Goal: Complete application form: Complete application form

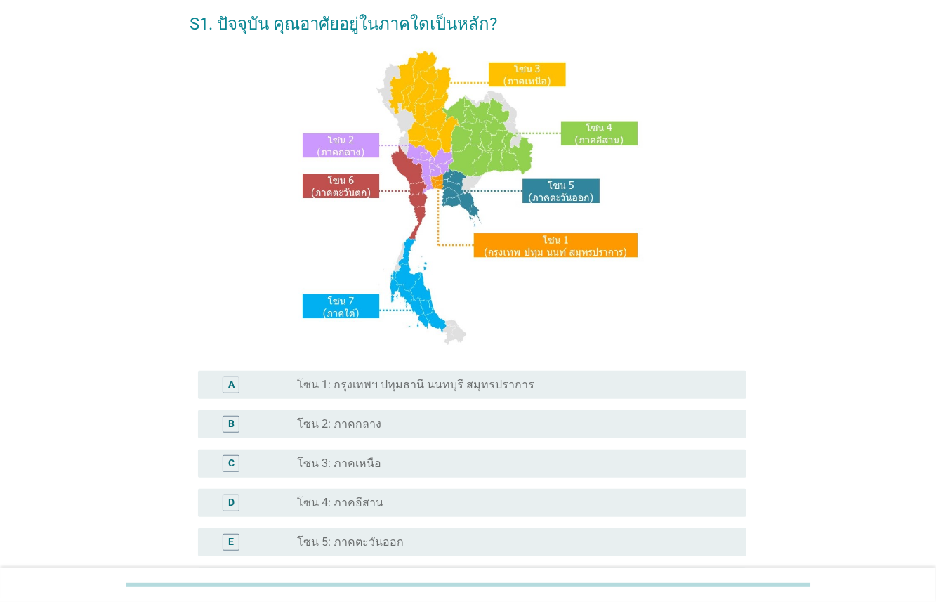
click at [371, 464] on div "radio_button_unchecked โซน 3: ภาคเหนือ" at bounding box center [510, 464] width 427 height 14
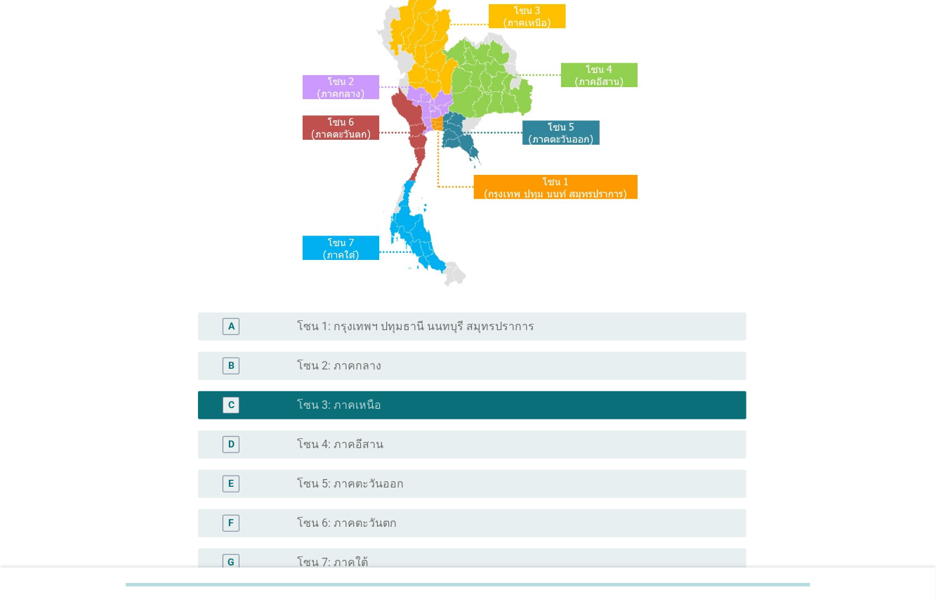
scroll to position [226, 0]
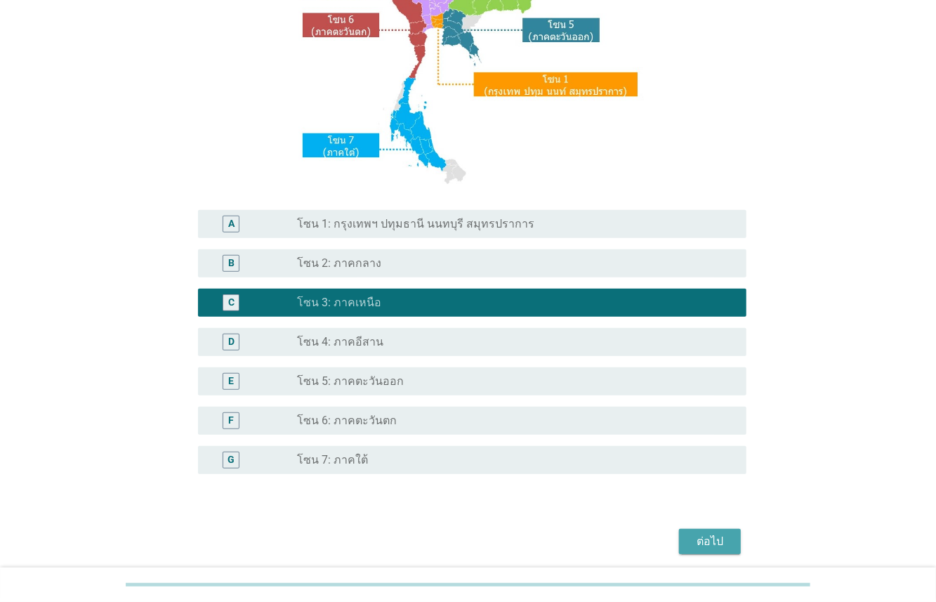
click at [719, 547] on div "ต่อไป" at bounding box center [710, 541] width 39 height 17
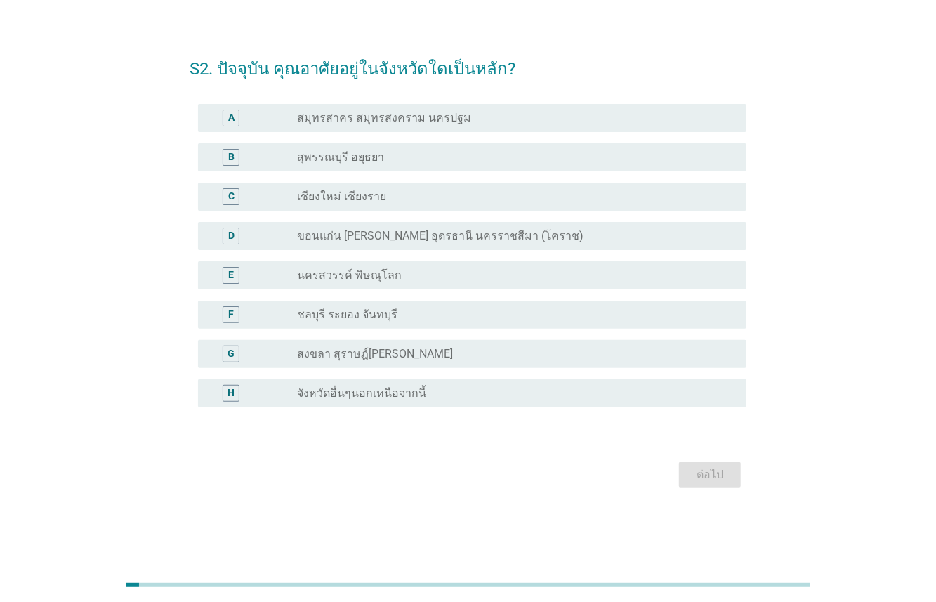
scroll to position [0, 0]
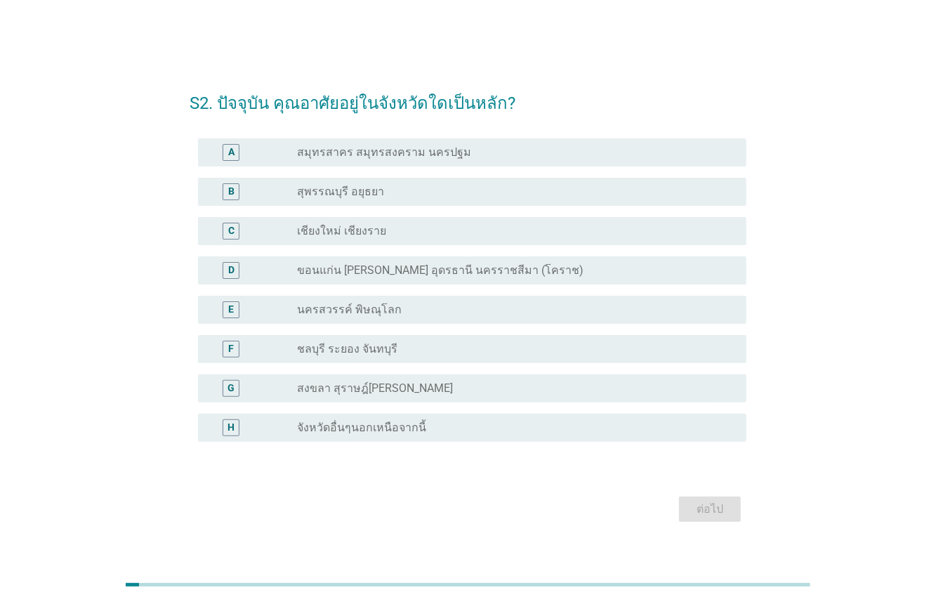
click at [367, 226] on label "เชียงใหม่ เชียงราย" at bounding box center [341, 231] width 89 height 14
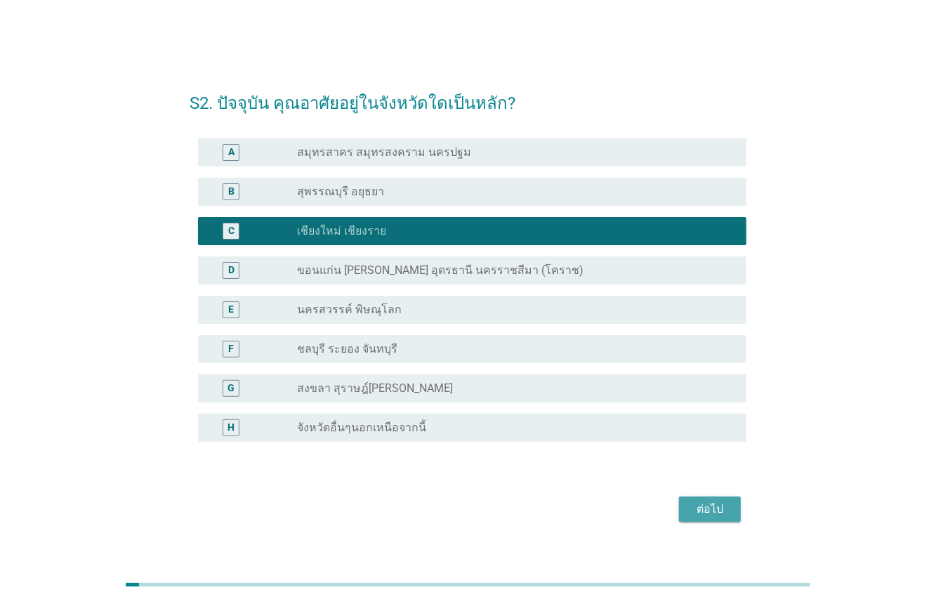
click at [698, 506] on div "ต่อไป" at bounding box center [710, 509] width 39 height 17
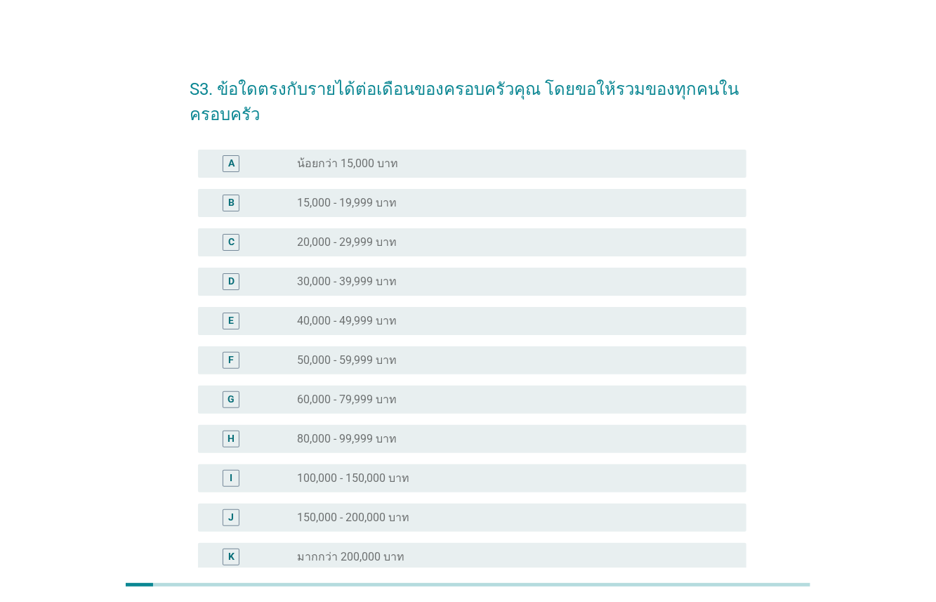
click at [312, 324] on label "40,000 - 49,999 บาท" at bounding box center [347, 321] width 100 height 14
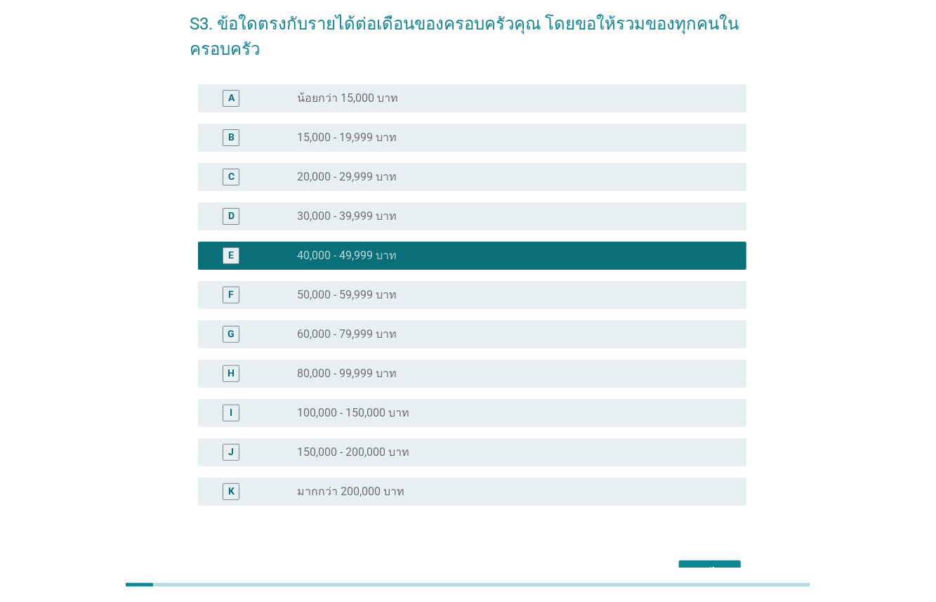
scroll to position [150, 0]
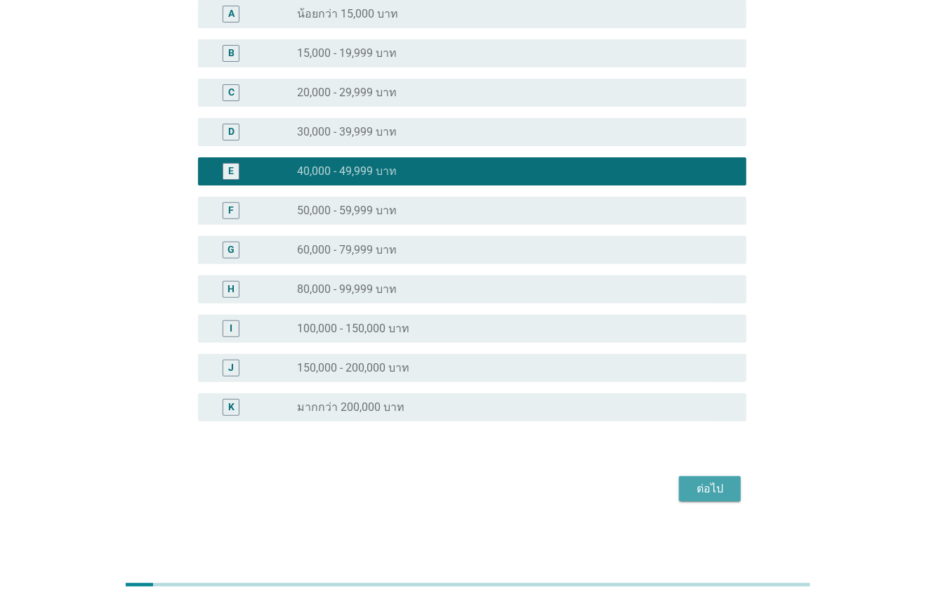
click at [691, 488] on div "ต่อไป" at bounding box center [710, 488] width 39 height 17
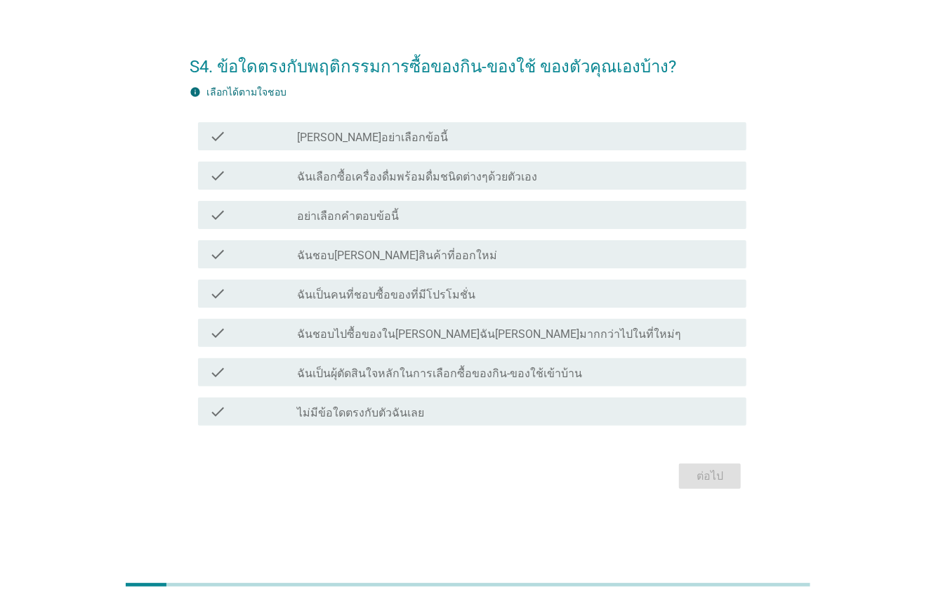
scroll to position [0, 0]
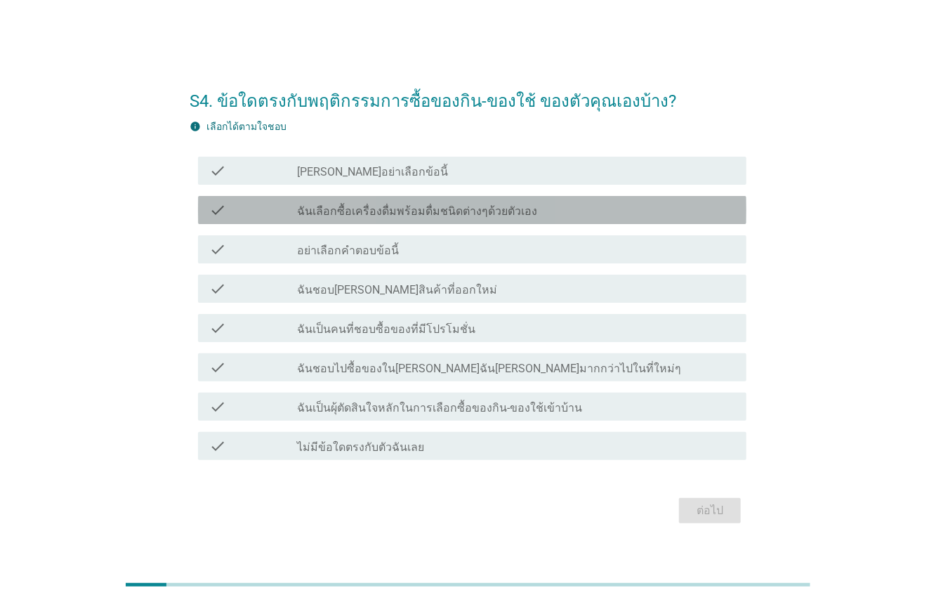
click at [452, 222] on div "check check_box_outline_blank ฉันเลือกซื้อเครื่องดื่มพร้อมดื่มชนิดต่างๆด้วยตัวเ…" at bounding box center [472, 210] width 549 height 28
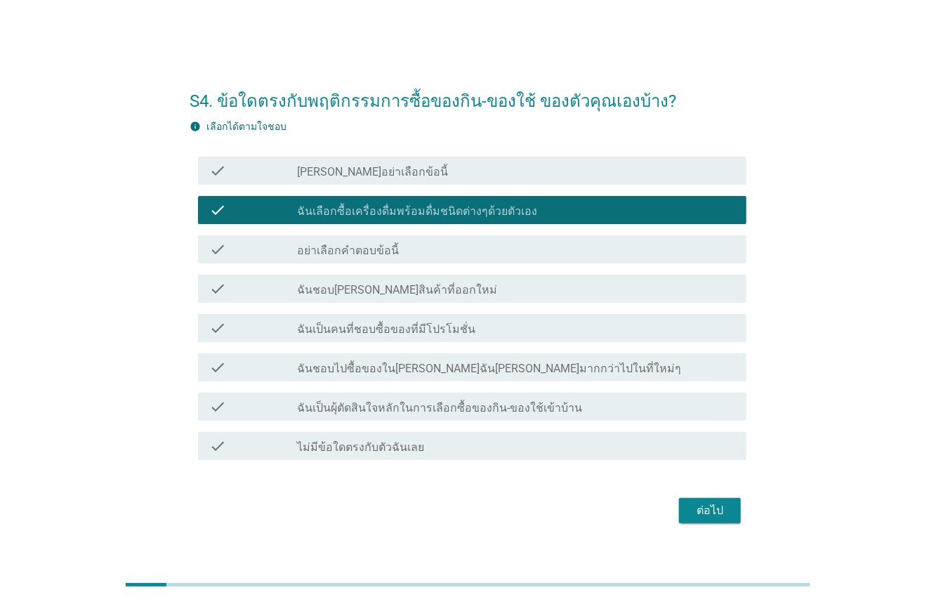
click at [454, 303] on div "check check_box_outline_blank ฉันชอบ[PERSON_NAME]สินค้าที่ออกใหม่" at bounding box center [472, 289] width 549 height 28
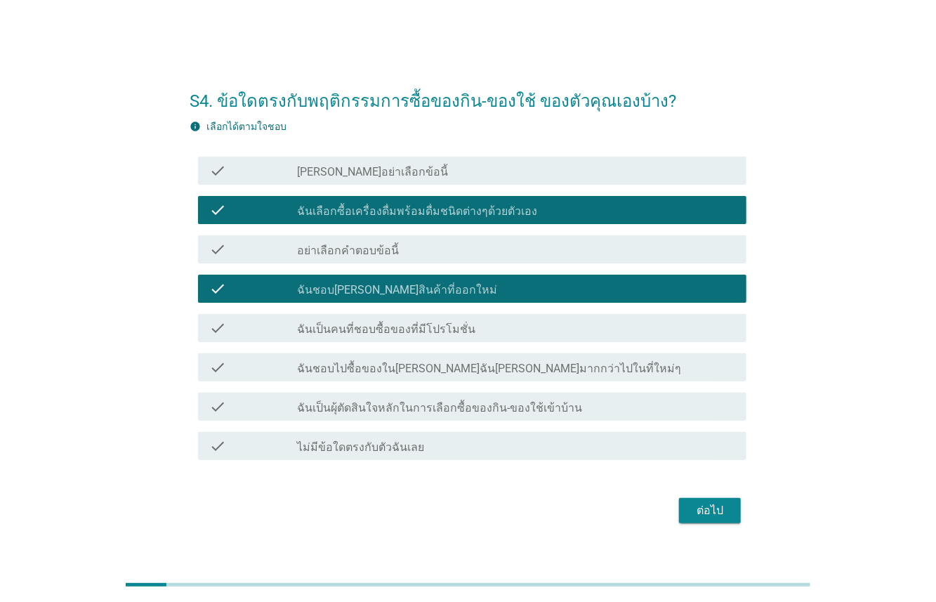
click at [457, 334] on div "check_box_outline_blank ฉันเป็นคนที่ชอบซื้อของที่มีโปรโมชั่น" at bounding box center [516, 328] width 438 height 17
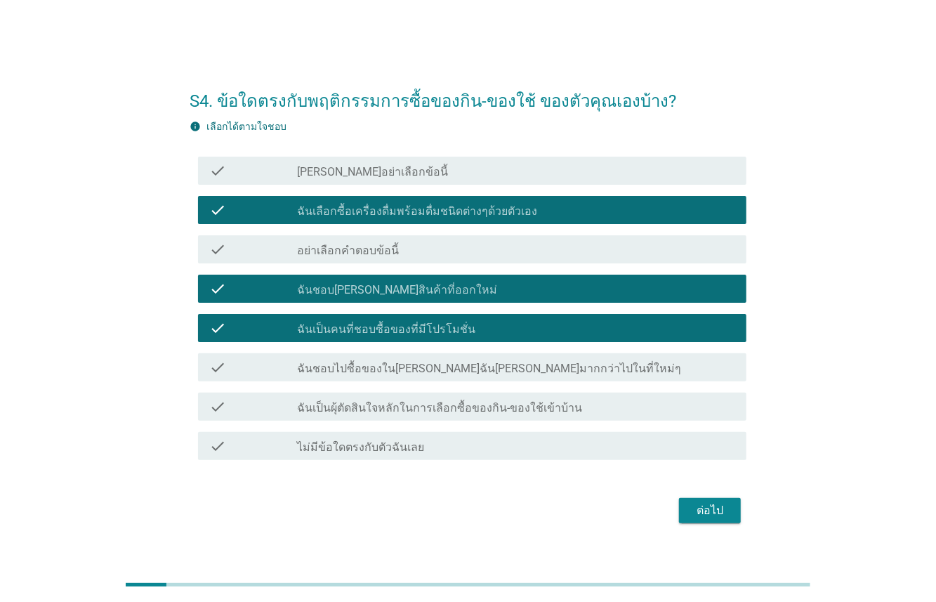
click at [506, 410] on label "ฉันเป็นผุ้ตัดสินใจหลักในการเลือกซื้อของกิน-ของใช้เข้าบ้าน" at bounding box center [439, 408] width 285 height 14
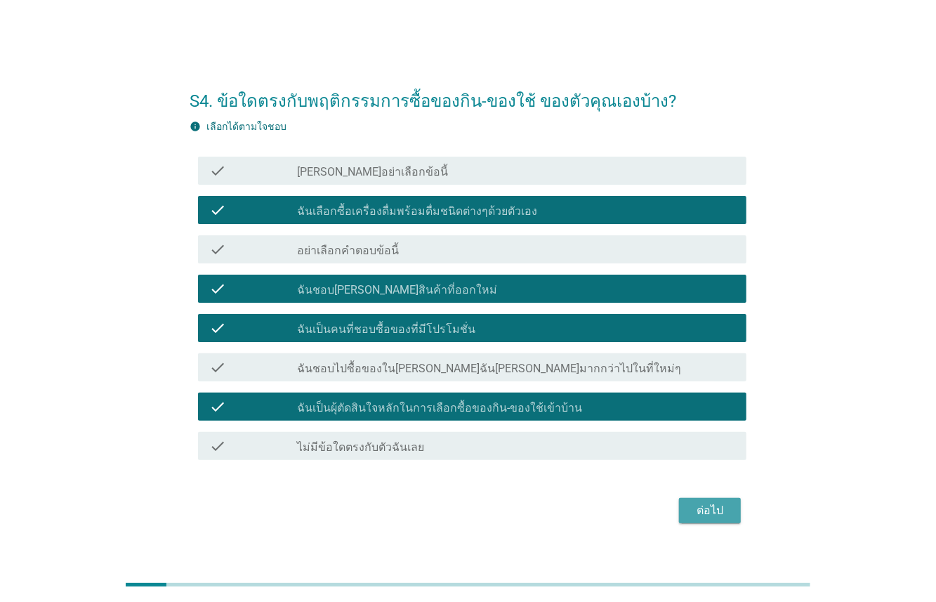
click at [729, 514] on button "ต่อไป" at bounding box center [710, 510] width 62 height 25
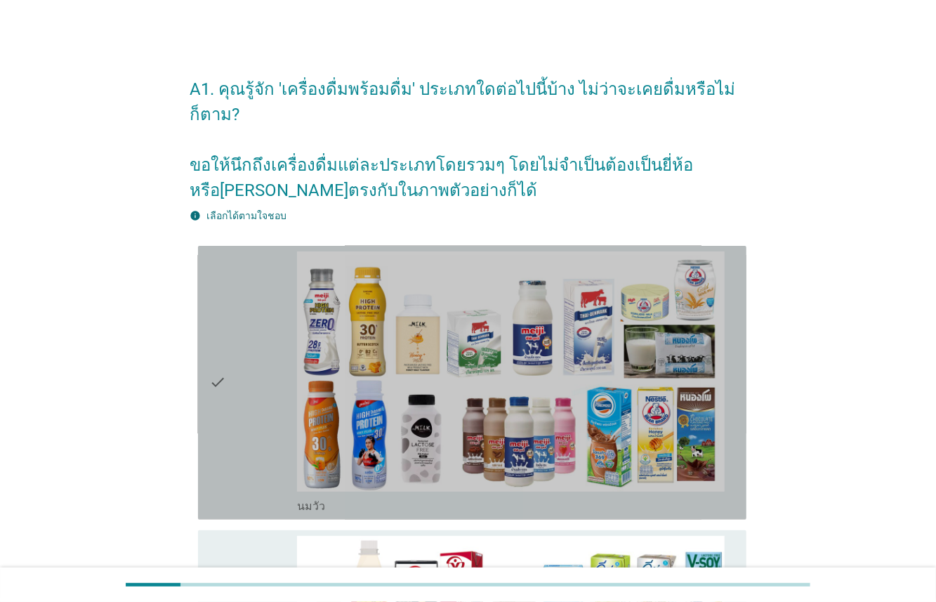
click at [280, 353] on div "check" at bounding box center [253, 382] width 88 height 263
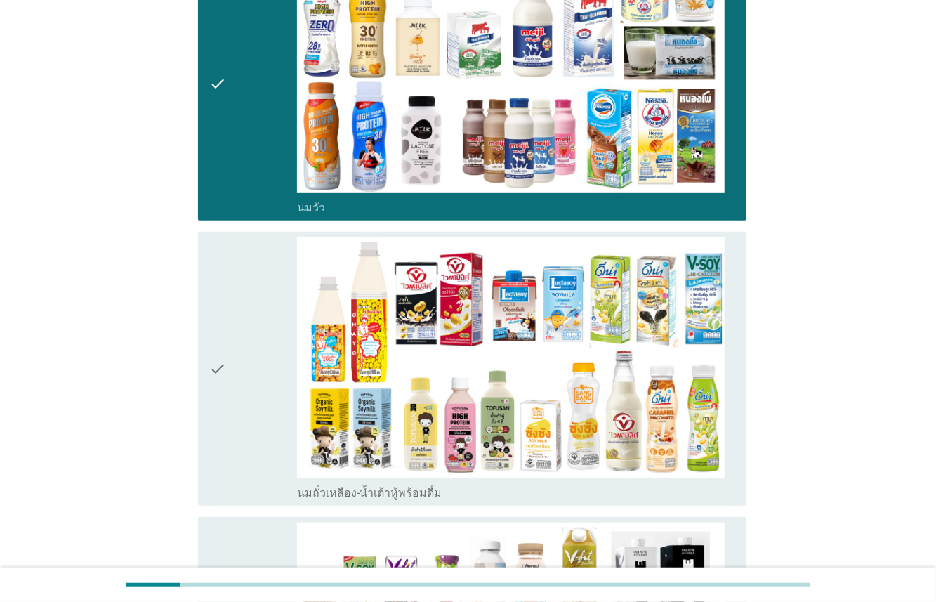
click at [279, 355] on div "check" at bounding box center [253, 368] width 88 height 263
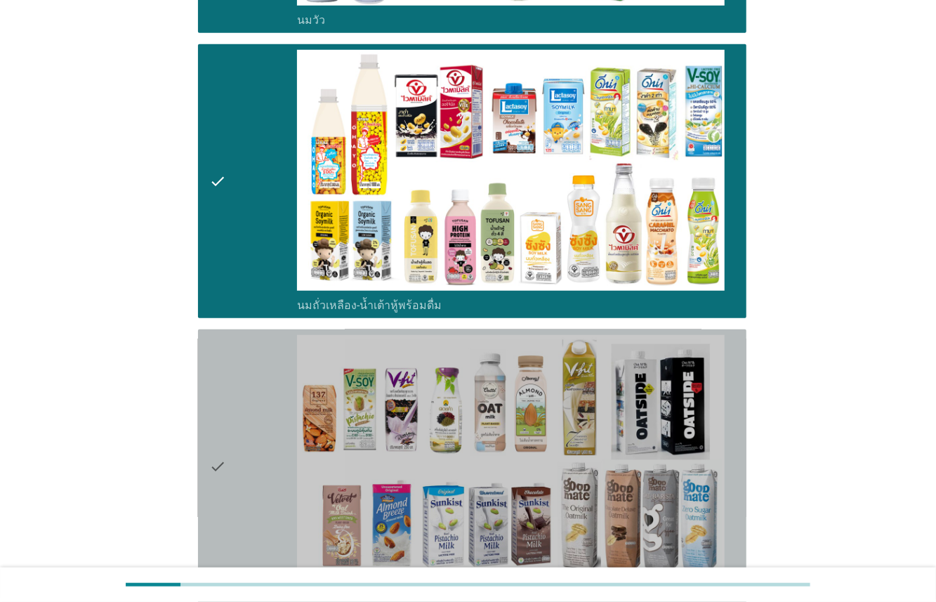
click at [282, 377] on div "check" at bounding box center [253, 466] width 88 height 263
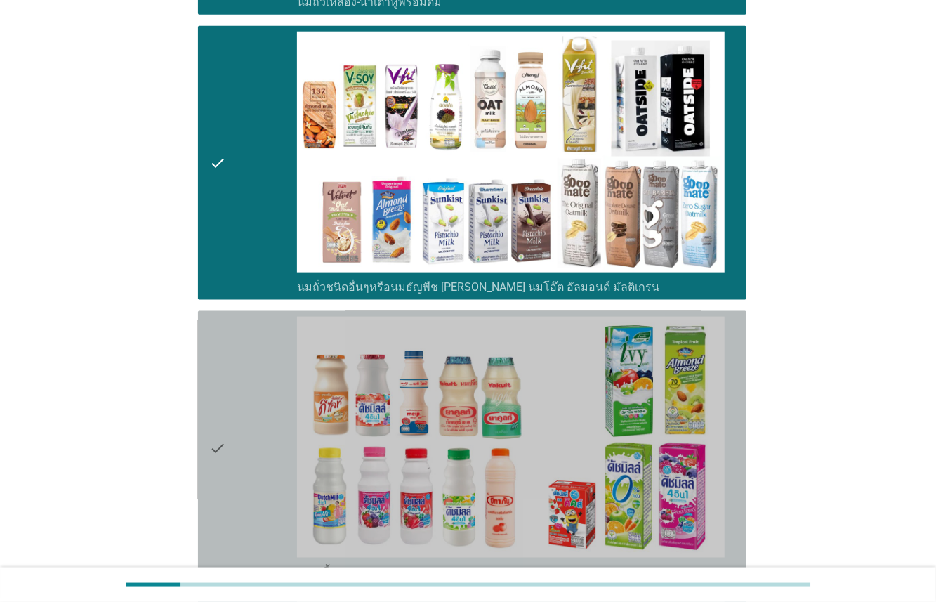
click at [280, 381] on div "check" at bounding box center [253, 448] width 88 height 263
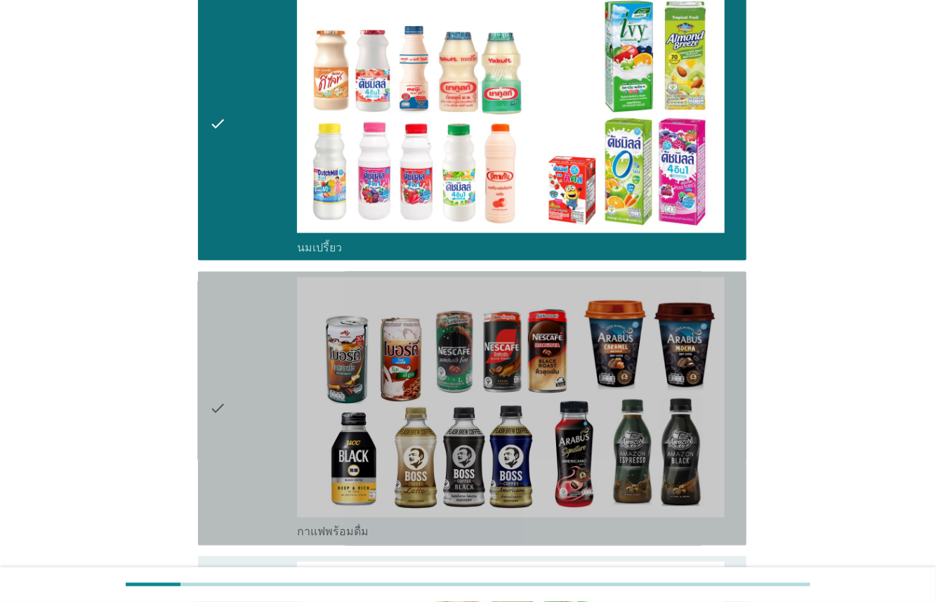
click at [273, 355] on div "check" at bounding box center [253, 408] width 88 height 263
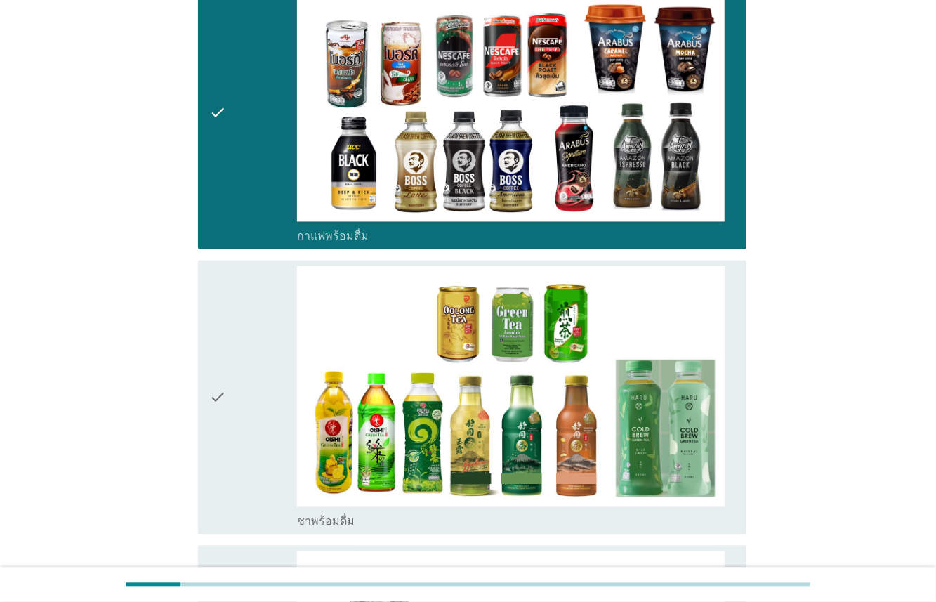
click at [275, 352] on div "check" at bounding box center [253, 397] width 88 height 263
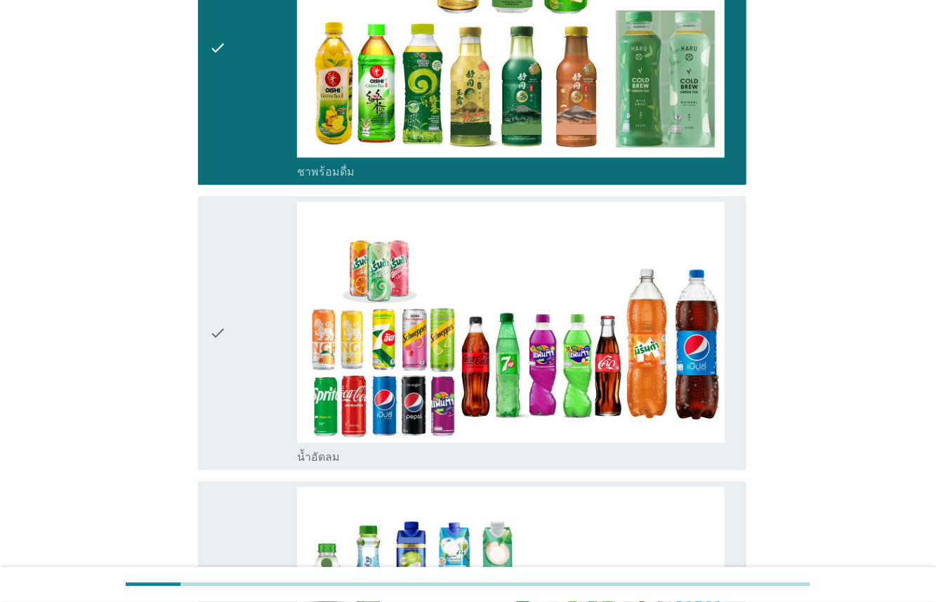
drag, startPoint x: 277, startPoint y: 334, endPoint x: 273, endPoint y: 355, distance: 21.0
click at [277, 335] on div "check" at bounding box center [253, 333] width 88 height 263
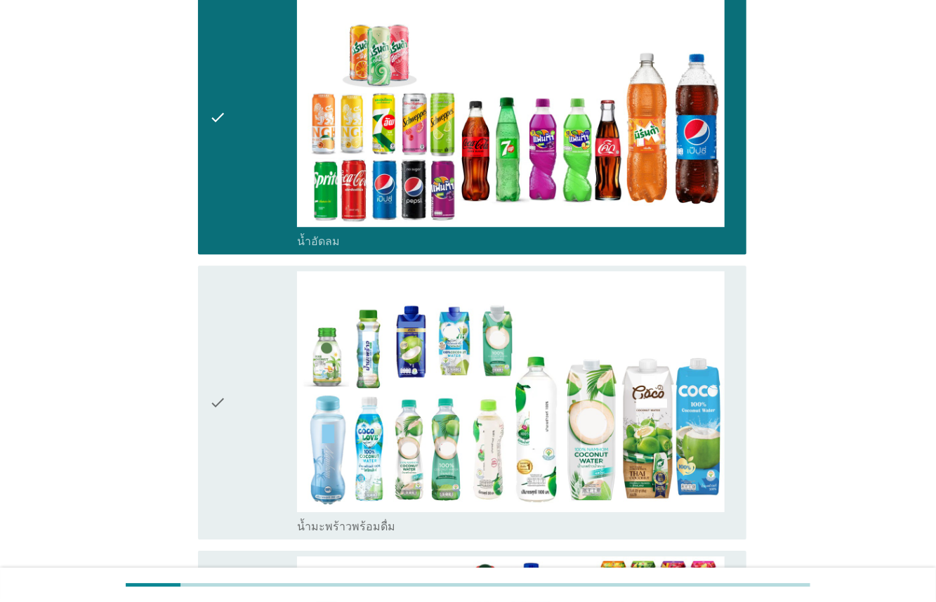
click at [273, 370] on div "check" at bounding box center [253, 402] width 88 height 263
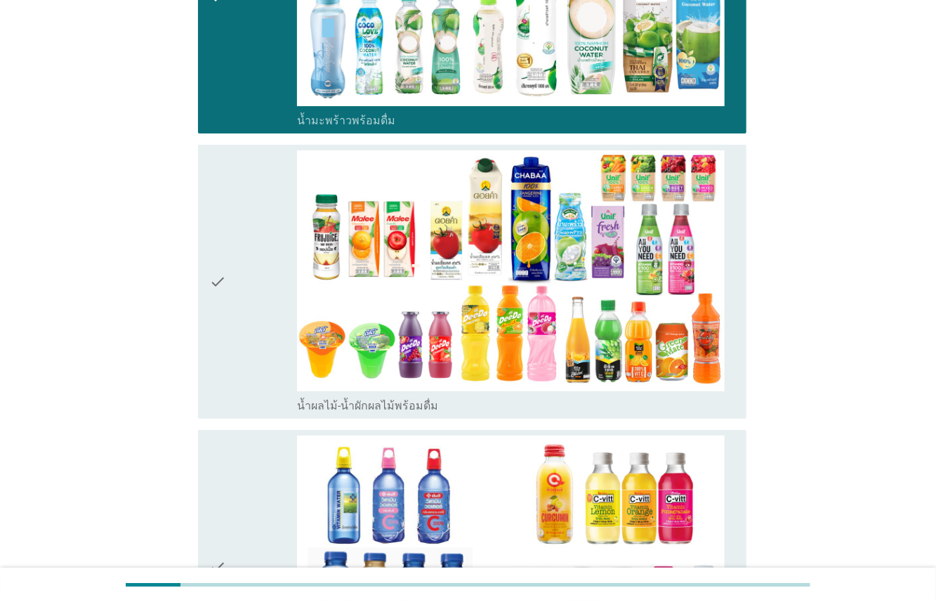
click at [268, 312] on div "check" at bounding box center [253, 281] width 88 height 263
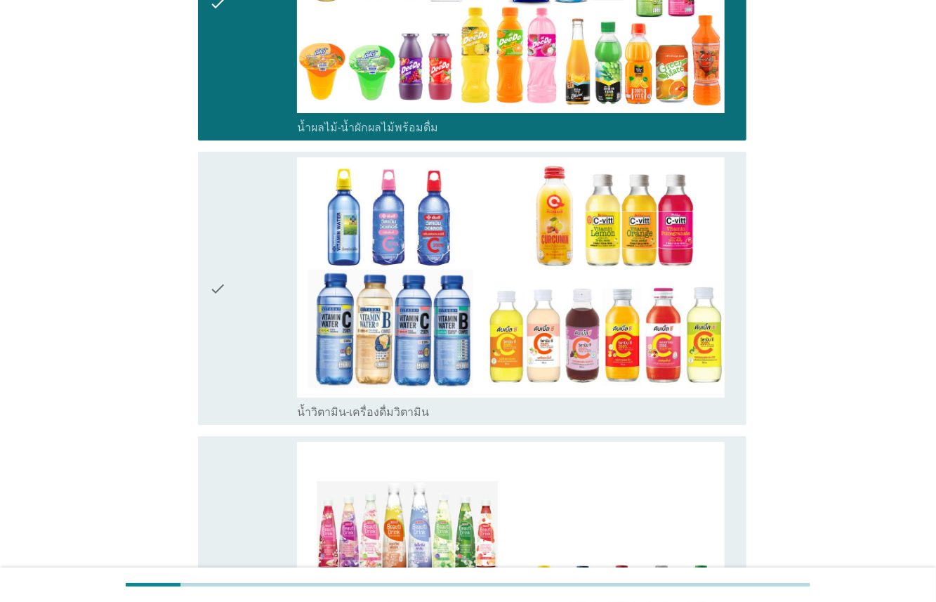
click at [279, 339] on div "check" at bounding box center [253, 288] width 88 height 263
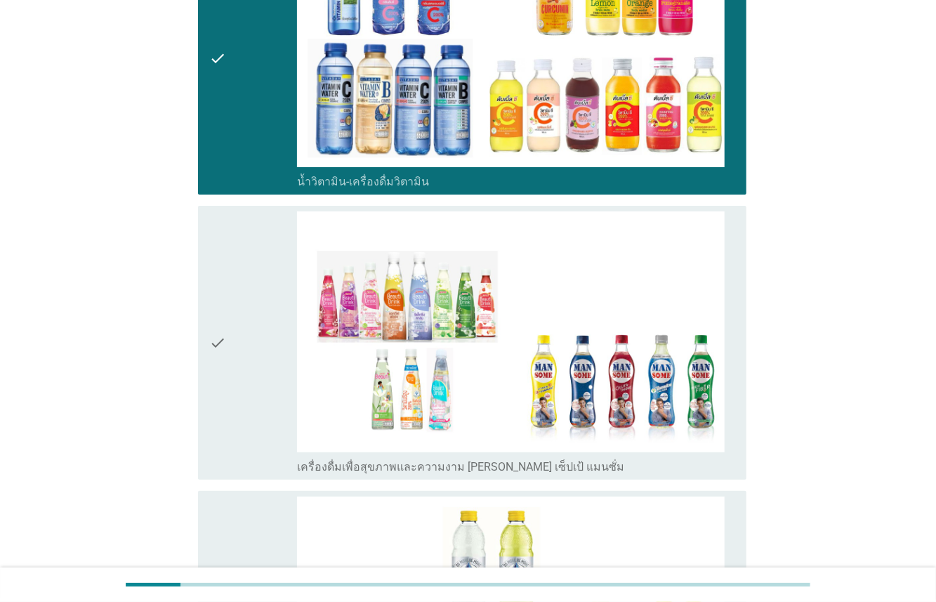
click at [277, 360] on div "check" at bounding box center [253, 342] width 88 height 263
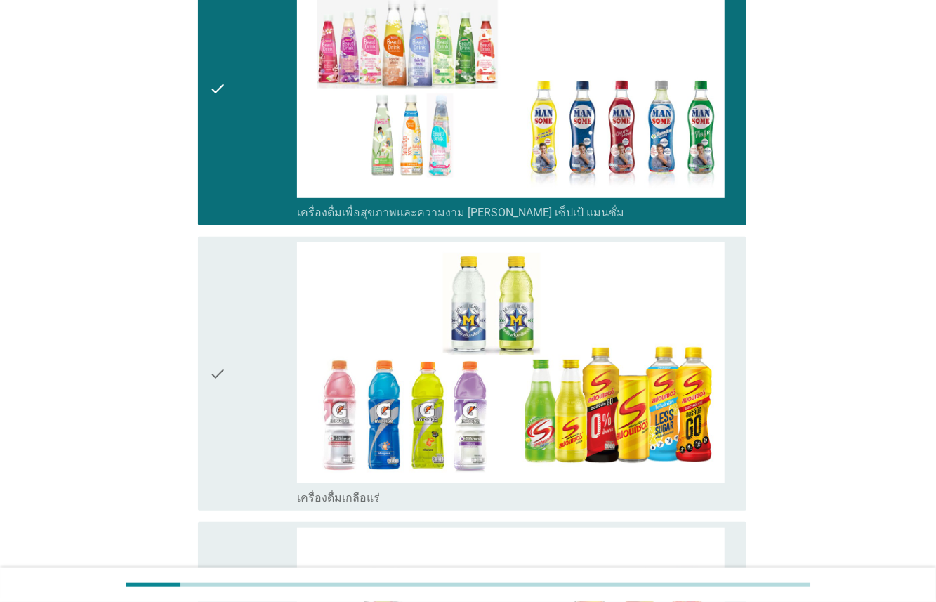
click at [278, 384] on div "check" at bounding box center [253, 373] width 88 height 263
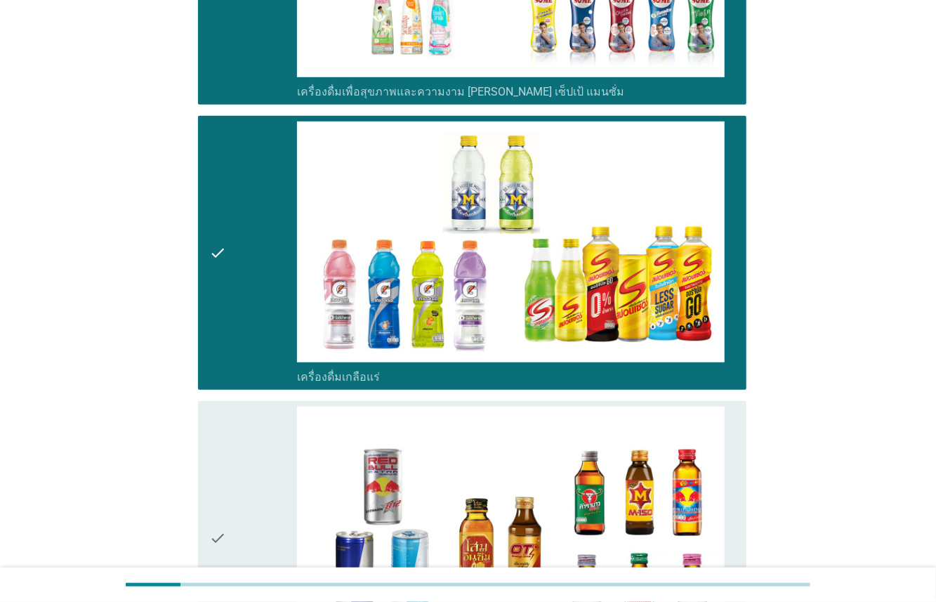
scroll to position [3518, 0]
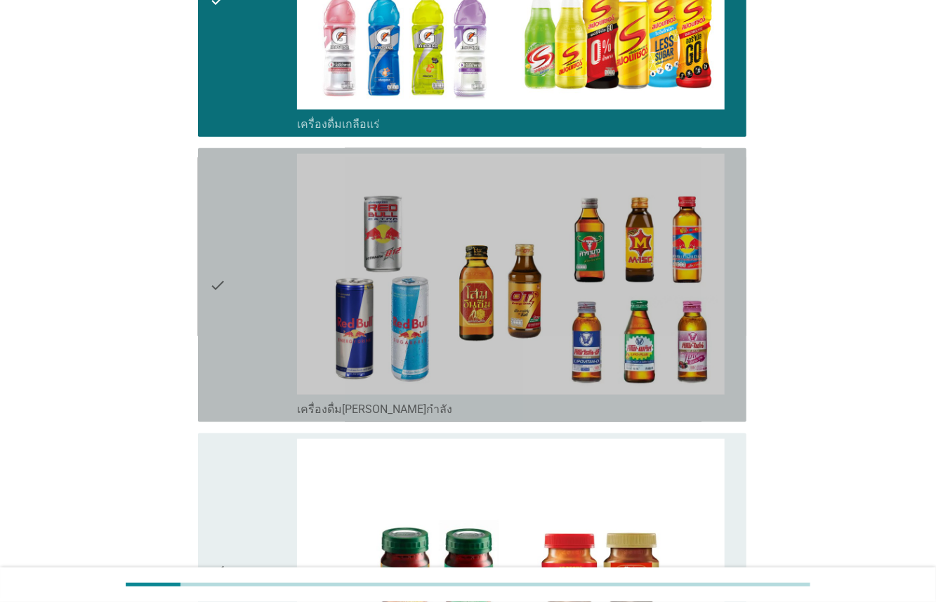
click at [277, 308] on div "check" at bounding box center [253, 285] width 88 height 263
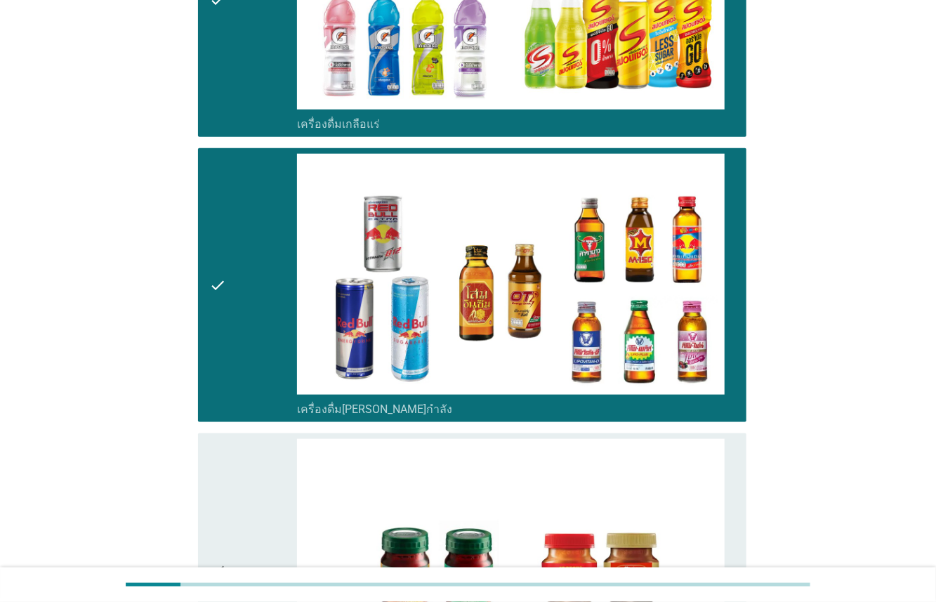
click at [275, 459] on div "check" at bounding box center [253, 570] width 88 height 263
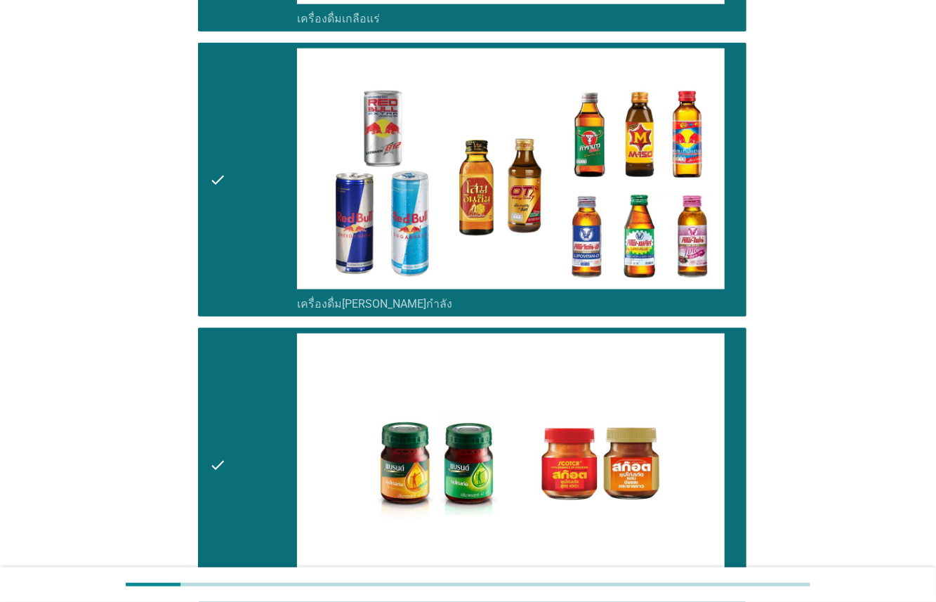
scroll to position [3799, 0]
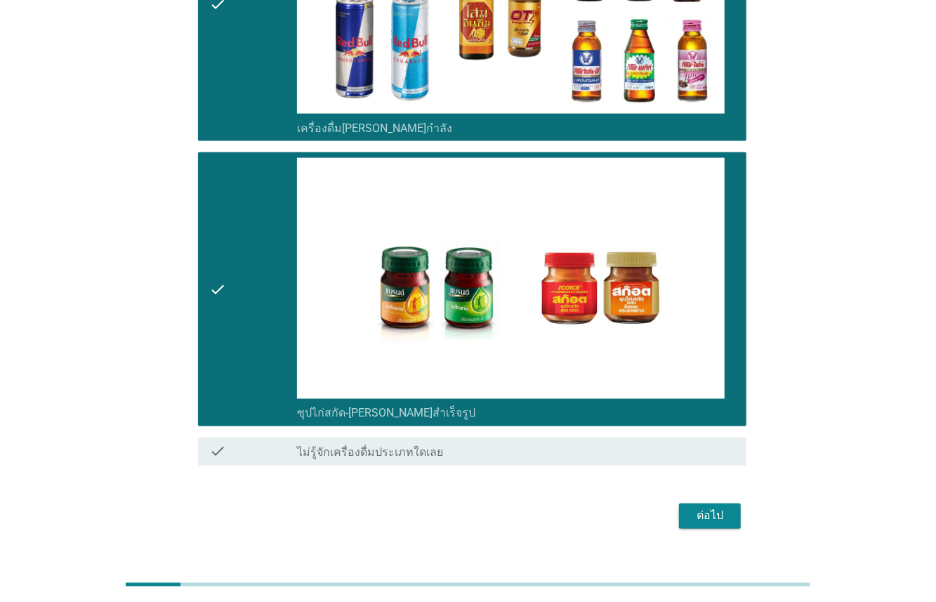
click at [705, 508] on div "ต่อไป" at bounding box center [710, 516] width 39 height 17
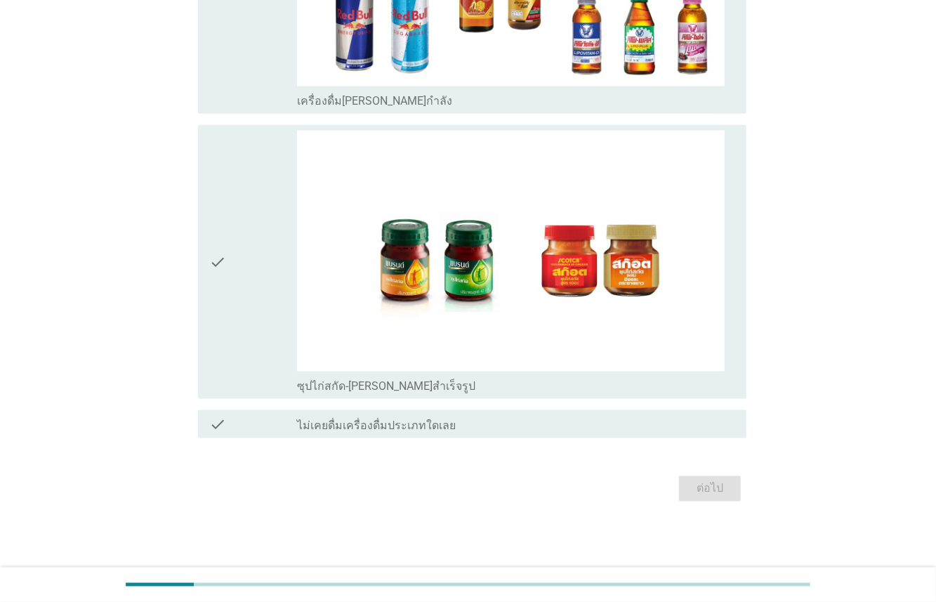
scroll to position [0, 0]
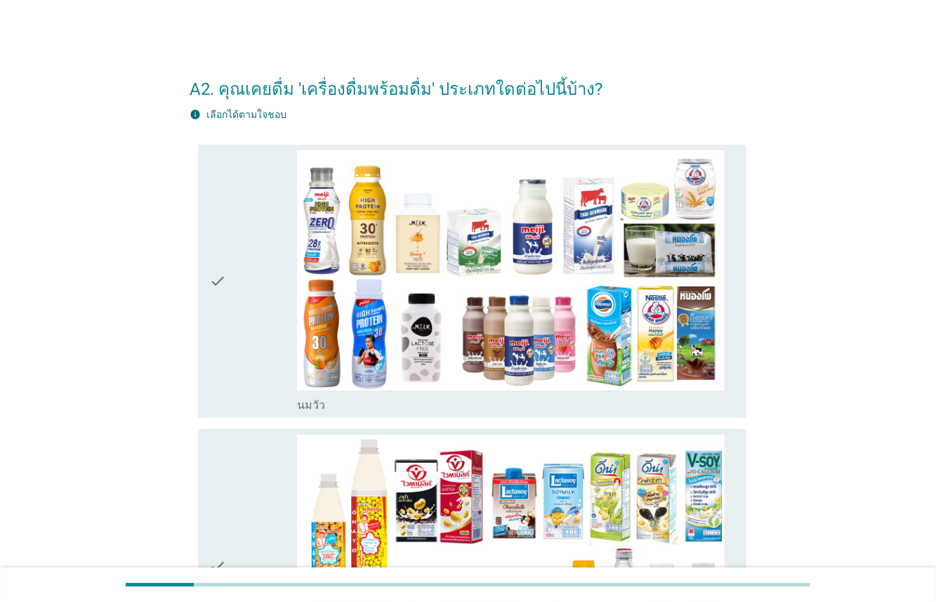
click at [254, 351] on div "check" at bounding box center [253, 281] width 88 height 263
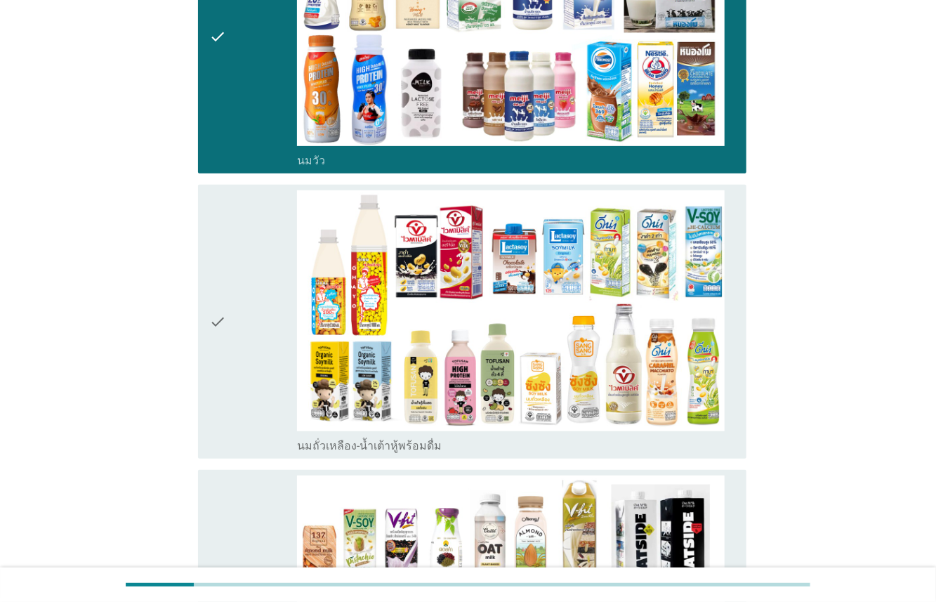
click at [256, 373] on div "check" at bounding box center [253, 321] width 88 height 263
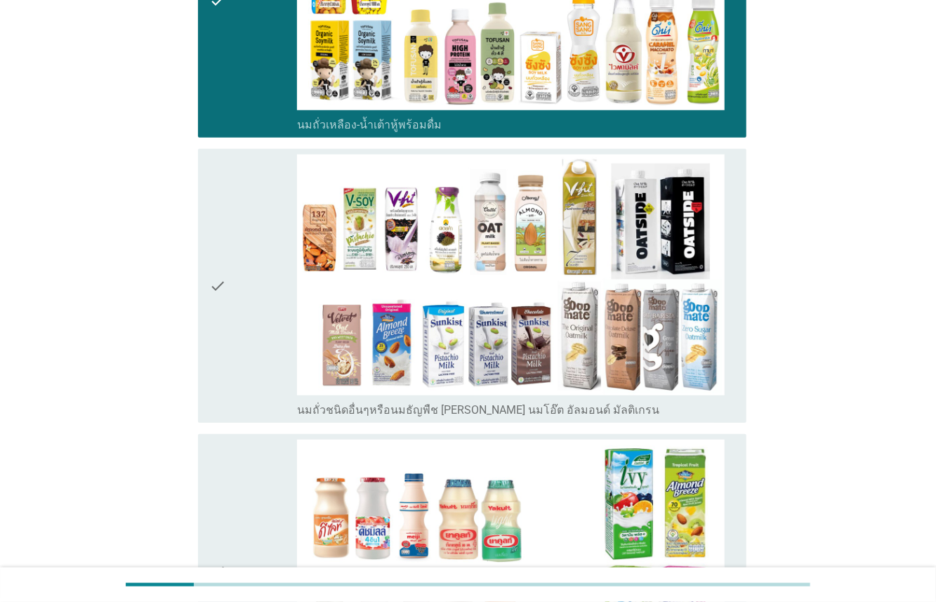
scroll to position [596, 0]
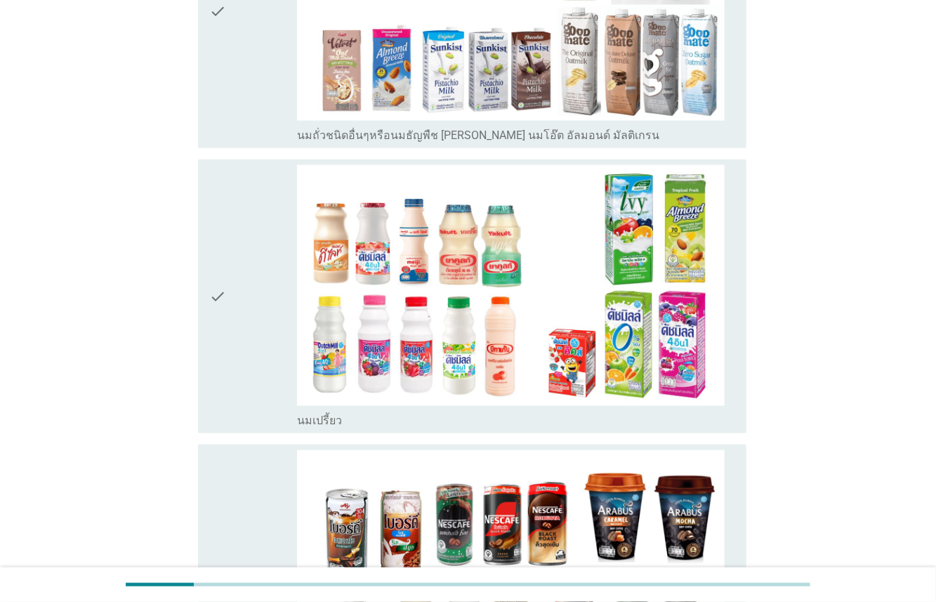
click at [251, 327] on div "check" at bounding box center [253, 296] width 88 height 263
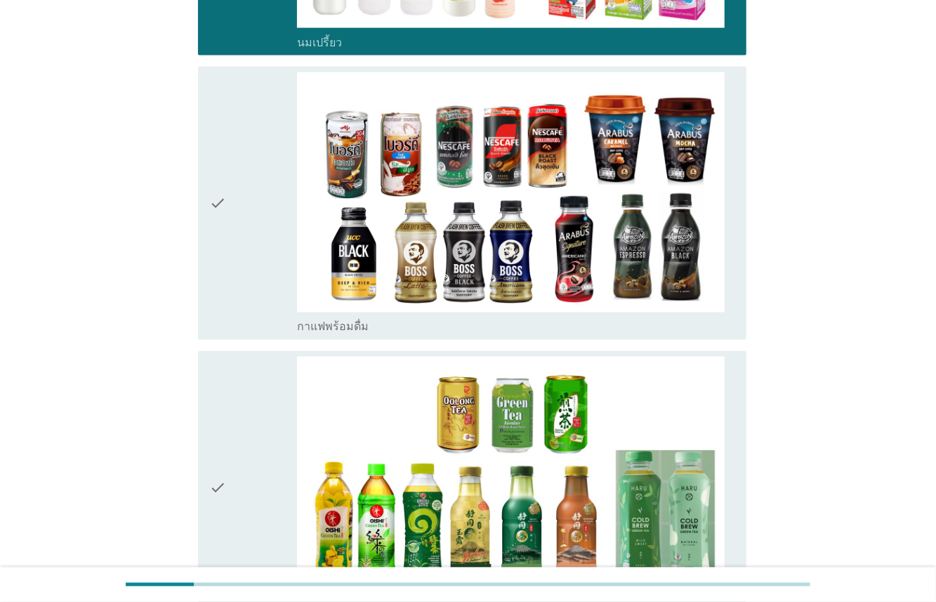
click at [265, 325] on div "check" at bounding box center [253, 203] width 88 height 263
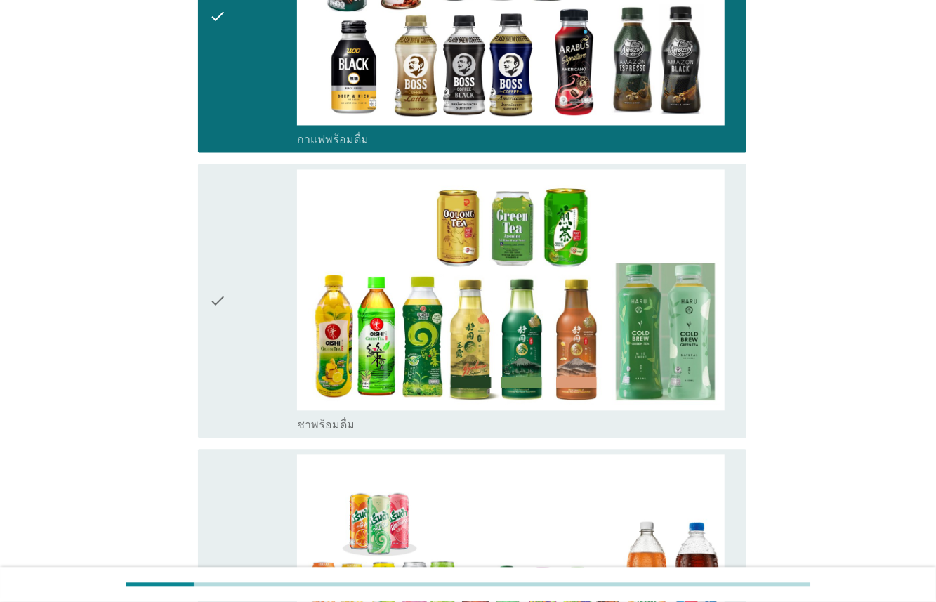
click at [277, 345] on div "check" at bounding box center [253, 300] width 88 height 263
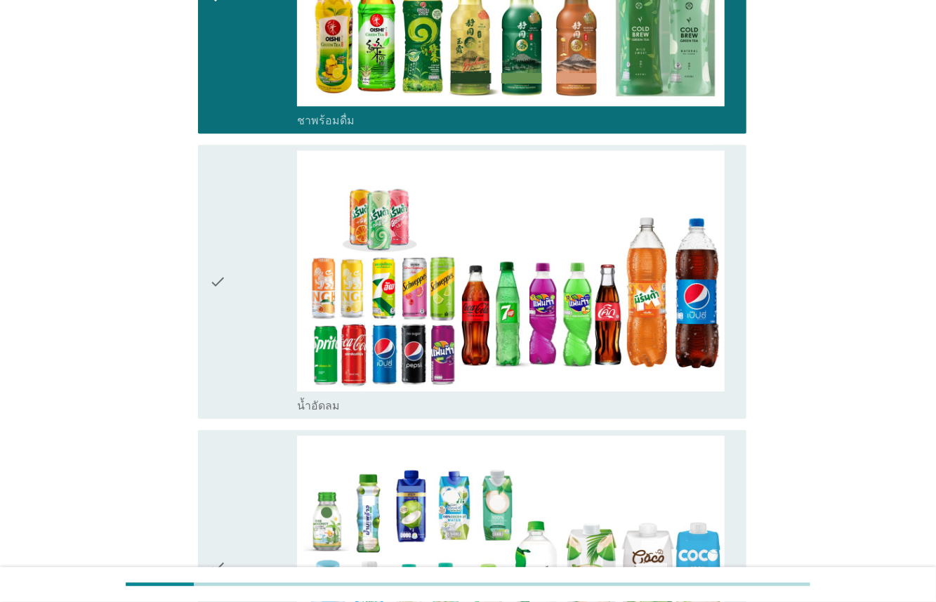
click at [269, 320] on div "check" at bounding box center [253, 281] width 88 height 263
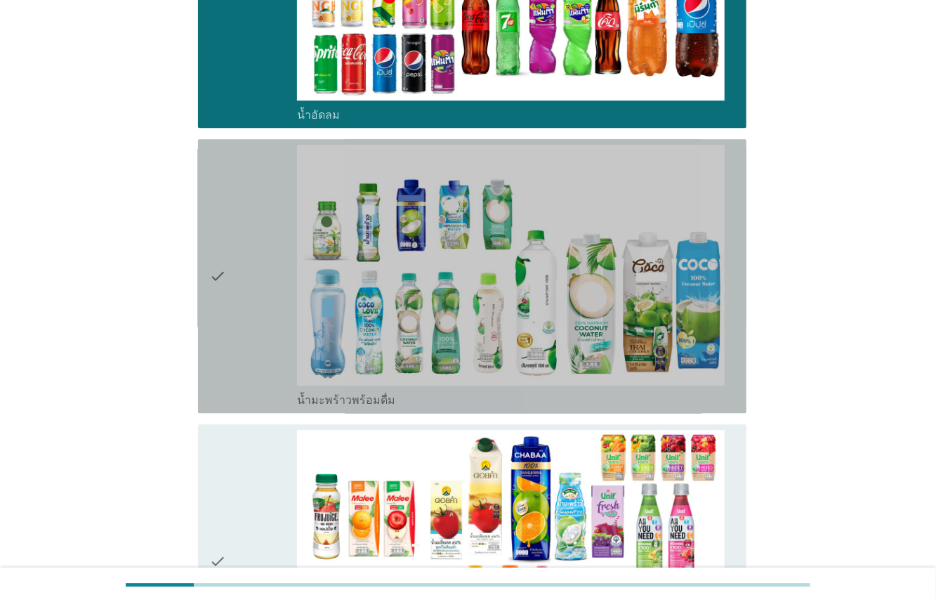
click at [273, 334] on div "check" at bounding box center [253, 276] width 88 height 263
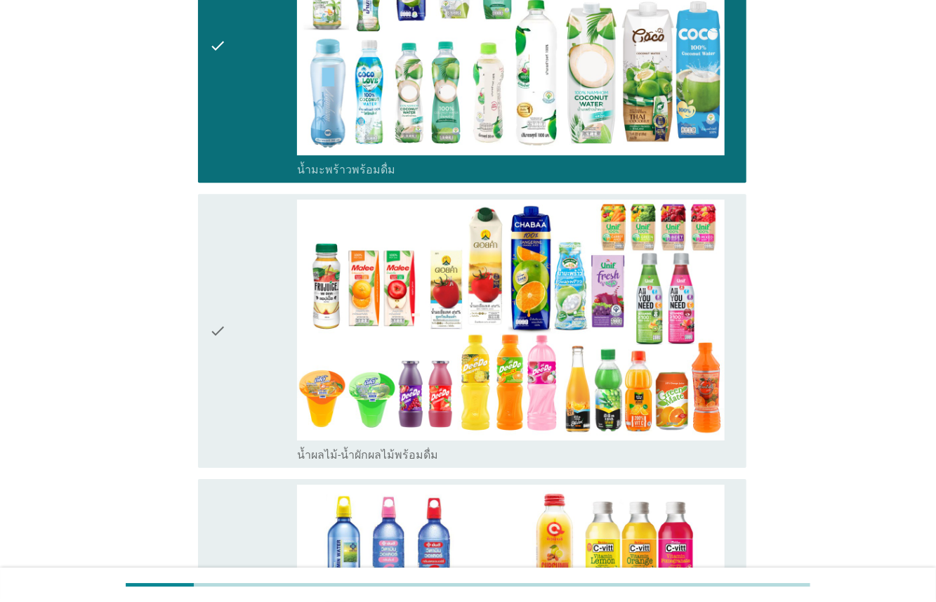
click at [275, 360] on div "check" at bounding box center [253, 331] width 88 height 263
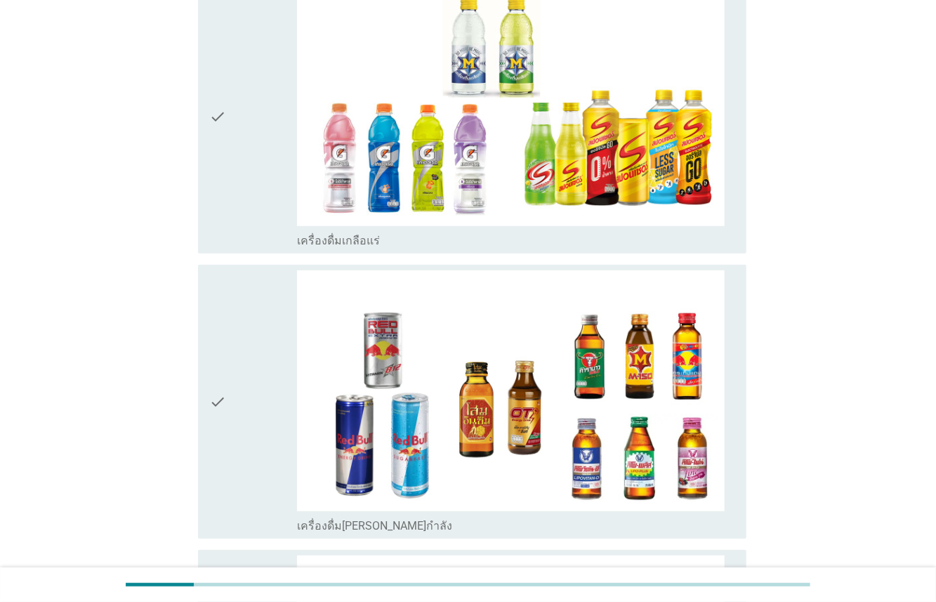
scroll to position [3302, 0]
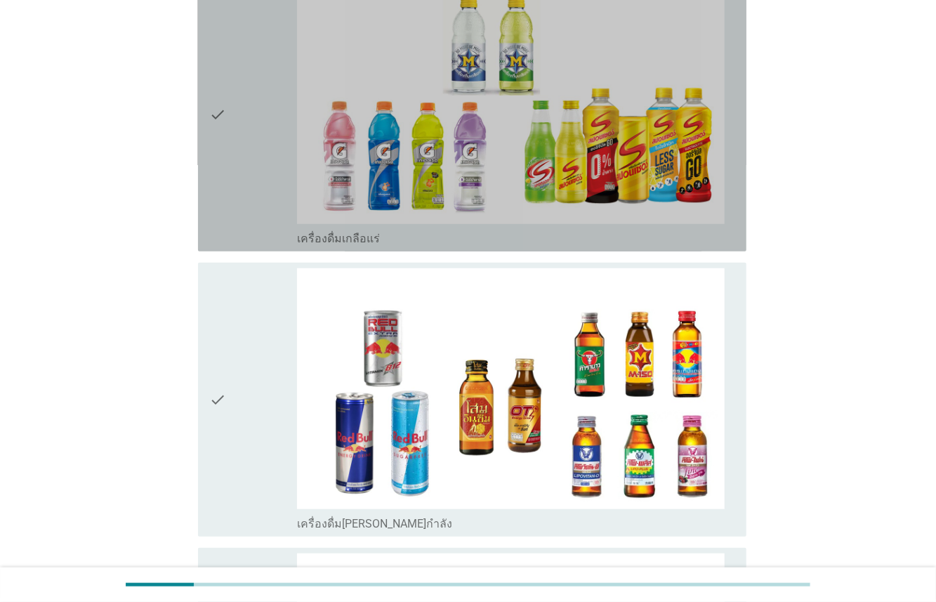
drag, startPoint x: 266, startPoint y: 177, endPoint x: 273, endPoint y: 303, distance: 125.9
click at [266, 178] on div "check" at bounding box center [253, 114] width 88 height 263
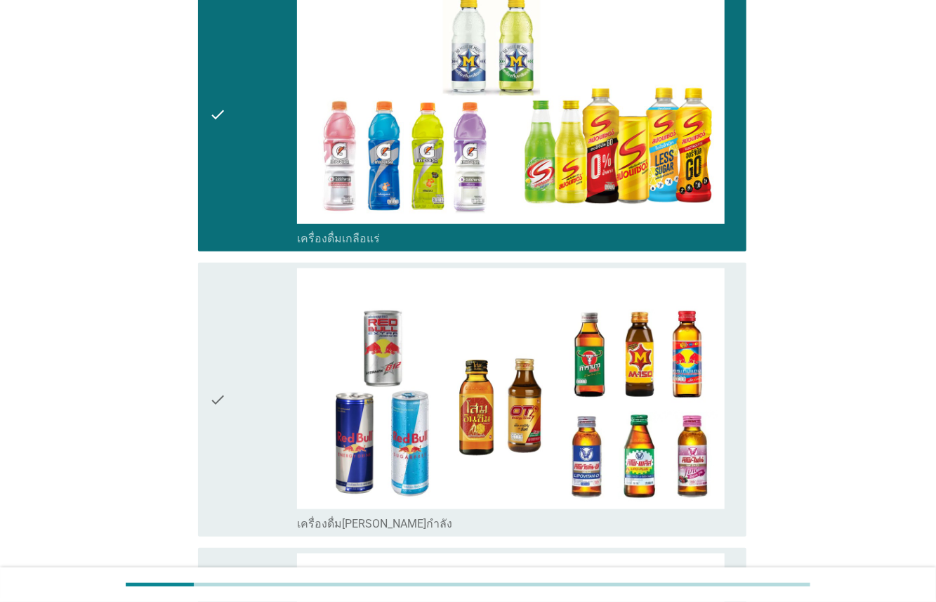
click at [273, 321] on div "check" at bounding box center [253, 399] width 88 height 263
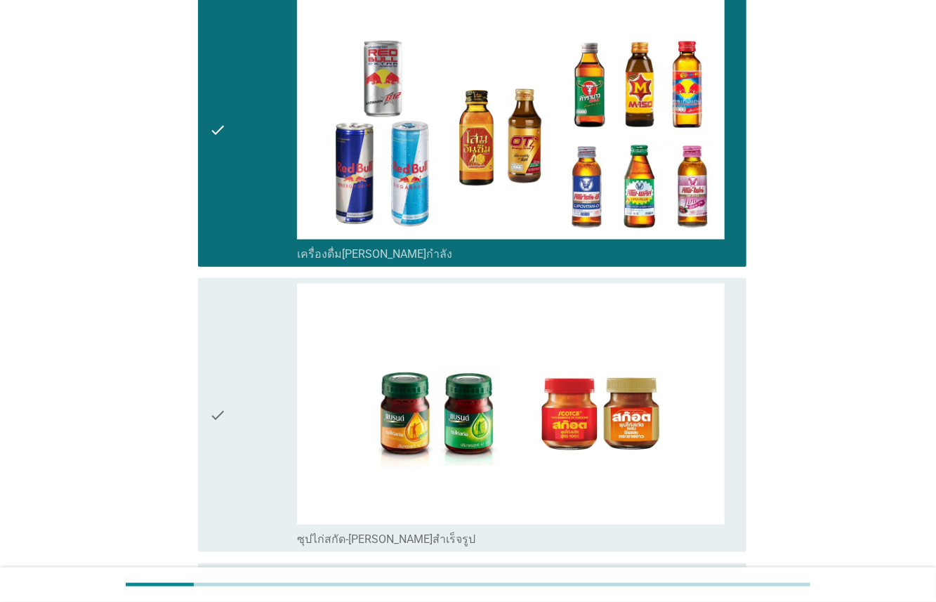
scroll to position [3723, 0]
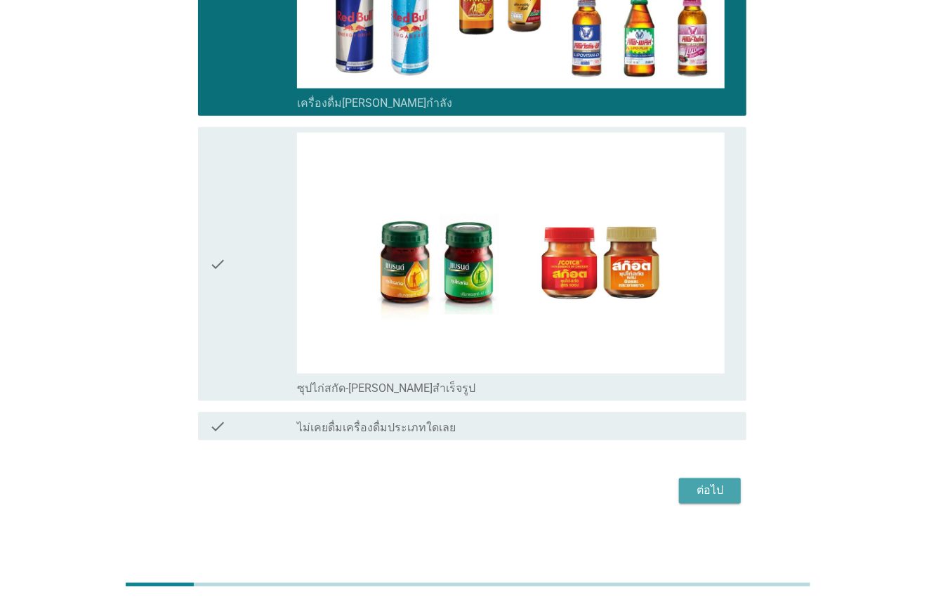
click at [705, 490] on div "ต่อไป" at bounding box center [710, 491] width 39 height 17
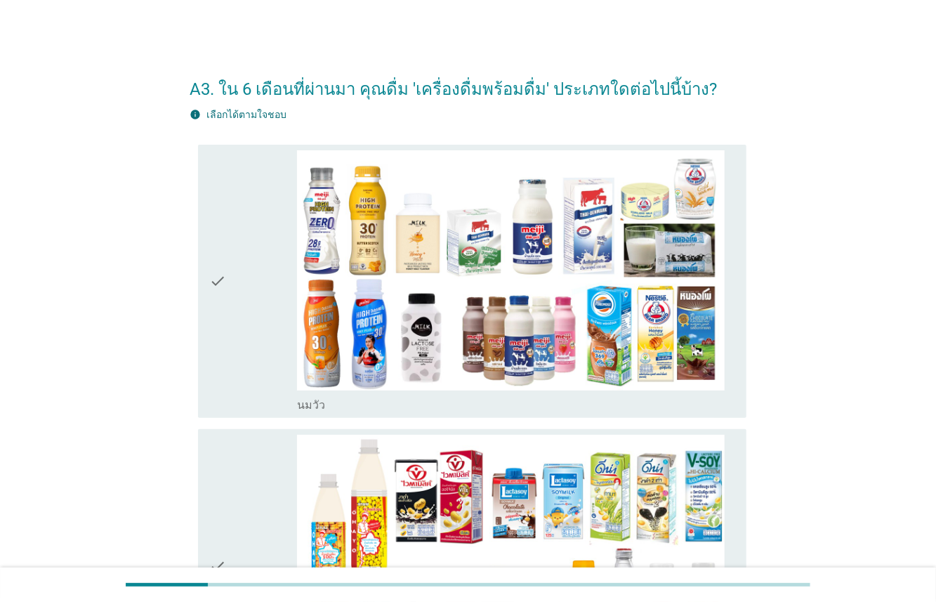
click at [251, 339] on div "check" at bounding box center [253, 281] width 88 height 263
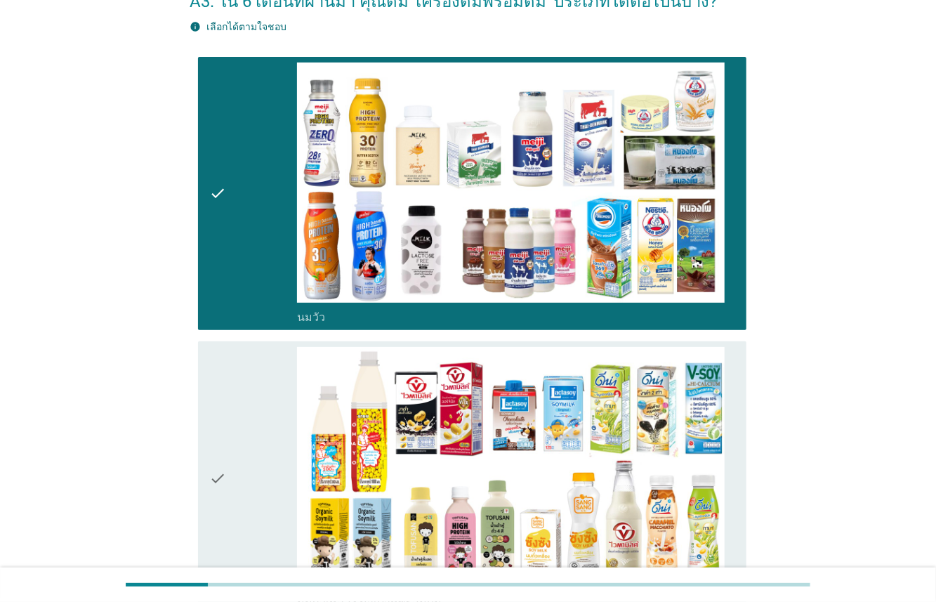
scroll to position [352, 0]
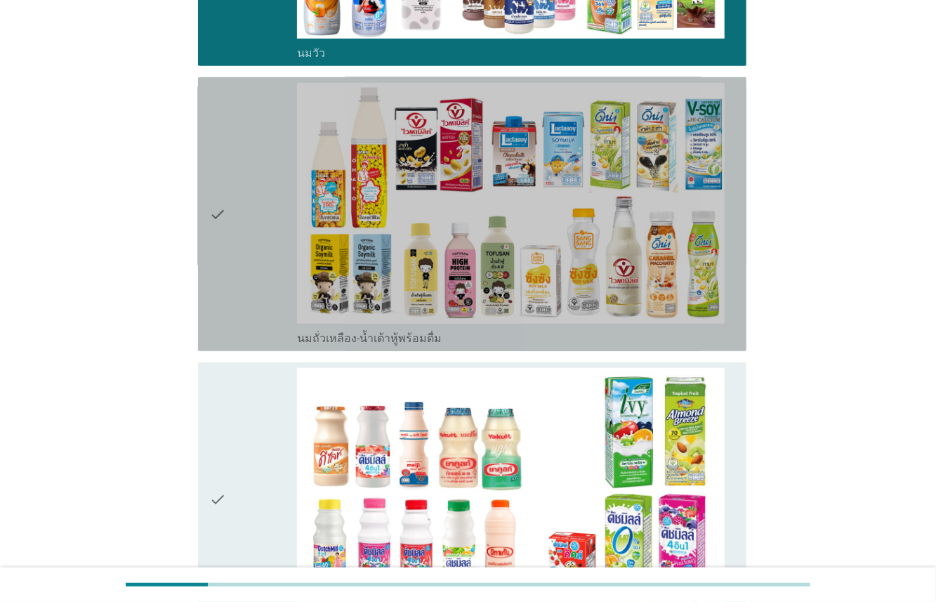
click at [261, 301] on div "check" at bounding box center [253, 214] width 88 height 263
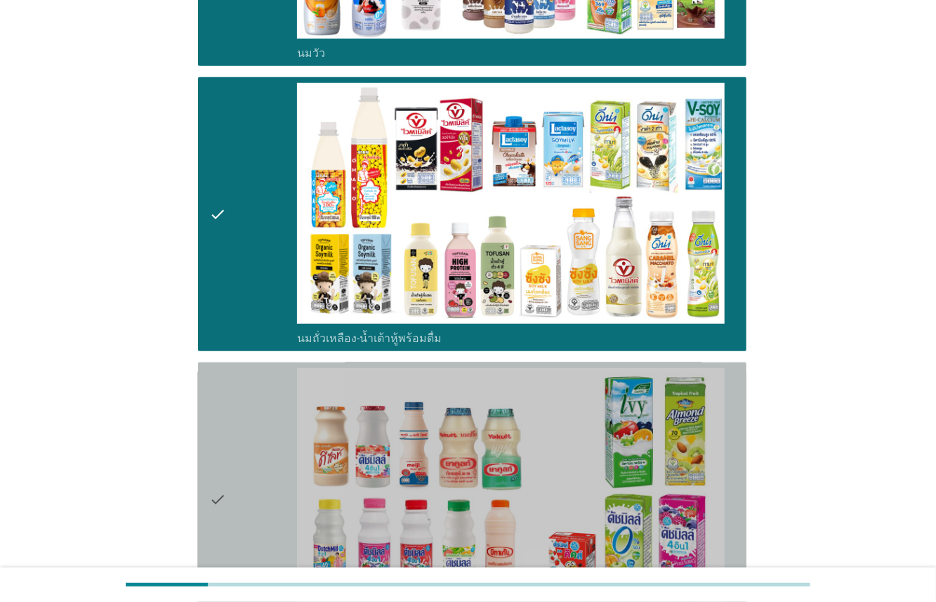
click at [261, 412] on div "check" at bounding box center [253, 499] width 88 height 263
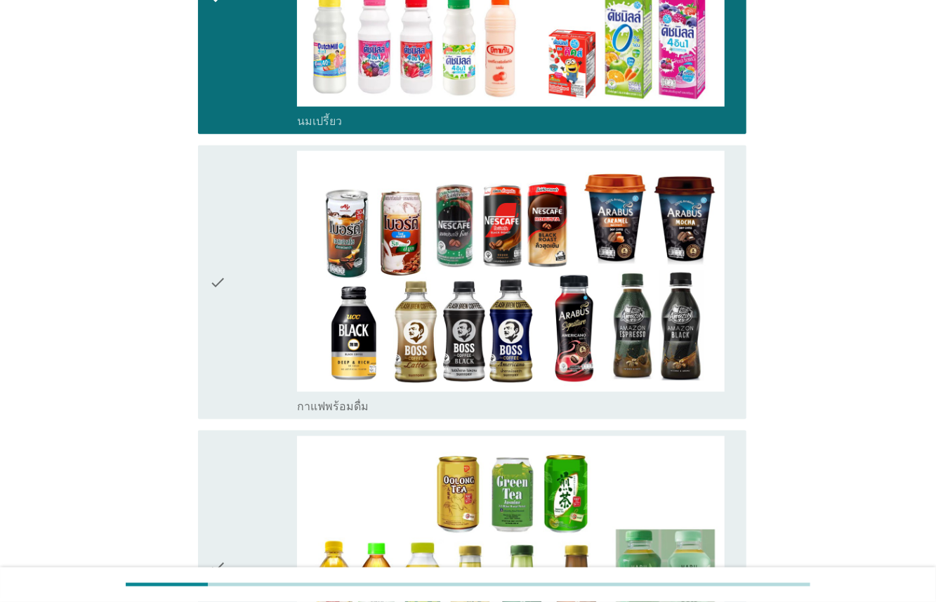
click at [279, 301] on div "check" at bounding box center [253, 282] width 88 height 263
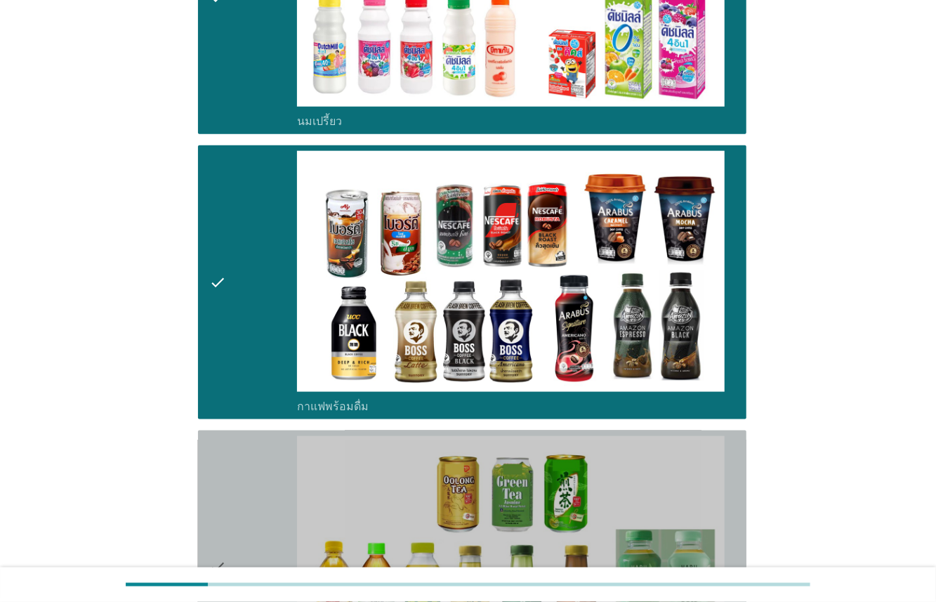
click at [275, 451] on div "check" at bounding box center [253, 567] width 88 height 263
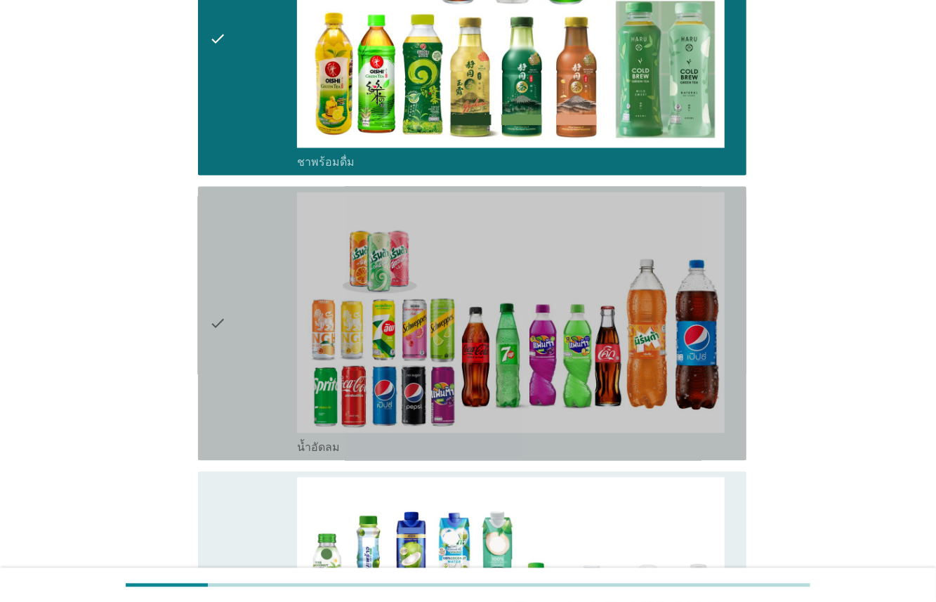
click at [265, 373] on div "check" at bounding box center [253, 323] width 88 height 263
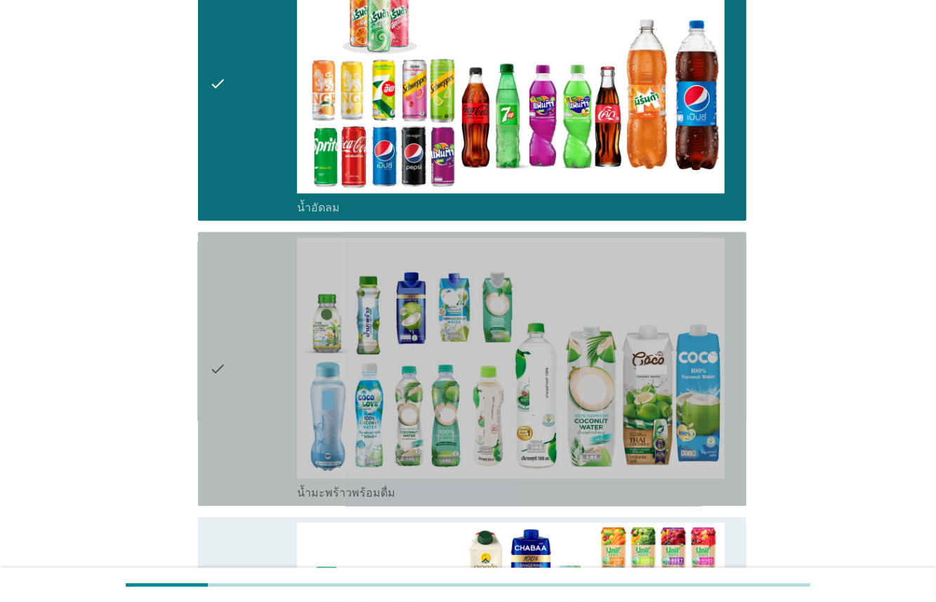
click at [274, 370] on div "check" at bounding box center [253, 368] width 88 height 263
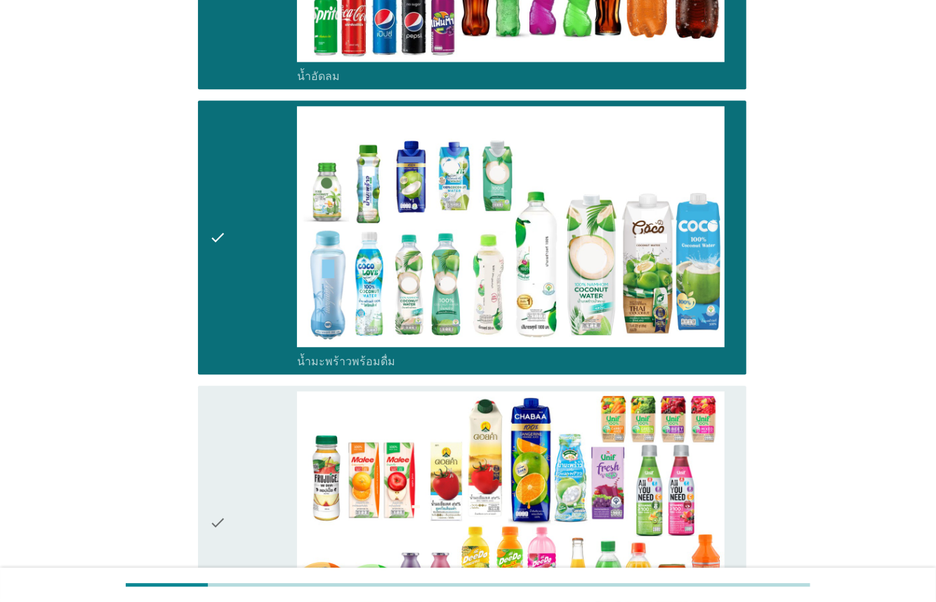
scroll to position [2030, 0]
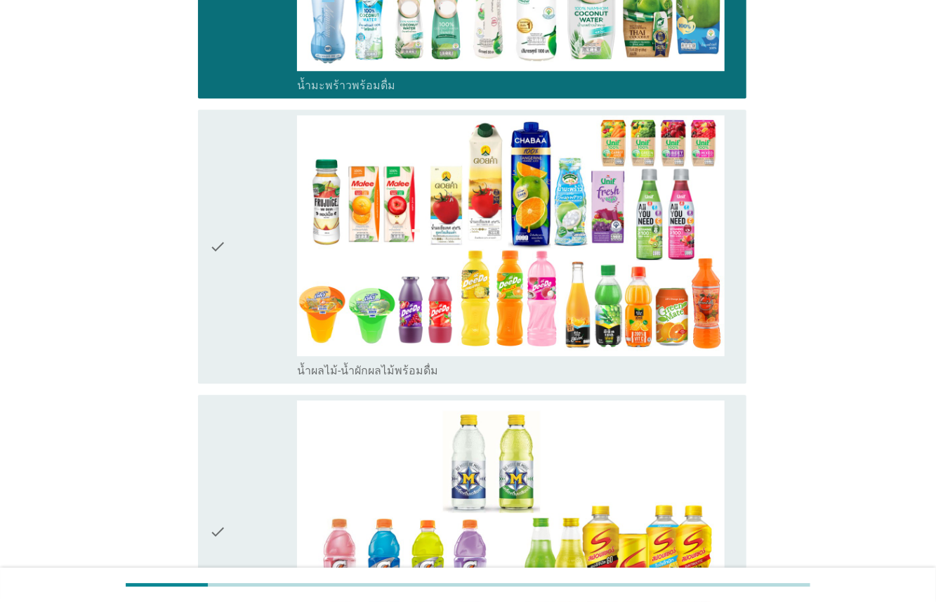
click at [277, 295] on div "check" at bounding box center [253, 246] width 88 height 263
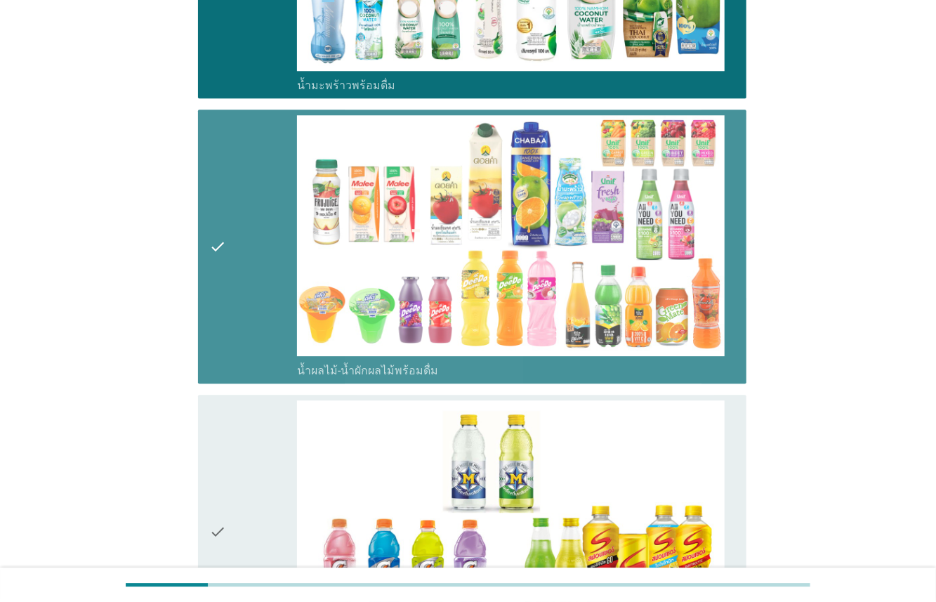
click at [285, 438] on div "check" at bounding box center [253, 531] width 88 height 263
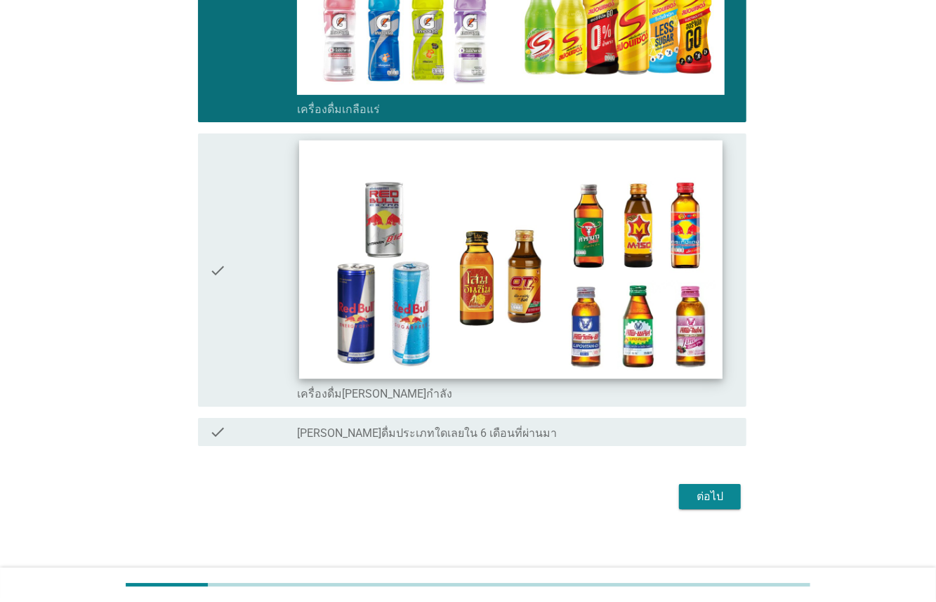
scroll to position [2583, 0]
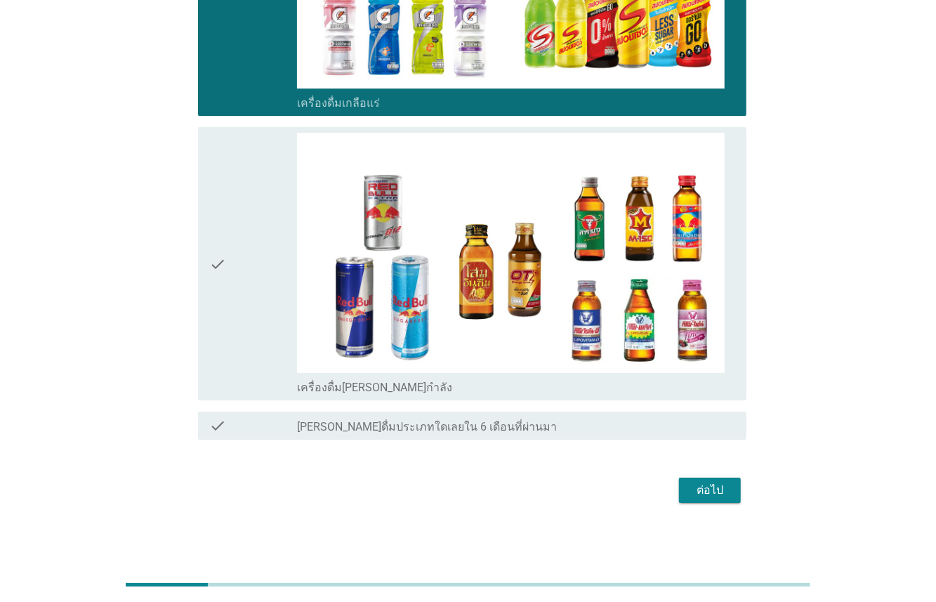
click at [272, 313] on div "check" at bounding box center [253, 264] width 88 height 263
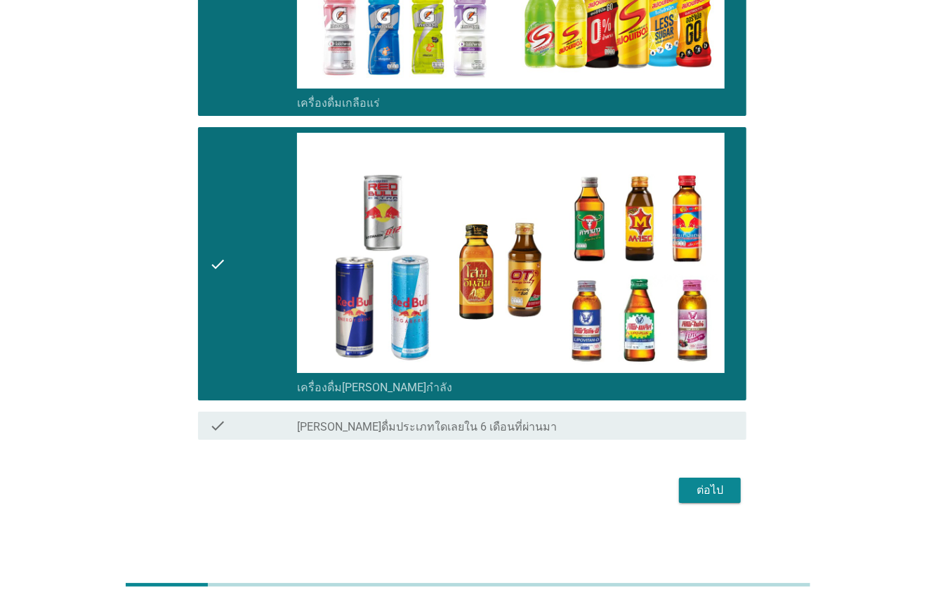
click at [720, 490] on div "ต่อไป" at bounding box center [710, 490] width 39 height 17
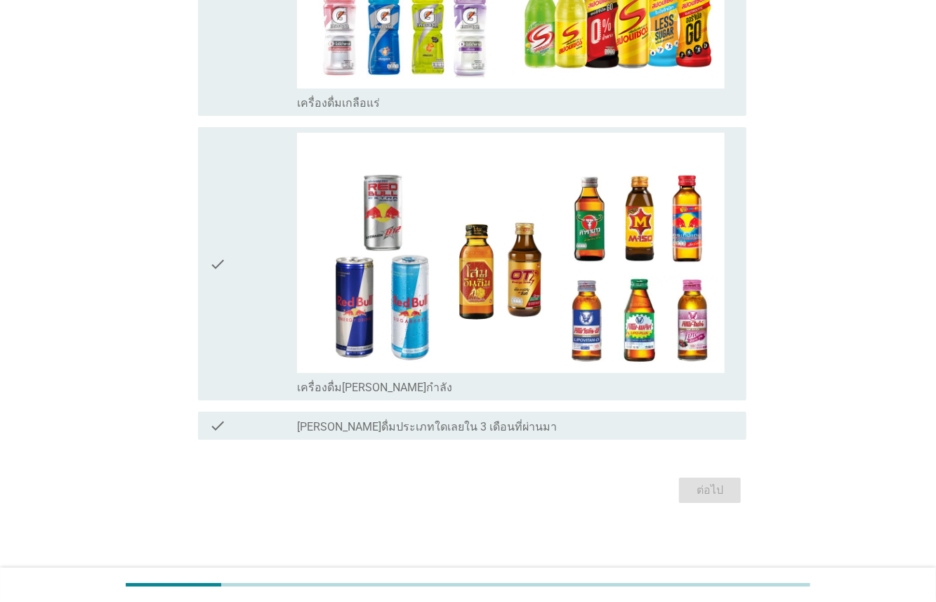
scroll to position [0, 0]
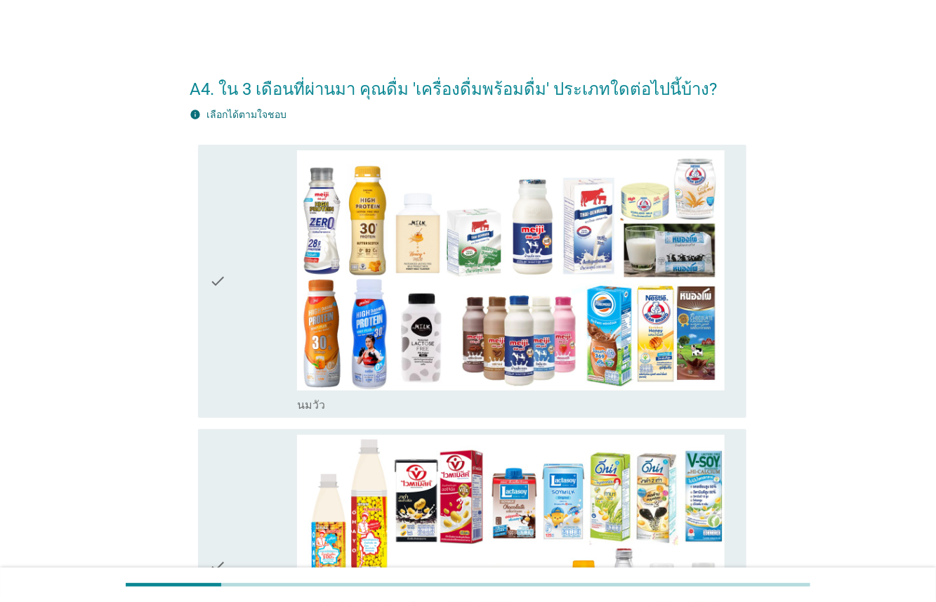
click at [265, 342] on div "check" at bounding box center [253, 281] width 88 height 263
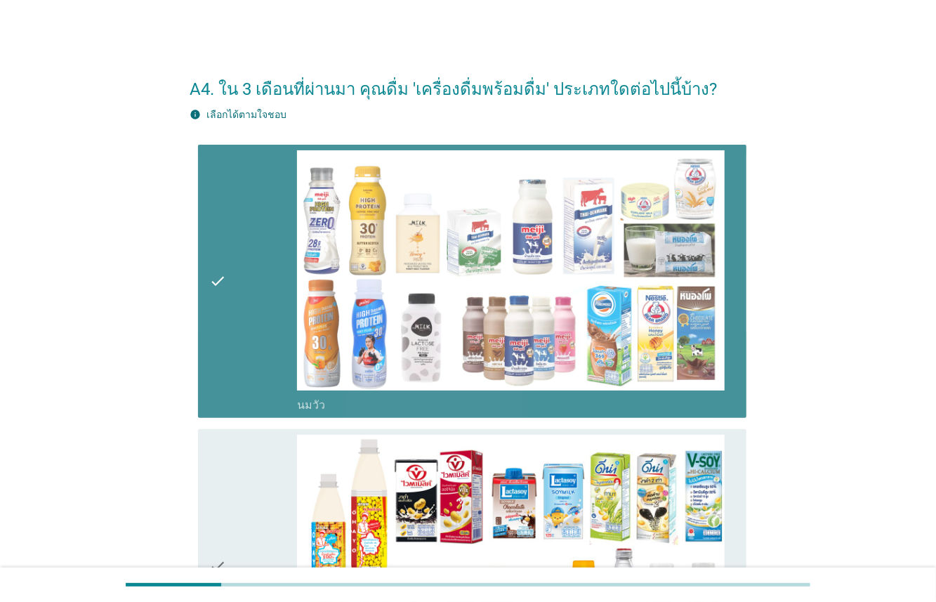
click at [275, 473] on div "check" at bounding box center [253, 566] width 88 height 263
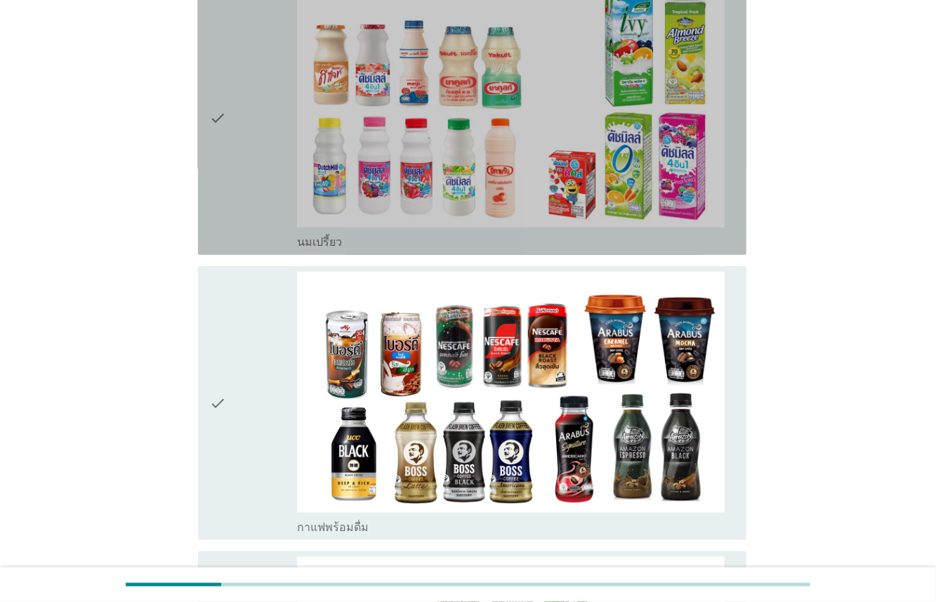
drag, startPoint x: 249, startPoint y: 221, endPoint x: 255, endPoint y: 328, distance: 107.6
click at [249, 221] on div "check" at bounding box center [253, 118] width 88 height 263
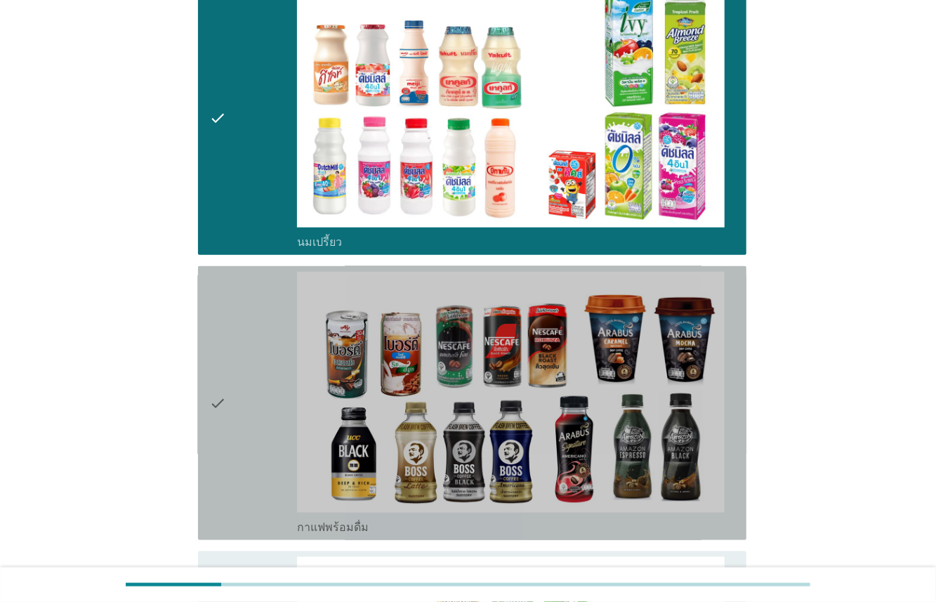
click at [255, 332] on div "check" at bounding box center [253, 403] width 88 height 263
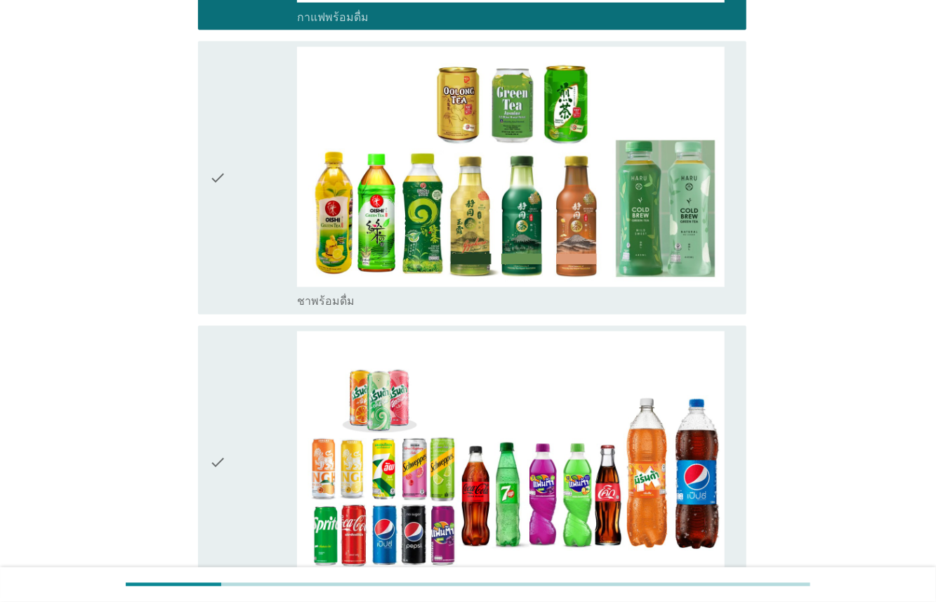
scroll to position [1352, 0]
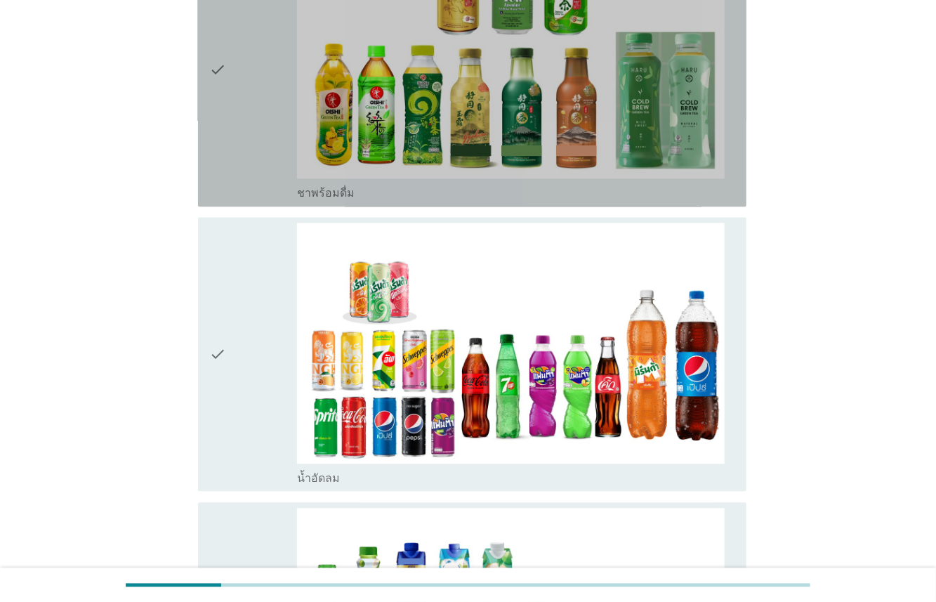
drag, startPoint x: 241, startPoint y: 153, endPoint x: 268, endPoint y: 247, distance: 97.2
click at [241, 154] on div "check" at bounding box center [253, 70] width 88 height 263
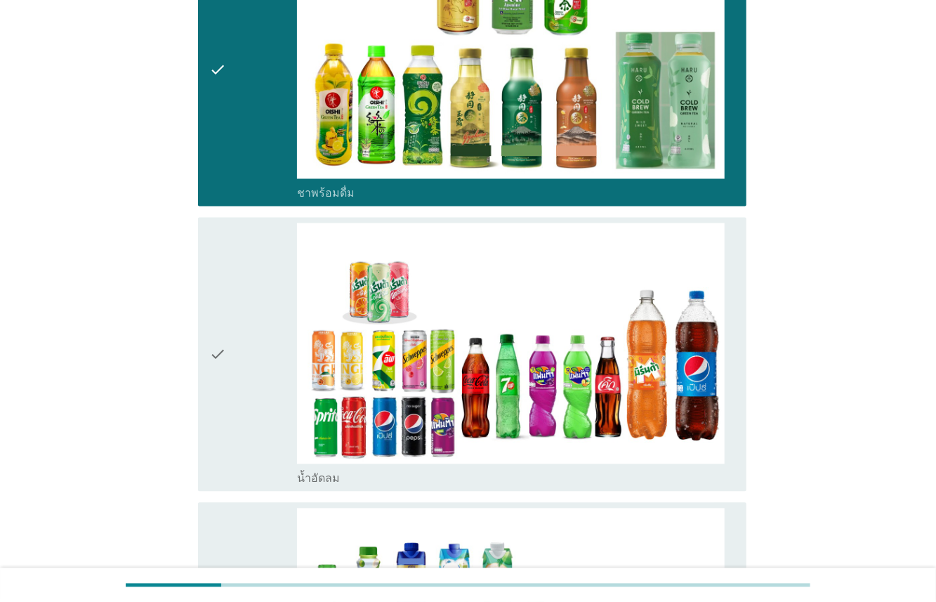
click at [267, 260] on div "check" at bounding box center [253, 354] width 88 height 263
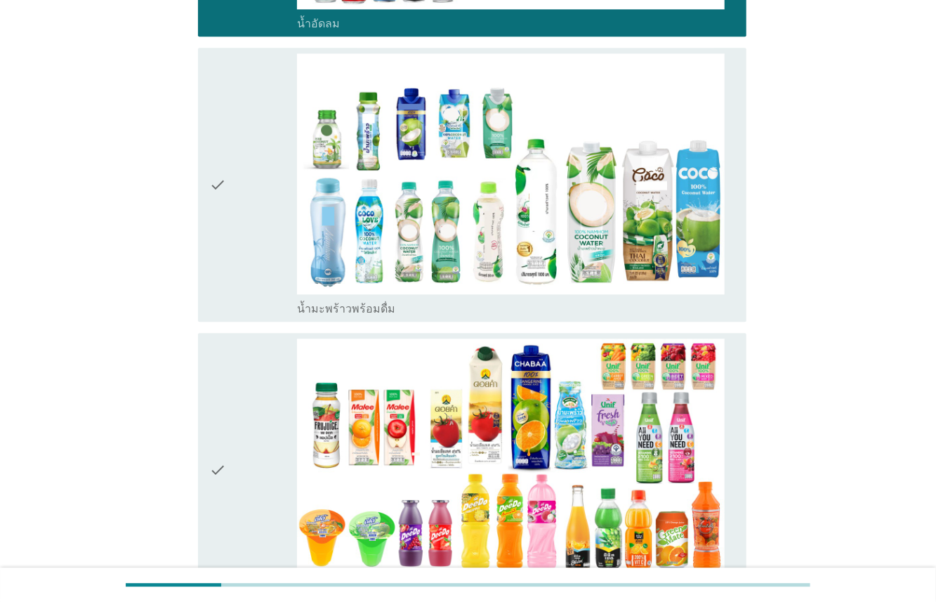
click at [263, 235] on div "check" at bounding box center [253, 184] width 88 height 263
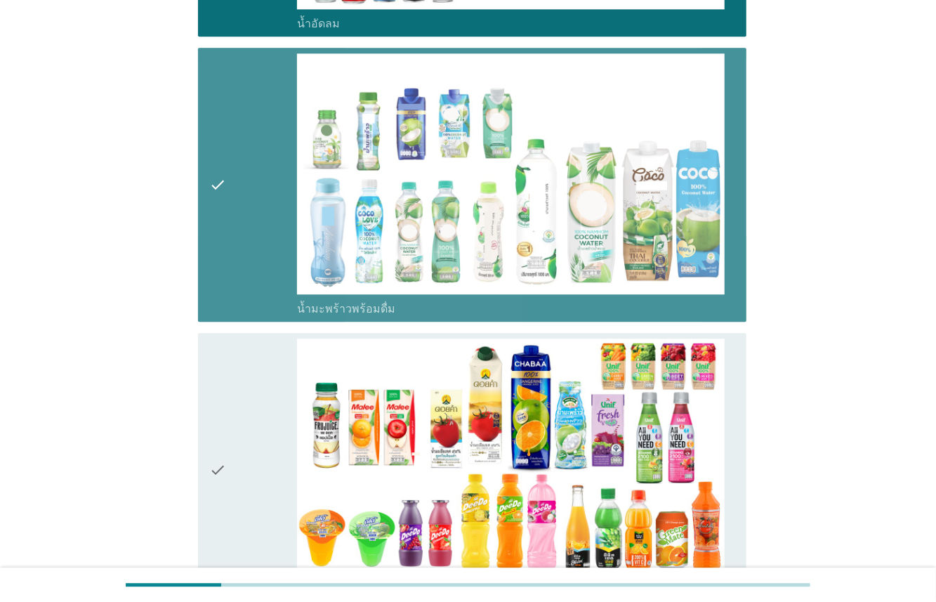
click at [280, 397] on div "check" at bounding box center [253, 470] width 88 height 263
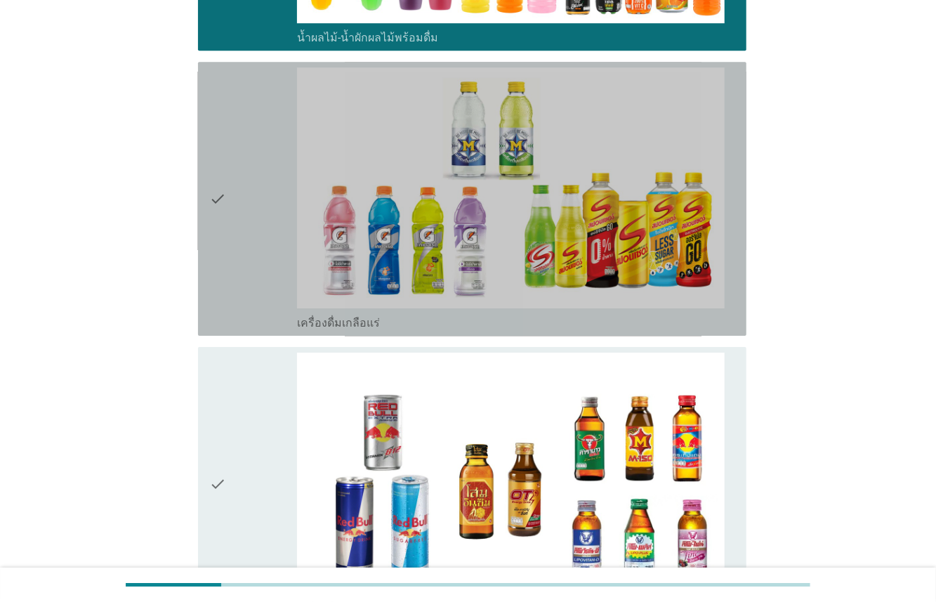
click at [263, 294] on div "check" at bounding box center [253, 198] width 88 height 263
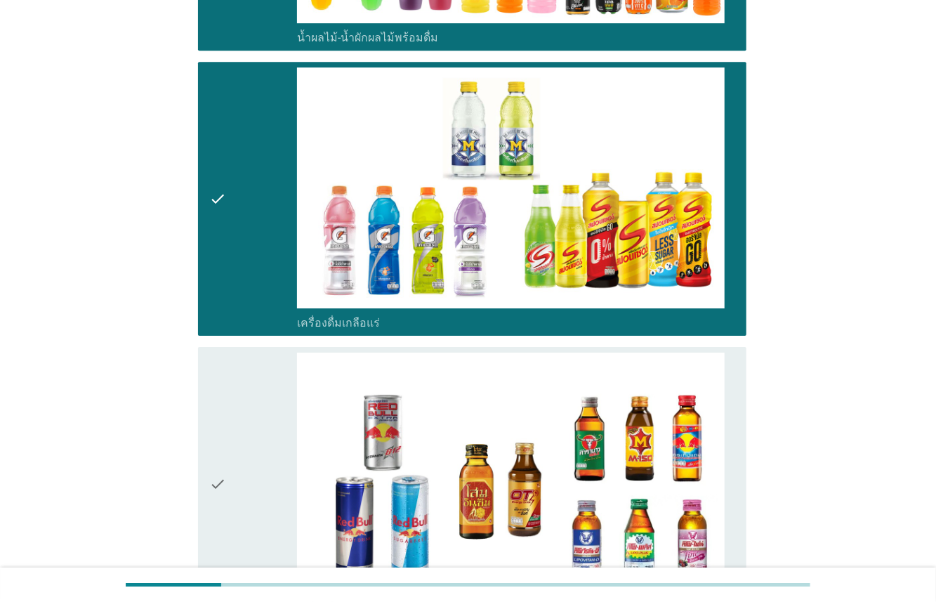
click at [277, 411] on div "check" at bounding box center [253, 484] width 88 height 263
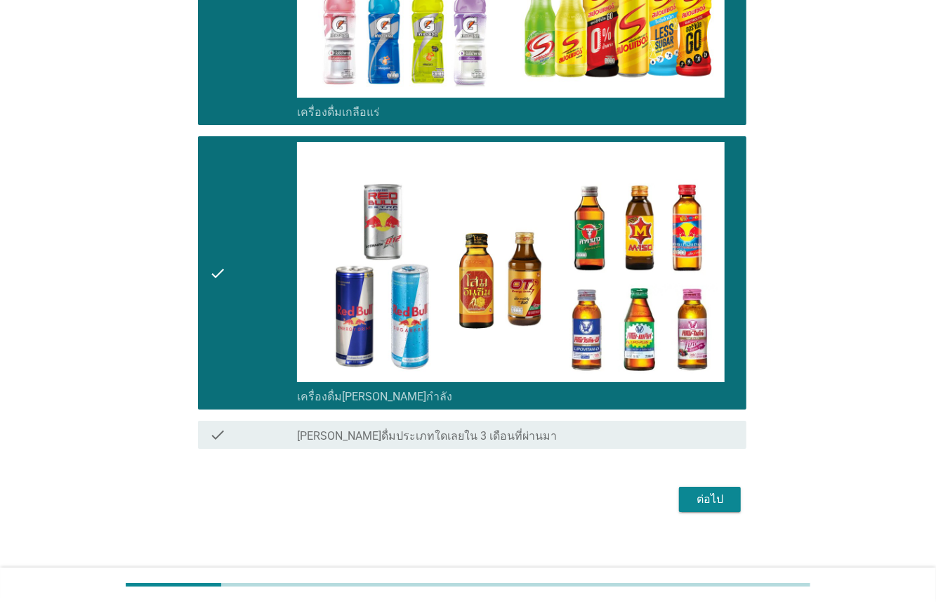
scroll to position [2583, 0]
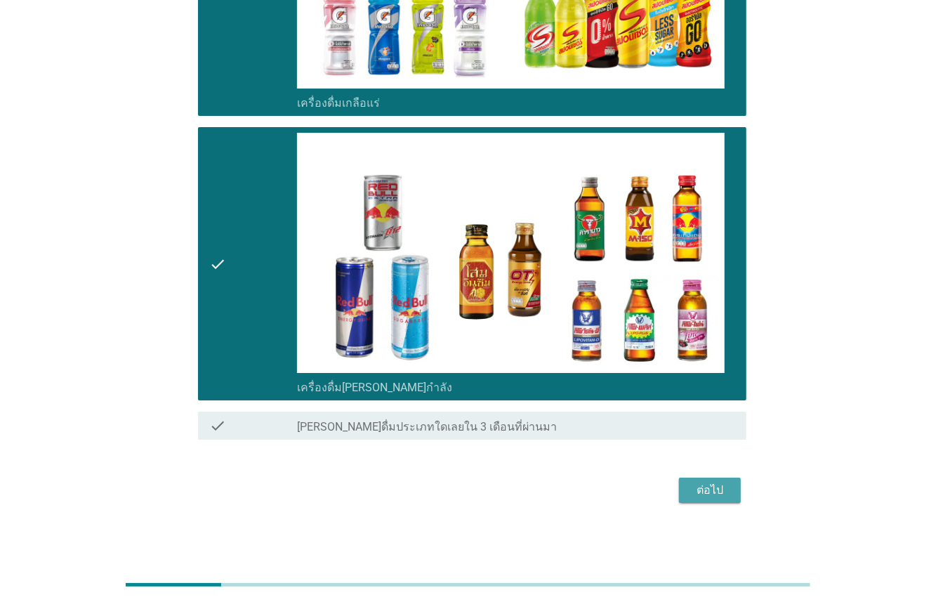
click at [705, 492] on div "ต่อไป" at bounding box center [710, 490] width 39 height 17
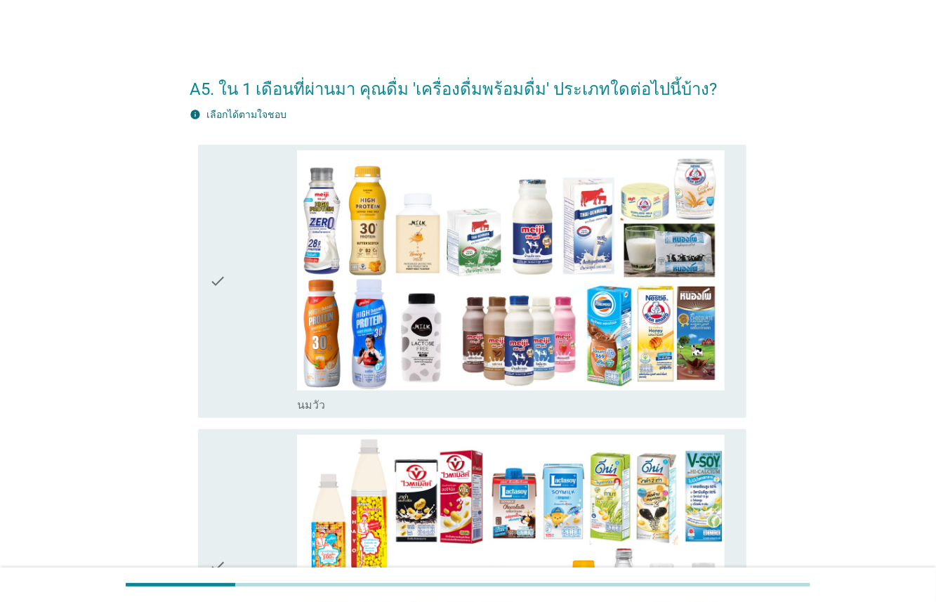
click at [215, 345] on icon "check" at bounding box center [217, 281] width 17 height 263
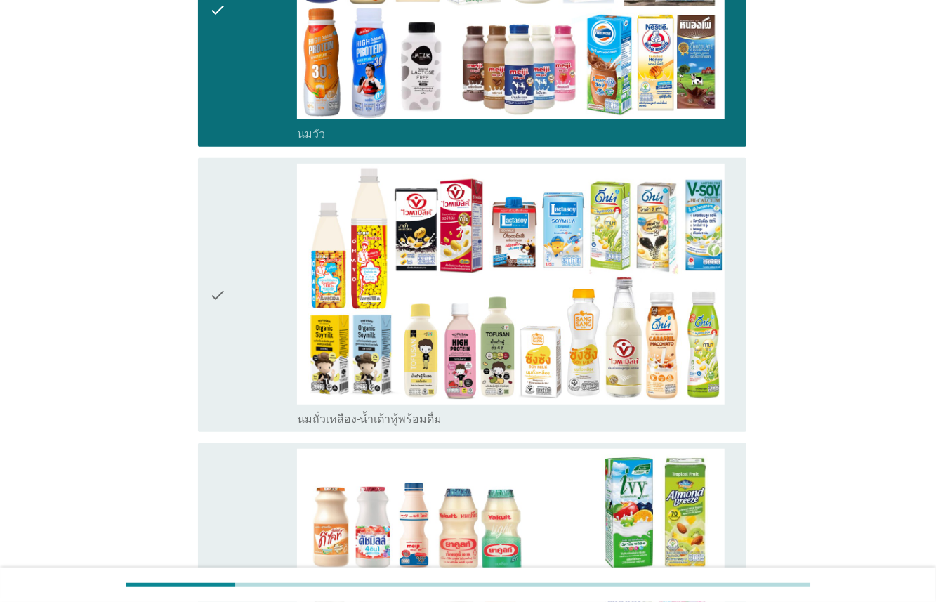
scroll to position [273, 0]
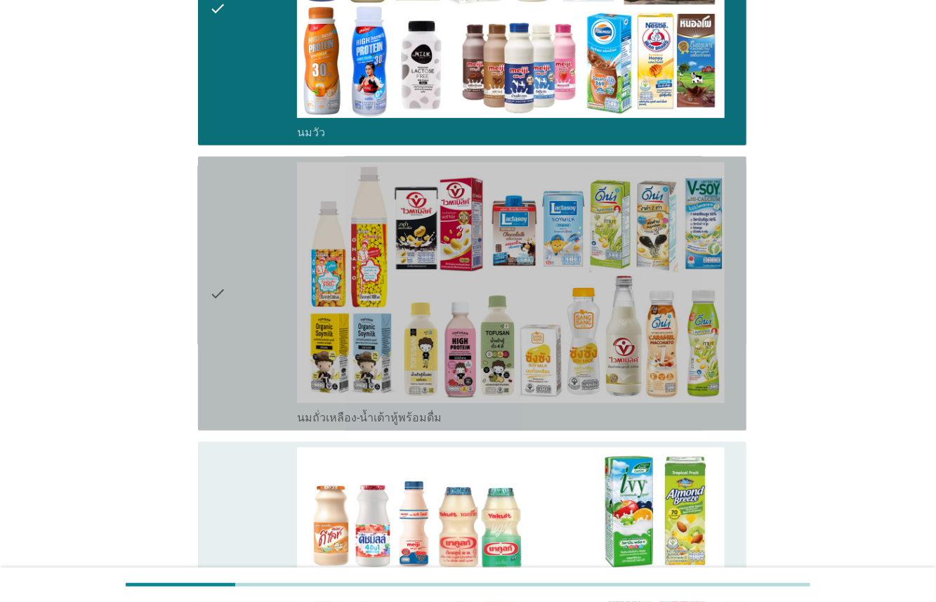
click at [283, 343] on div "check" at bounding box center [253, 293] width 88 height 263
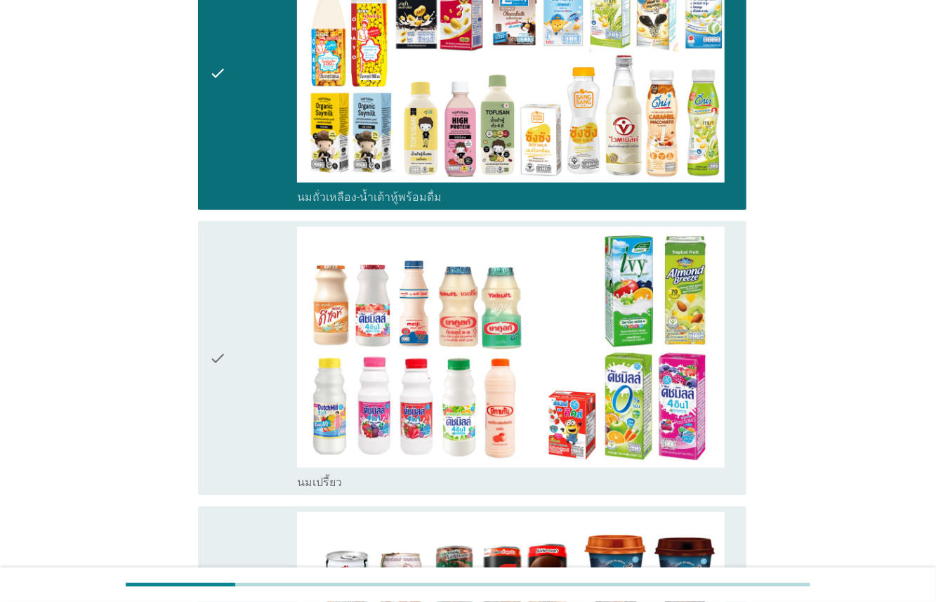
click at [280, 355] on div "check" at bounding box center [253, 358] width 88 height 263
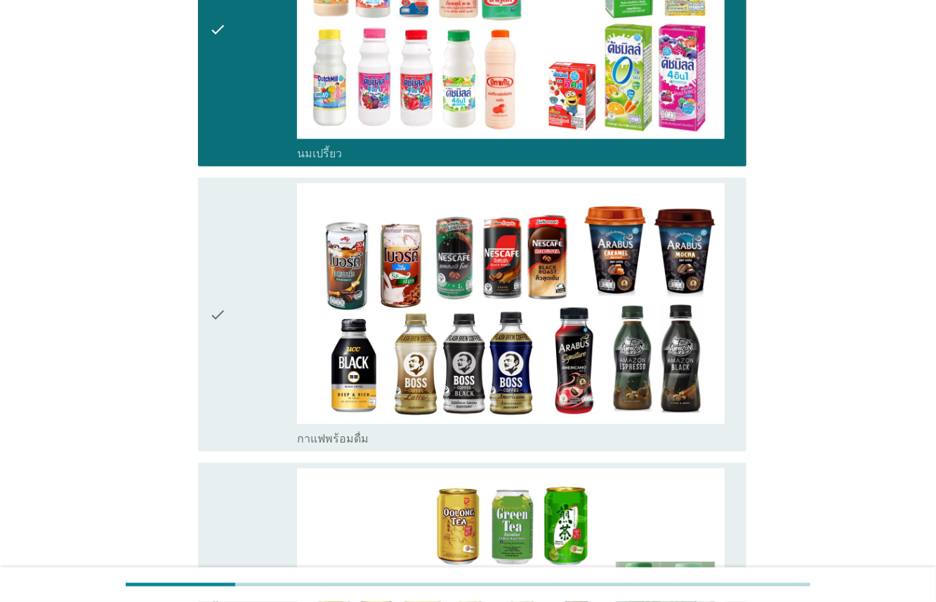
click at [277, 377] on div "check" at bounding box center [253, 314] width 88 height 263
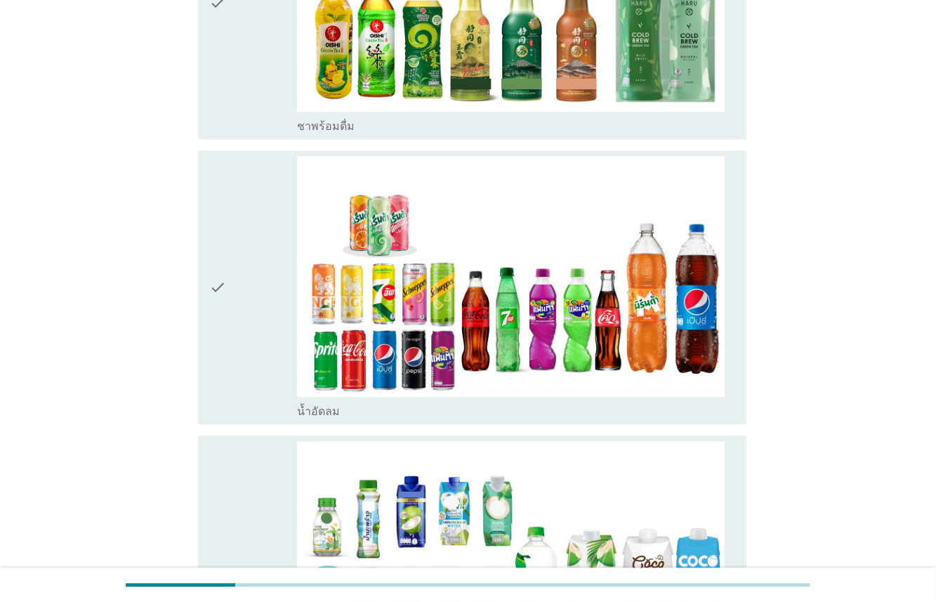
click at [277, 350] on div "check" at bounding box center [253, 287] width 88 height 263
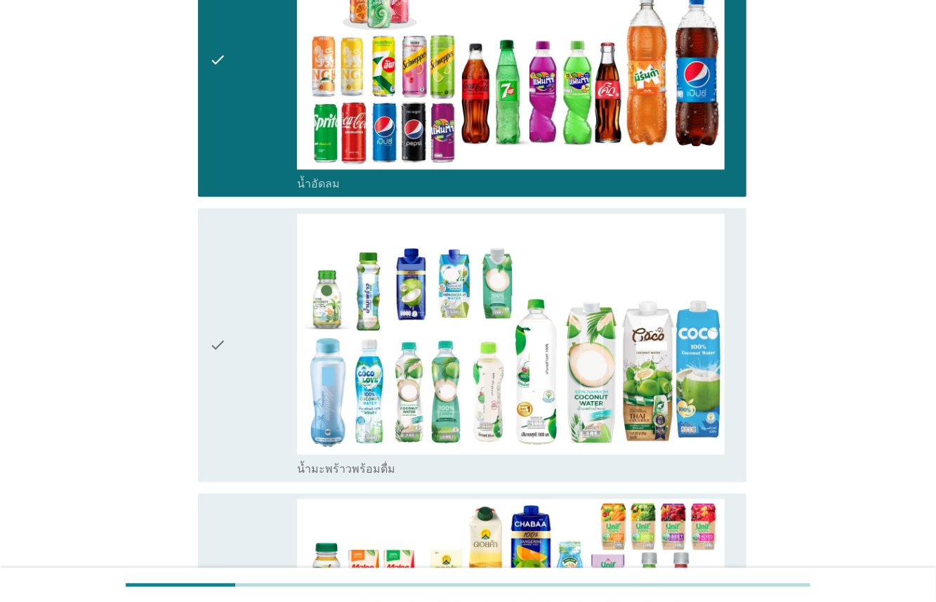
click at [266, 382] on div "check" at bounding box center [253, 345] width 88 height 263
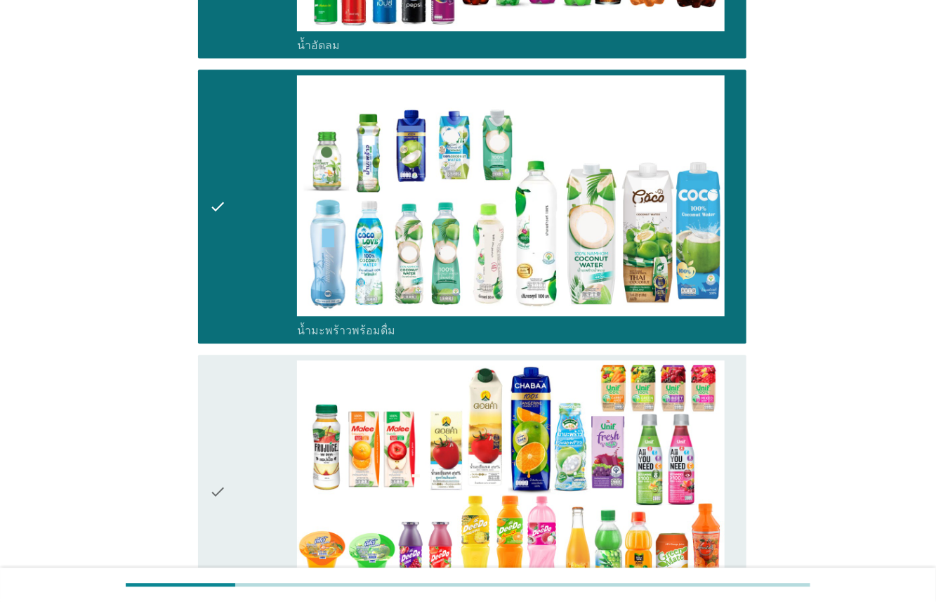
click at [270, 421] on div "check" at bounding box center [253, 491] width 88 height 263
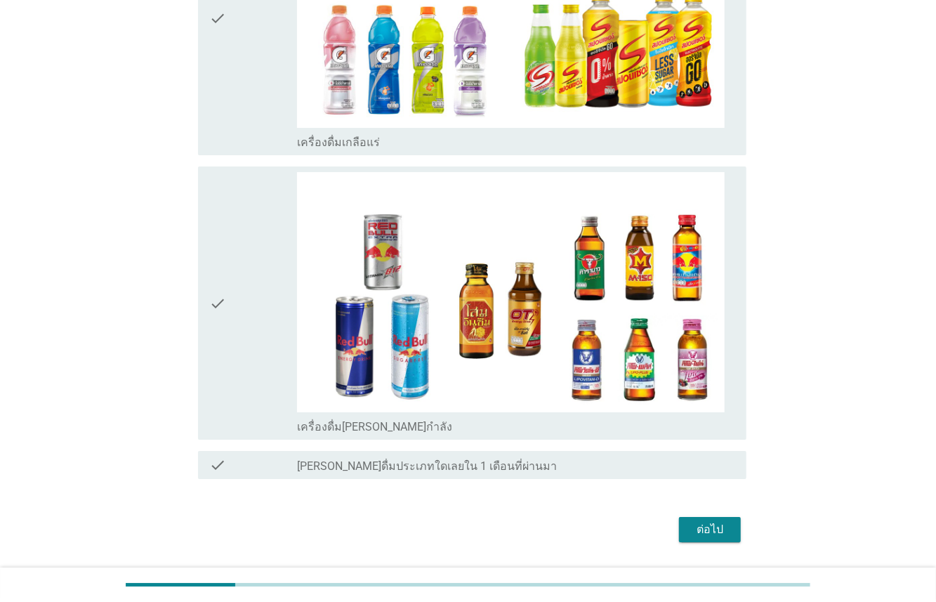
click at [271, 348] on div "check" at bounding box center [253, 303] width 88 height 263
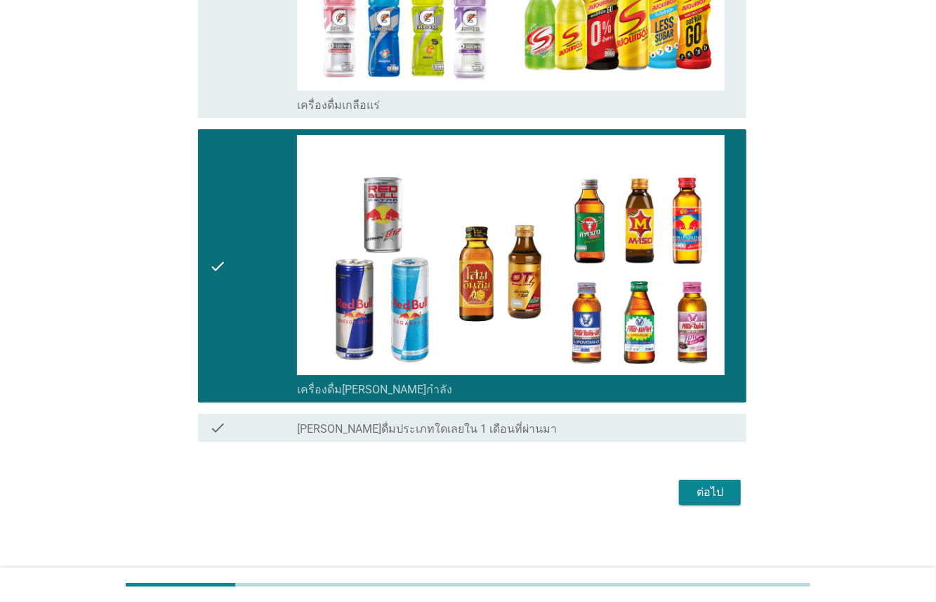
scroll to position [2583, 0]
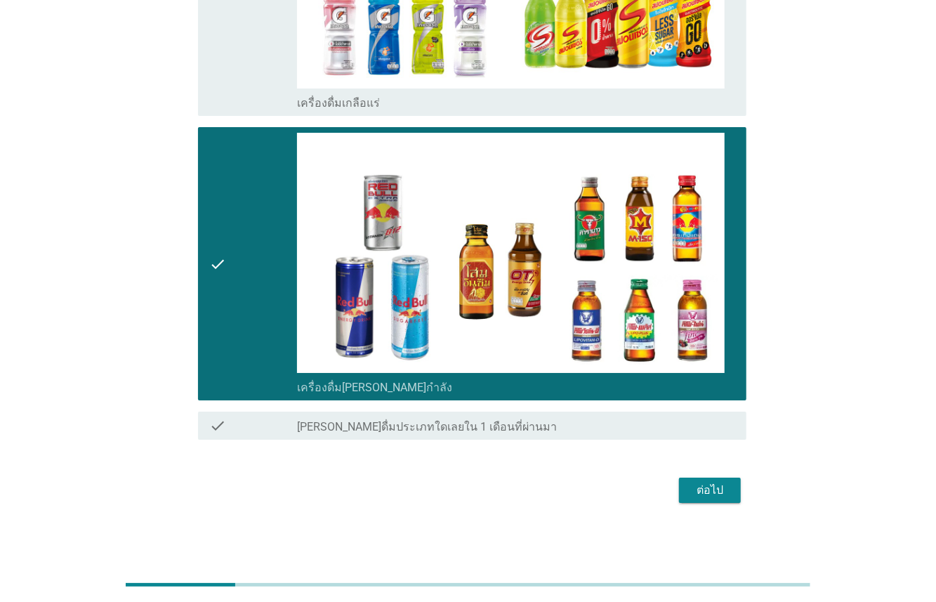
click at [705, 482] on div "ต่อไป" at bounding box center [710, 490] width 39 height 17
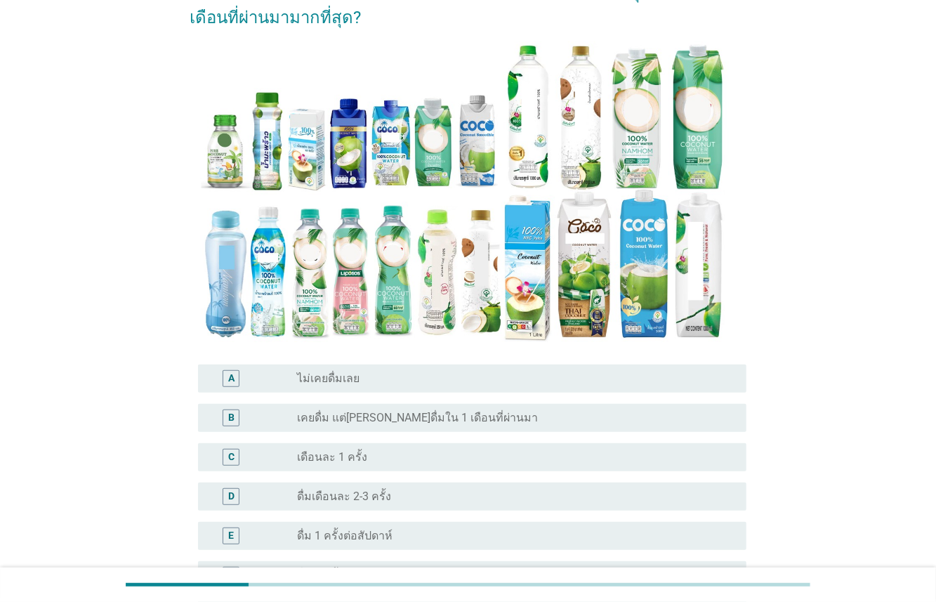
scroll to position [170, 0]
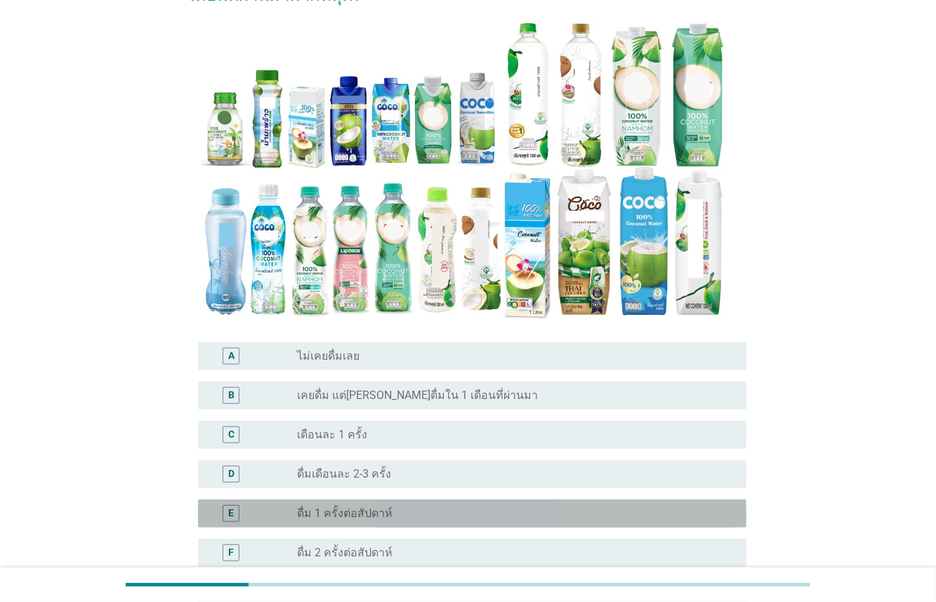
click at [400, 520] on div "radio_button_unchecked ดื่ม 1 ครั้งต่อสัปดาห์" at bounding box center [510, 513] width 427 height 14
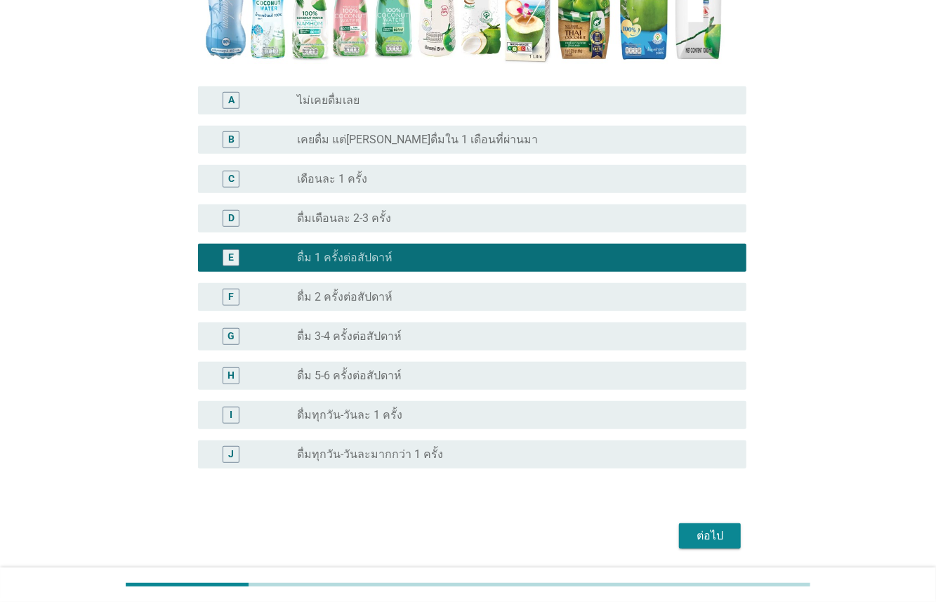
scroll to position [473, 0]
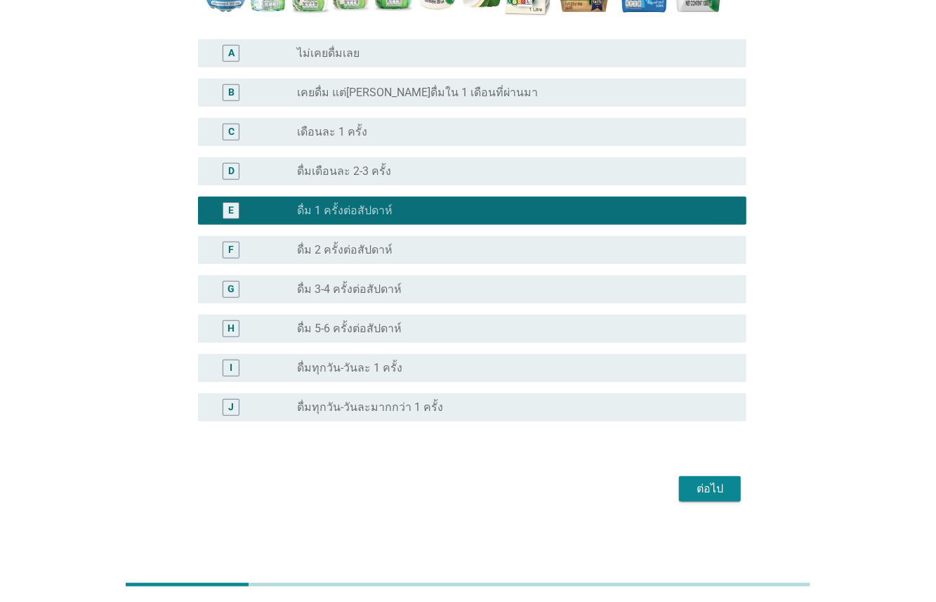
click at [423, 246] on div "radio_button_unchecked ดื่ม 2 ครั้งต่อสัปดาห์" at bounding box center [510, 250] width 427 height 14
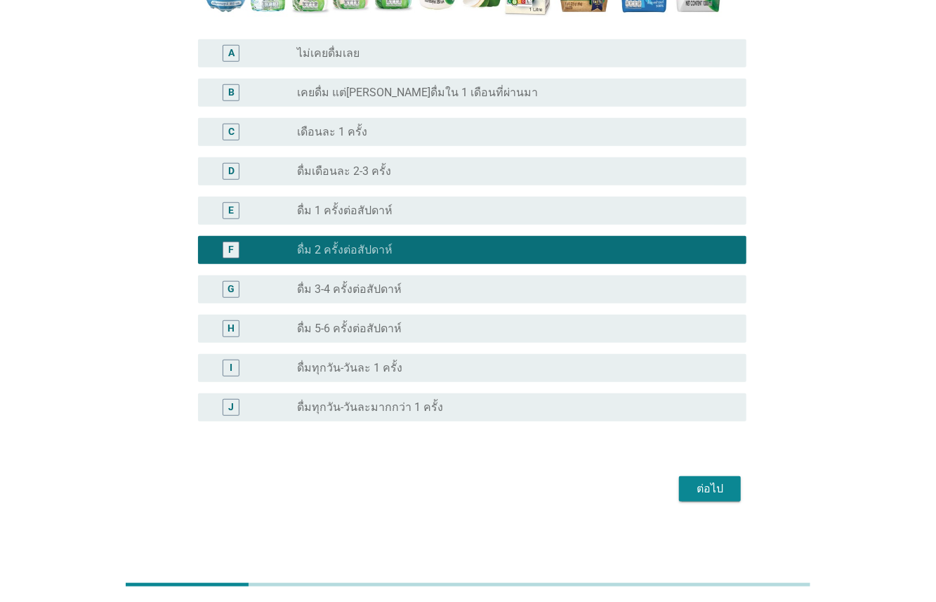
click at [702, 487] on div "ต่อไป" at bounding box center [710, 488] width 39 height 17
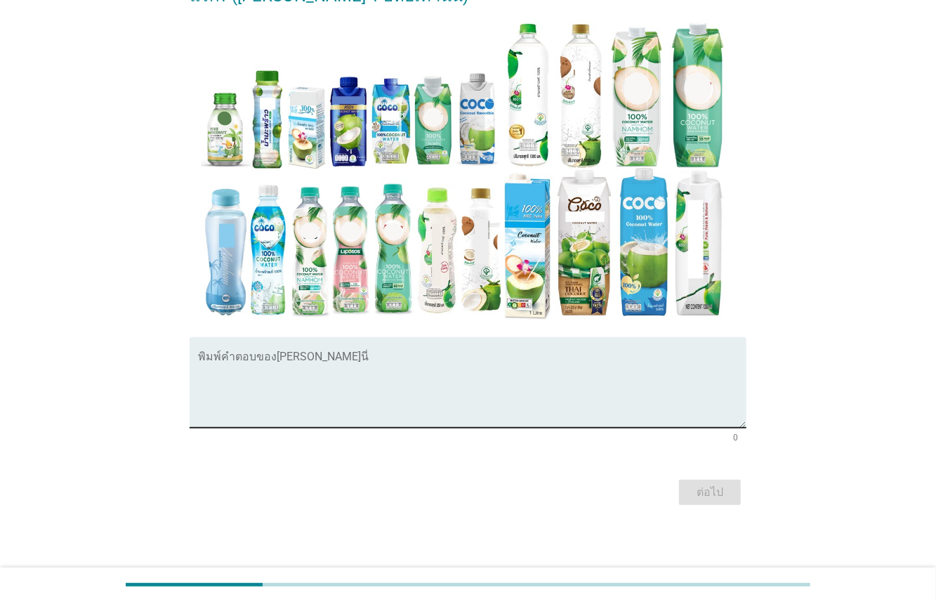
scroll to position [274, 0]
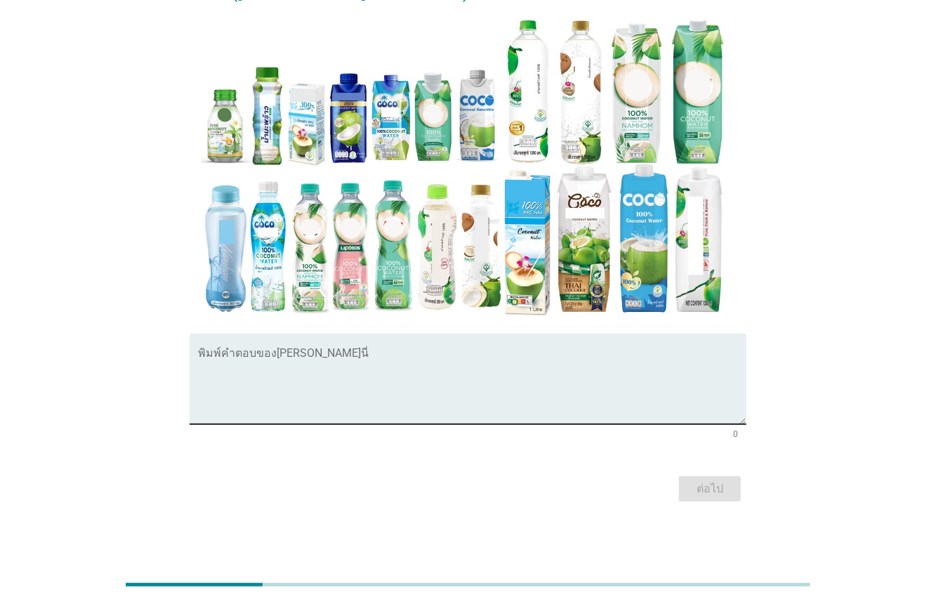
click at [348, 389] on textarea "พิมพ์คำตอบของคุณ ที่นี่" at bounding box center [472, 388] width 549 height 74
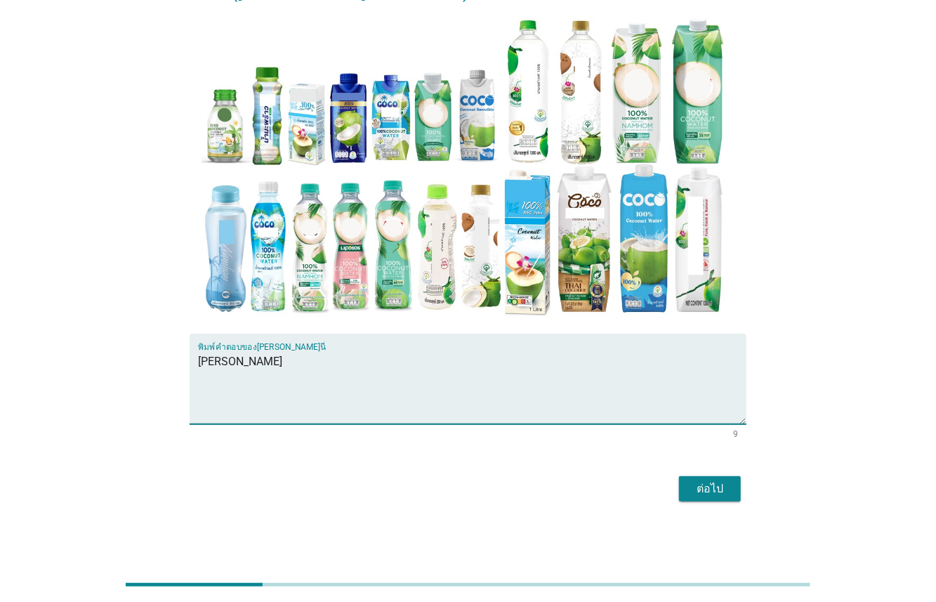
type textarea "[PERSON_NAME]"
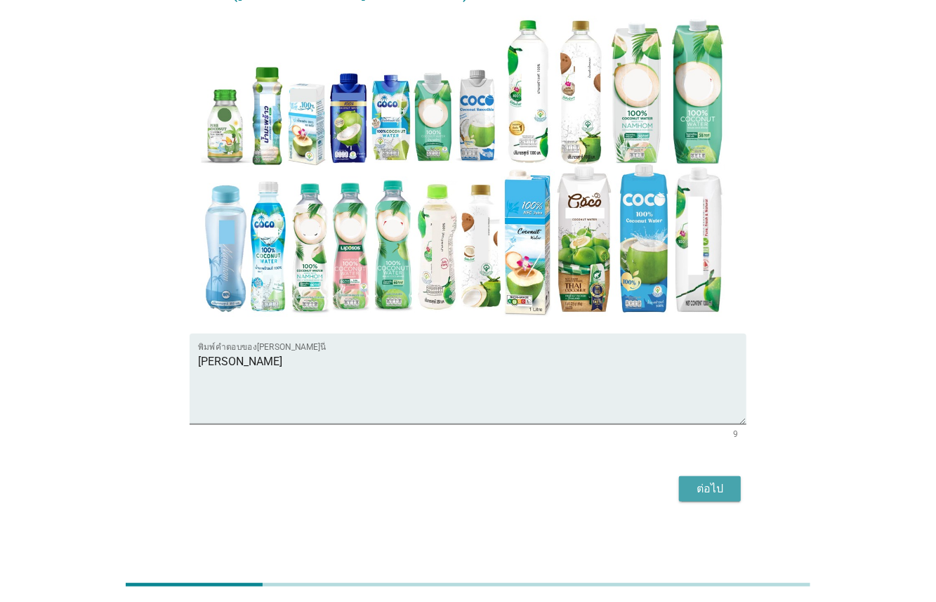
click at [713, 492] on div "ต่อไป" at bounding box center [710, 488] width 39 height 17
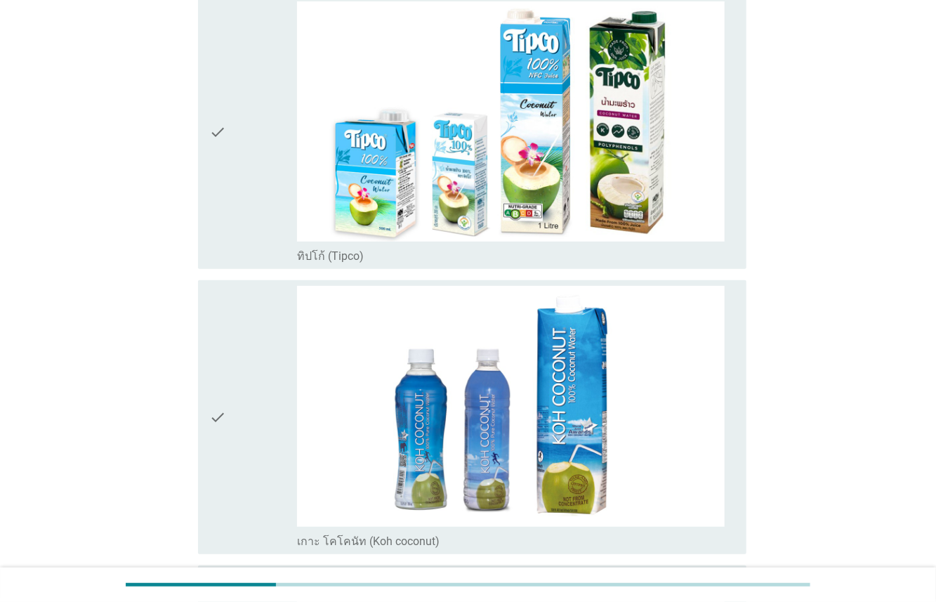
scroll to position [175, 0]
click at [259, 244] on div "check" at bounding box center [253, 132] width 88 height 263
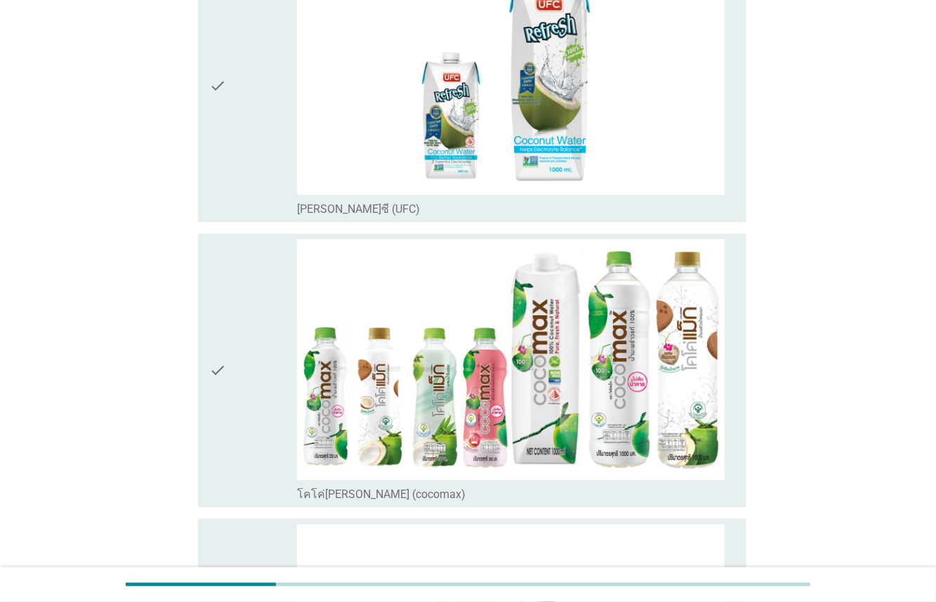
scroll to position [1371, 0]
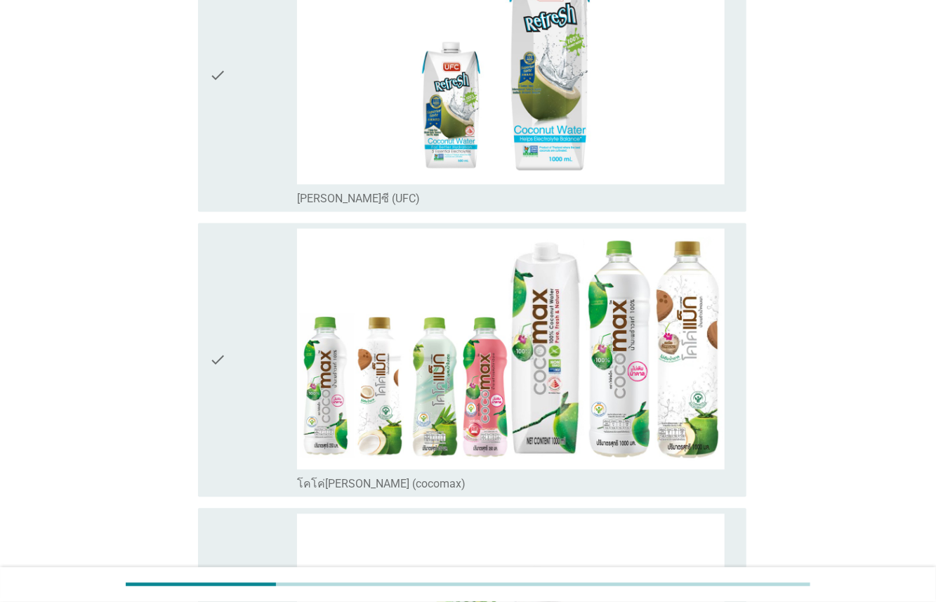
click at [260, 171] on div "check" at bounding box center [253, 76] width 88 height 263
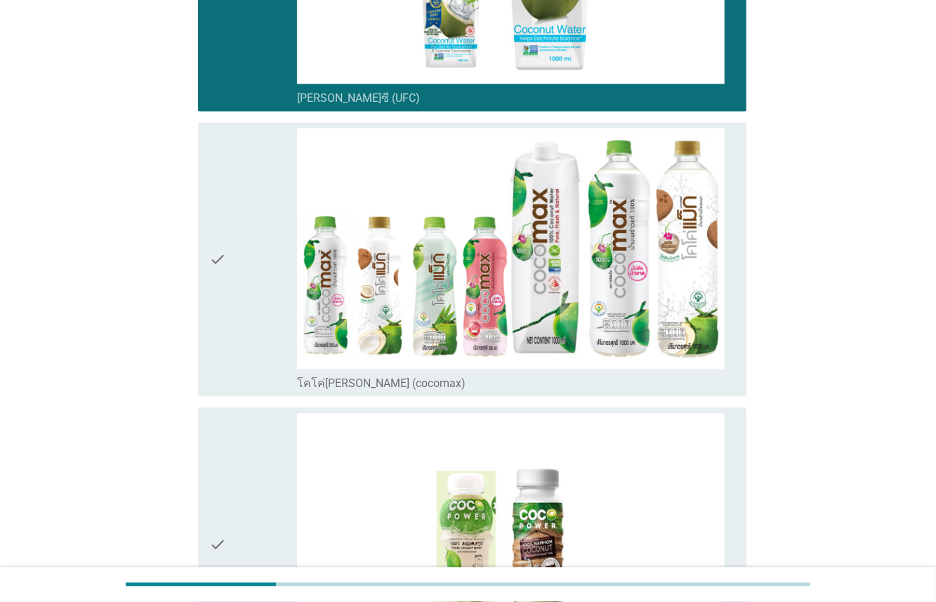
click at [256, 303] on div "check" at bounding box center [253, 259] width 88 height 263
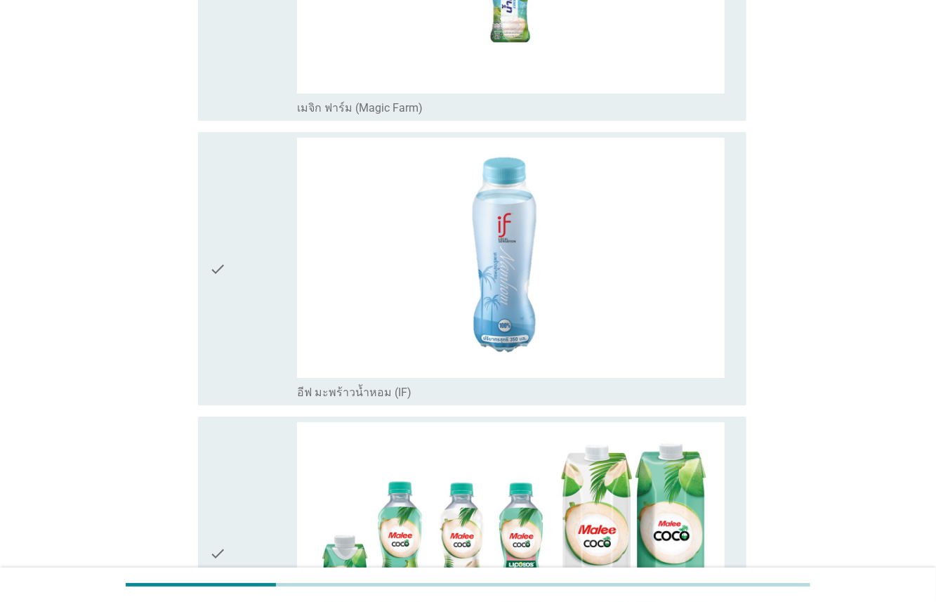
click at [247, 302] on div "check" at bounding box center [253, 269] width 88 height 263
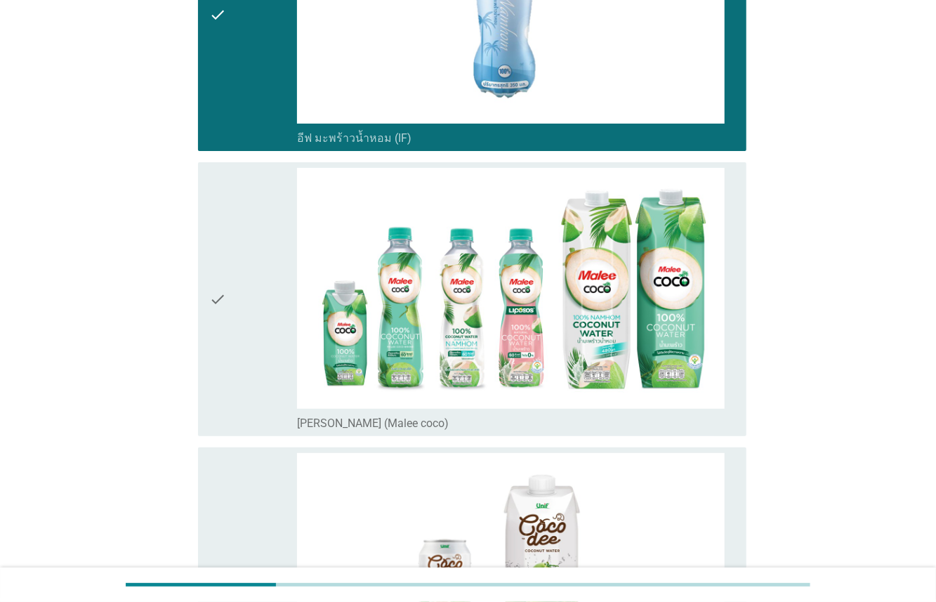
click at [249, 319] on div "check" at bounding box center [253, 299] width 88 height 263
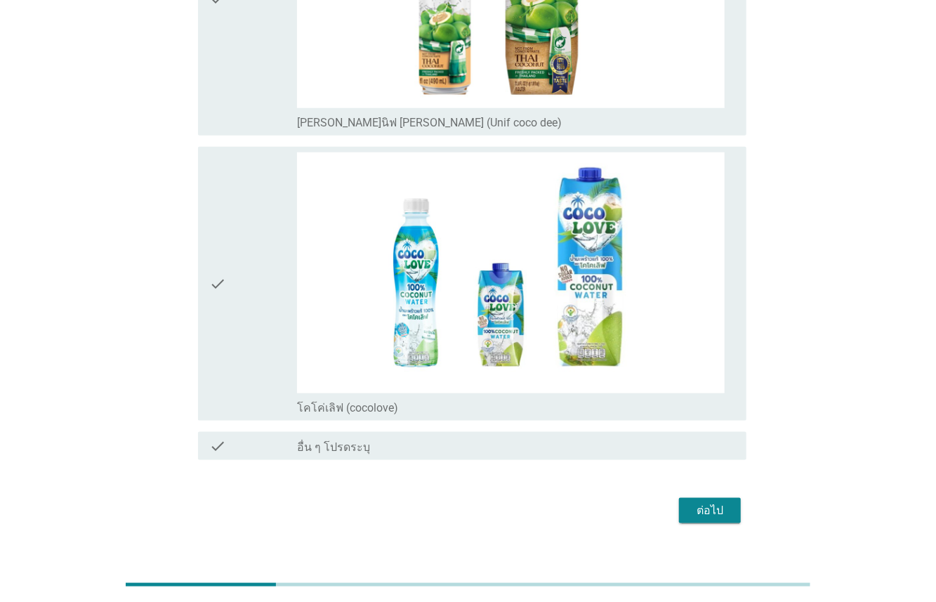
scroll to position [3463, 0]
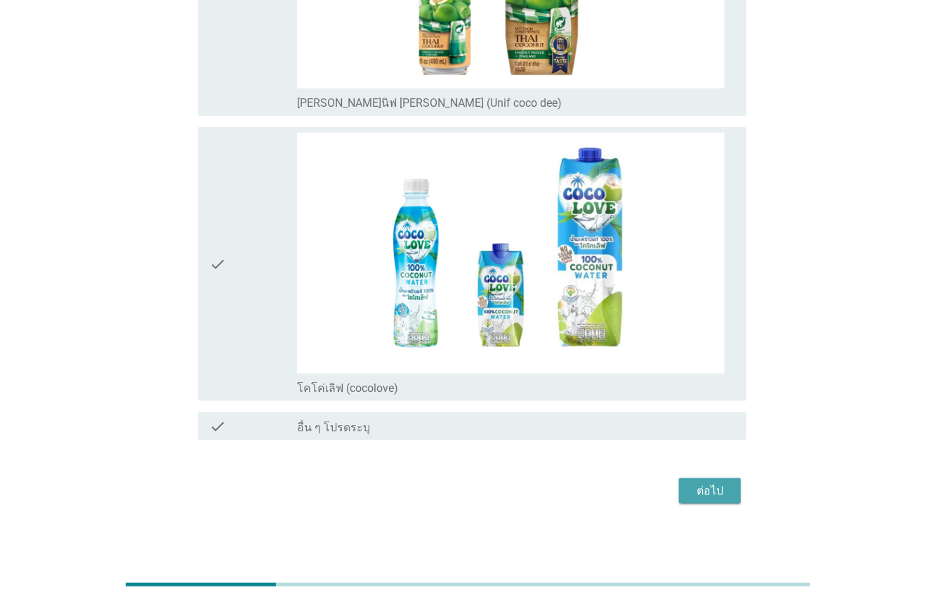
click at [702, 483] on div "ต่อไป" at bounding box center [710, 491] width 39 height 17
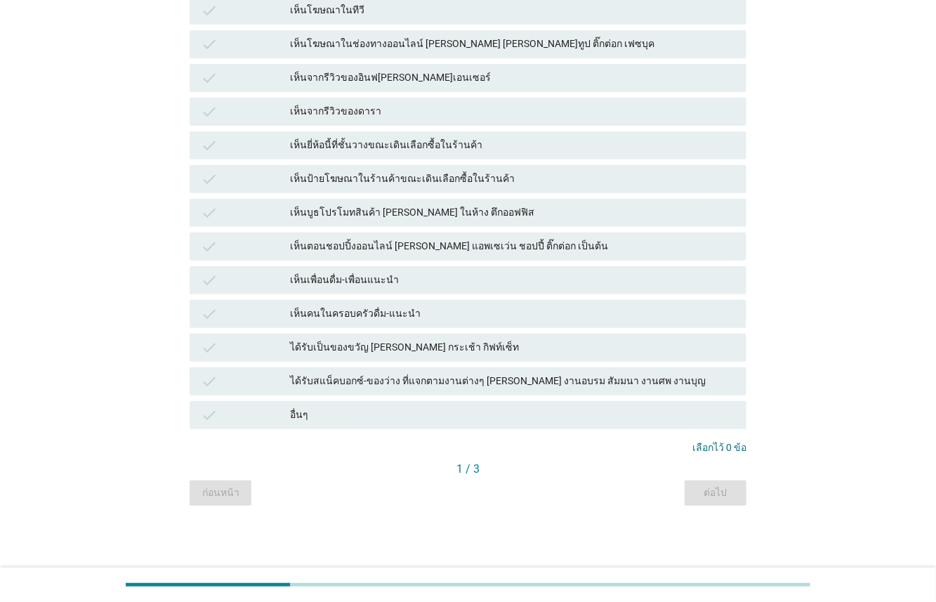
scroll to position [0, 0]
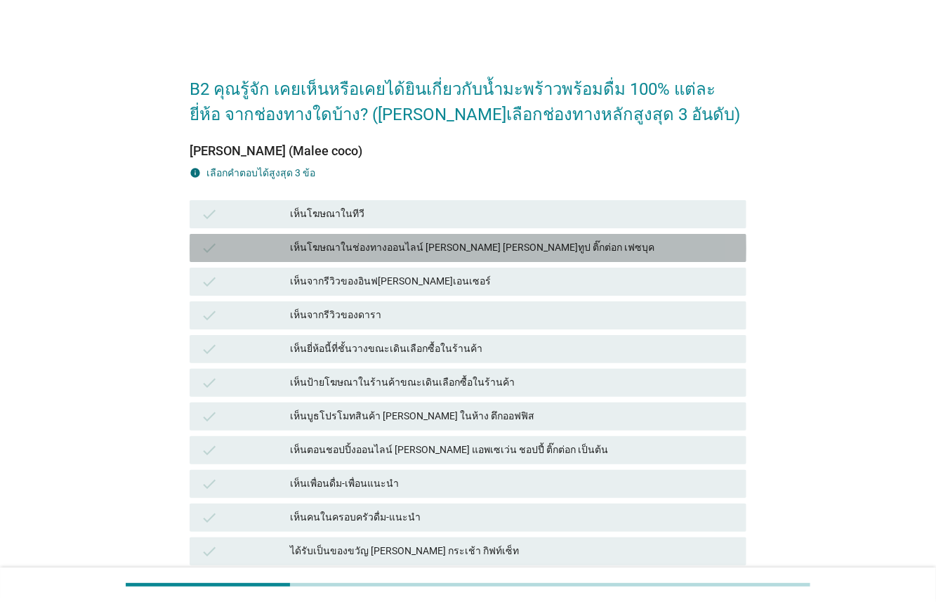
click at [395, 242] on div "เห็นโฆษณาในช่องทางออนไลน์ [PERSON_NAME] [PERSON_NAME]ทูป ติ๊กต่อก เฟซบุค" at bounding box center [512, 248] width 445 height 17
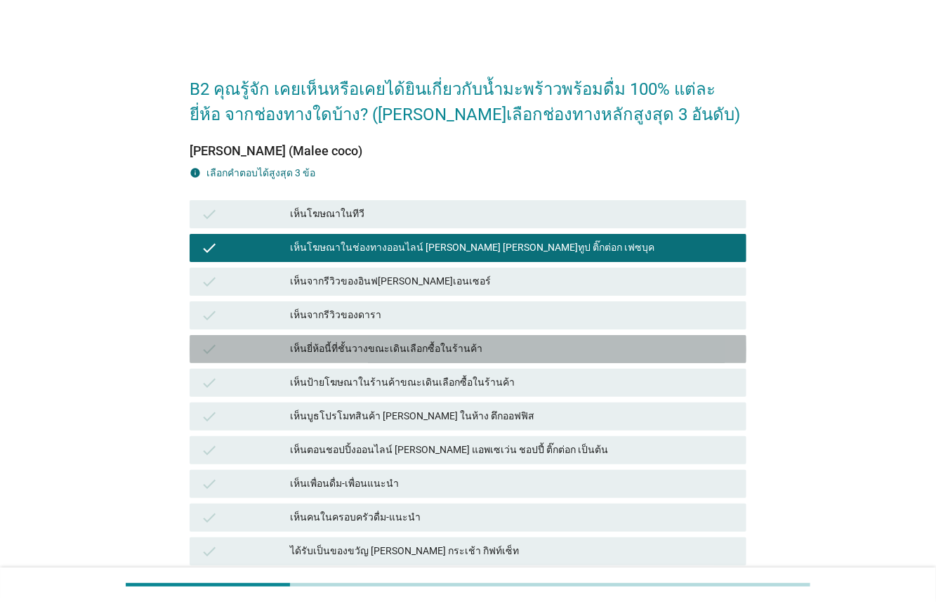
click at [436, 348] on div "เห็นยี่ห้อนี้ที่ชั้นวางขณะเดินเลือกซื้อในร้านค้า" at bounding box center [512, 349] width 445 height 17
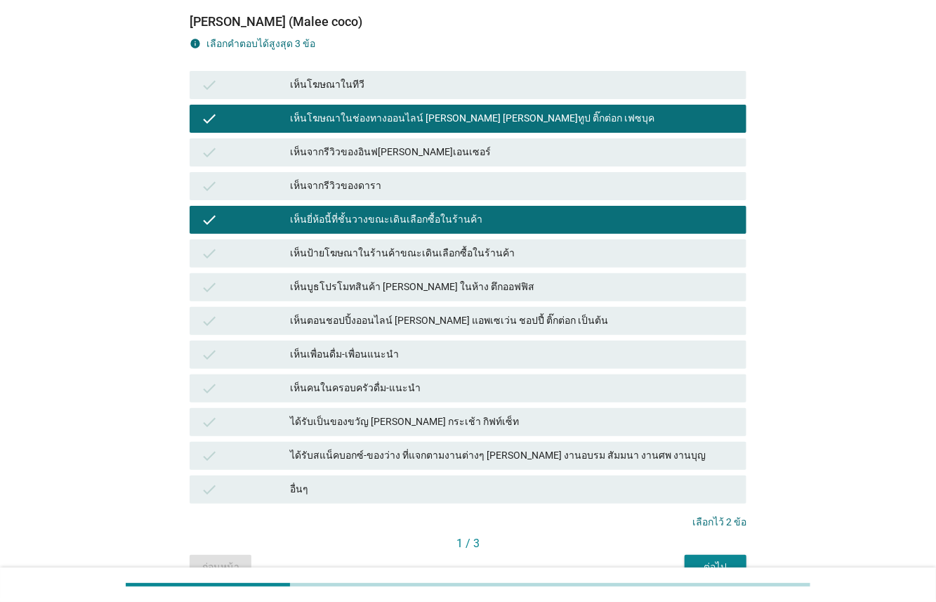
scroll to position [130, 0]
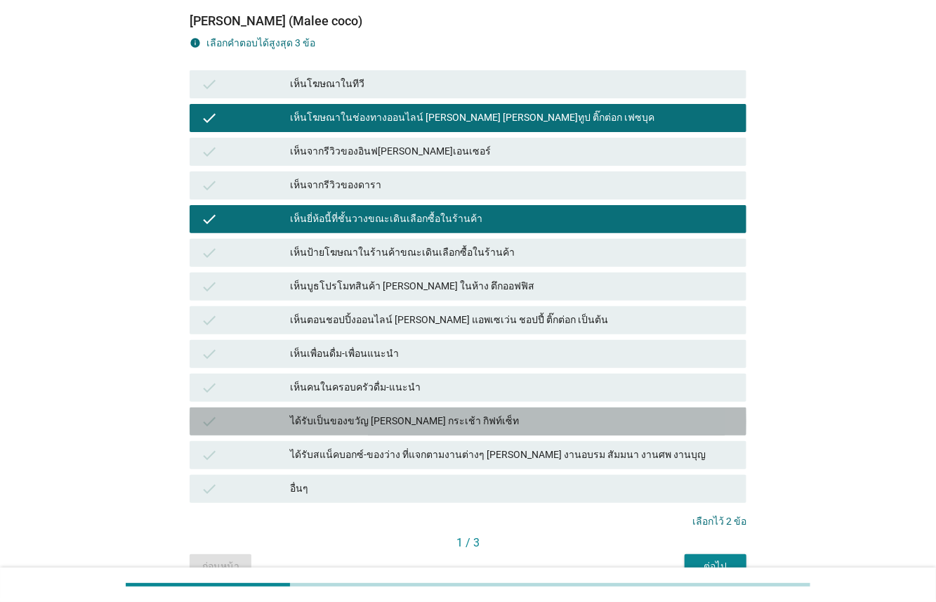
click at [37, 414] on div "B2 คุณรู้จัก เคยเห็นหรือเคยได้ยินเกี่ยวกับน้ำมะพร้าวพร้อมดื่ม 100% แต่ละยี่ห้อ …" at bounding box center [468, 255] width 869 height 669
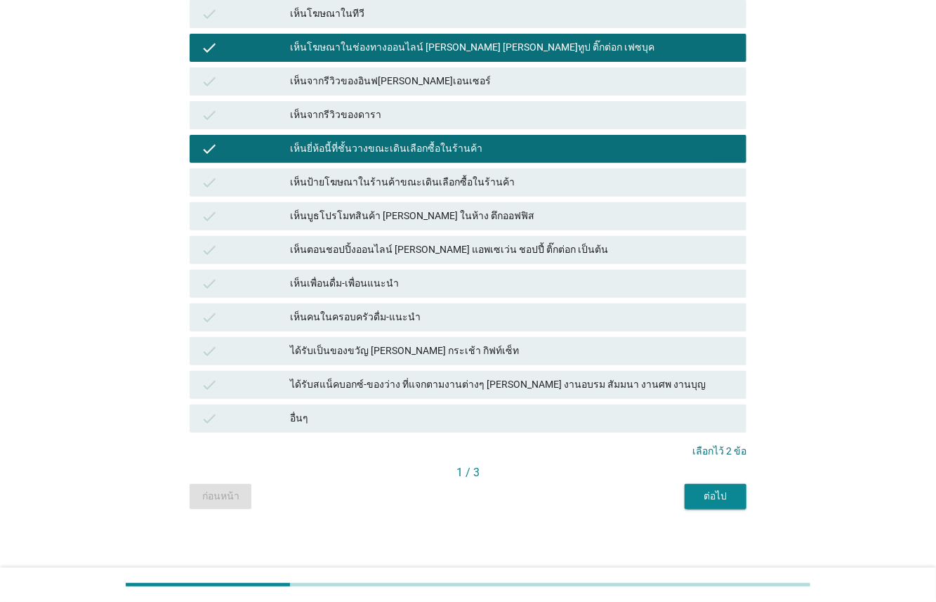
scroll to position [203, 0]
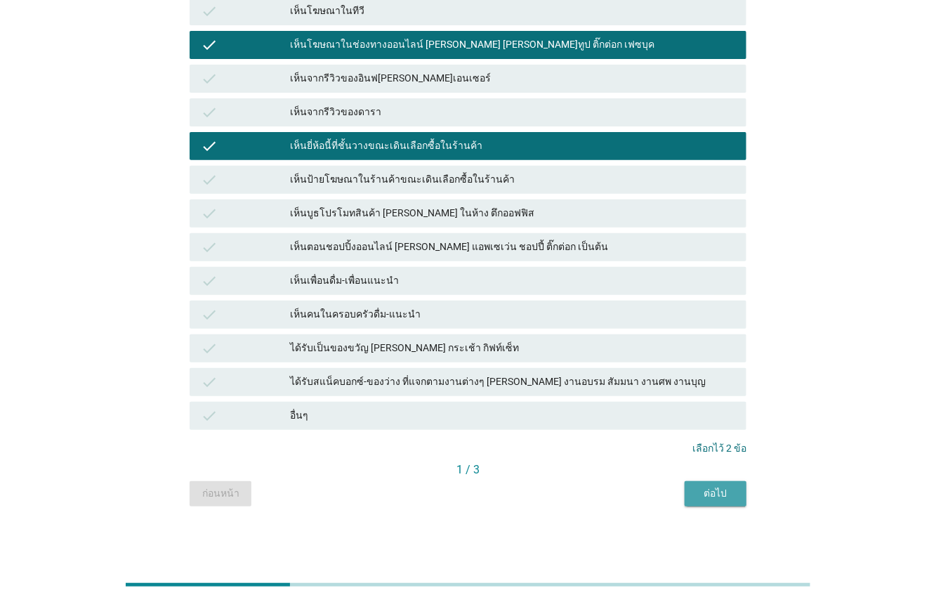
click at [721, 495] on div "ต่อไป" at bounding box center [715, 493] width 39 height 15
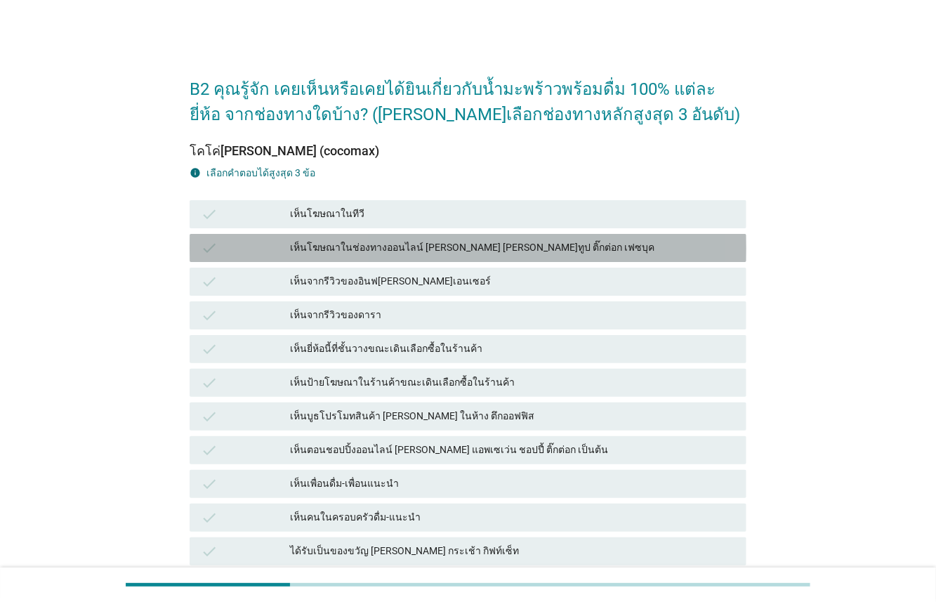
click at [259, 249] on div "check" at bounding box center [245, 248] width 89 height 17
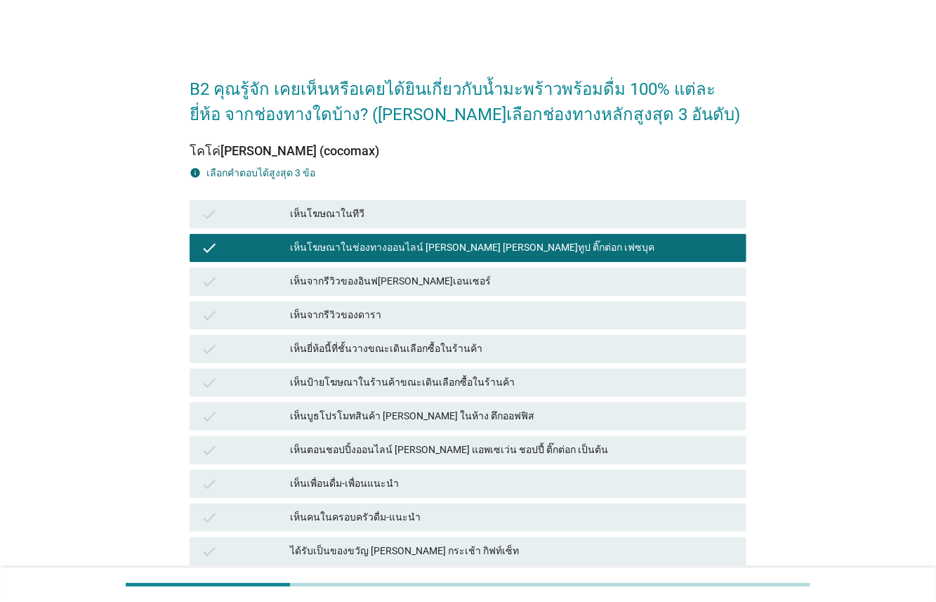
click at [259, 349] on div "check" at bounding box center [245, 349] width 89 height 17
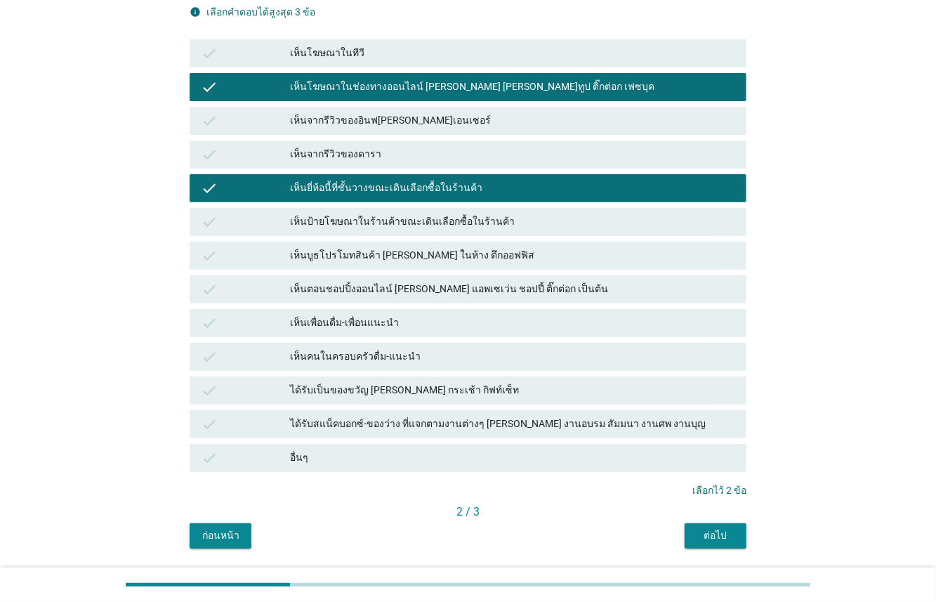
scroll to position [203, 0]
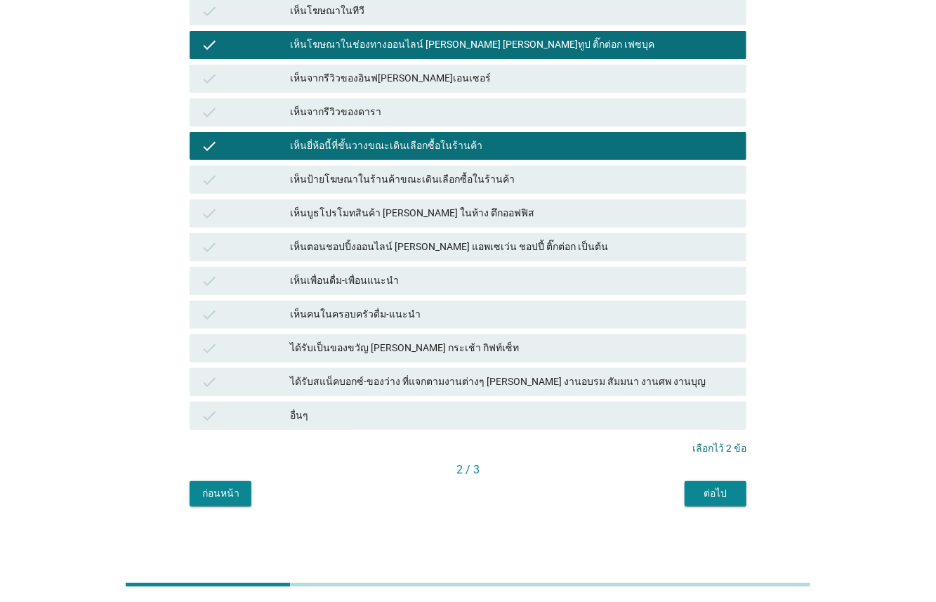
click at [725, 497] on div "ต่อไป" at bounding box center [715, 493] width 39 height 15
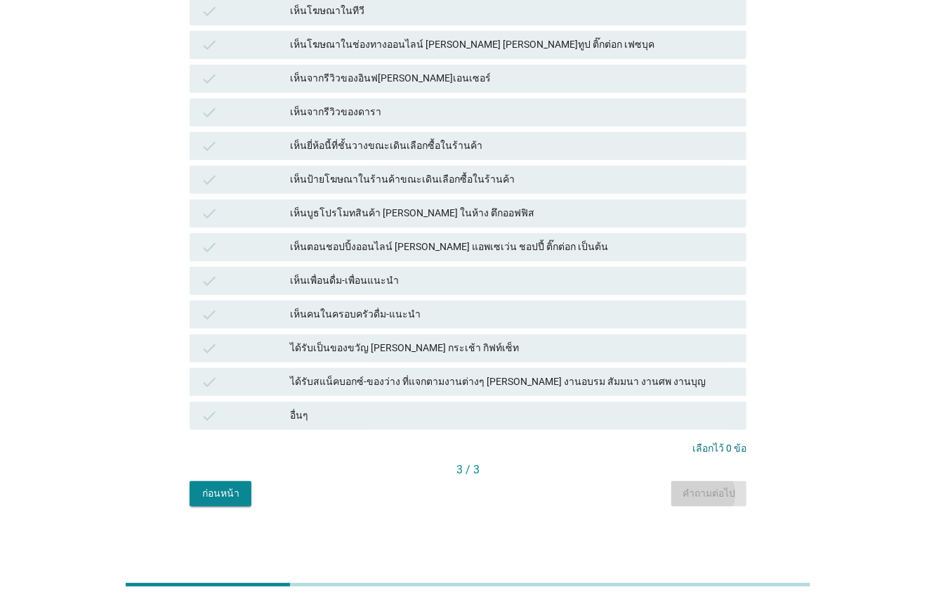
scroll to position [0, 0]
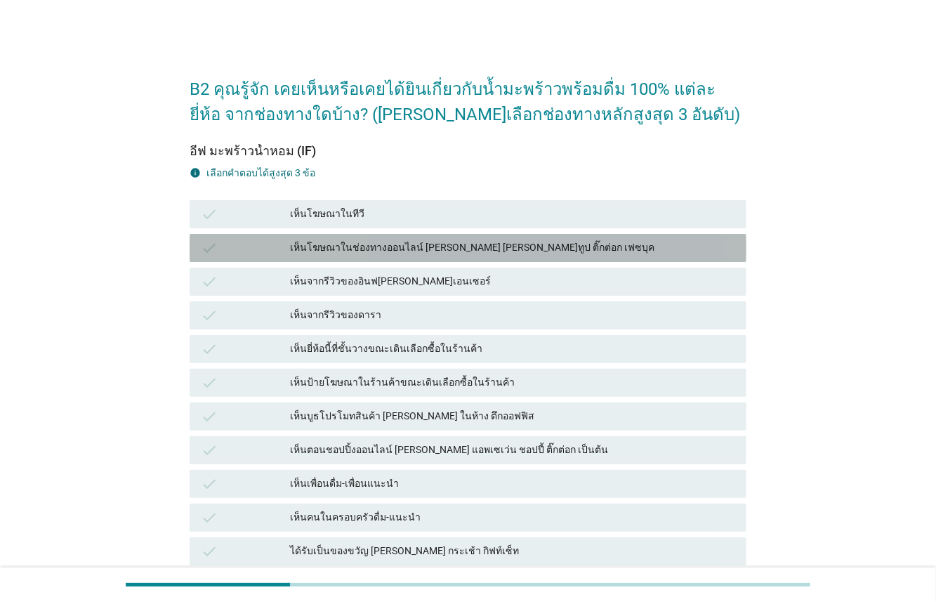
click at [239, 250] on div "check" at bounding box center [245, 248] width 89 height 17
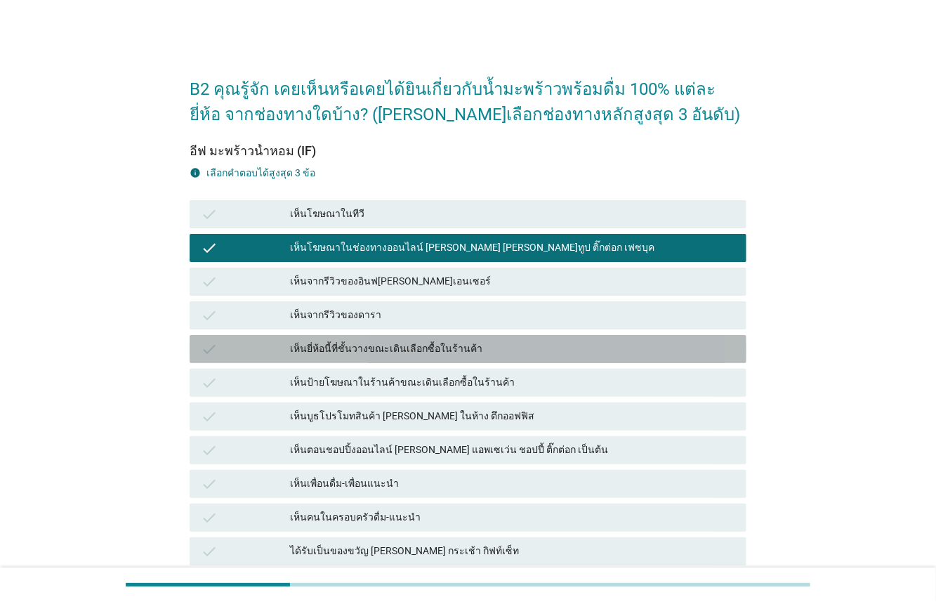
click at [245, 355] on div "check" at bounding box center [245, 349] width 89 height 17
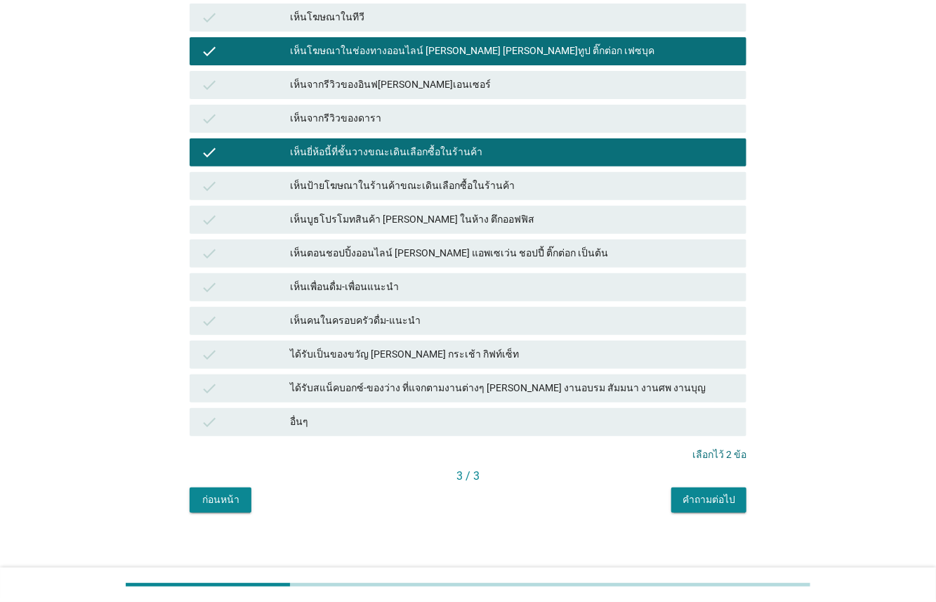
scroll to position [203, 0]
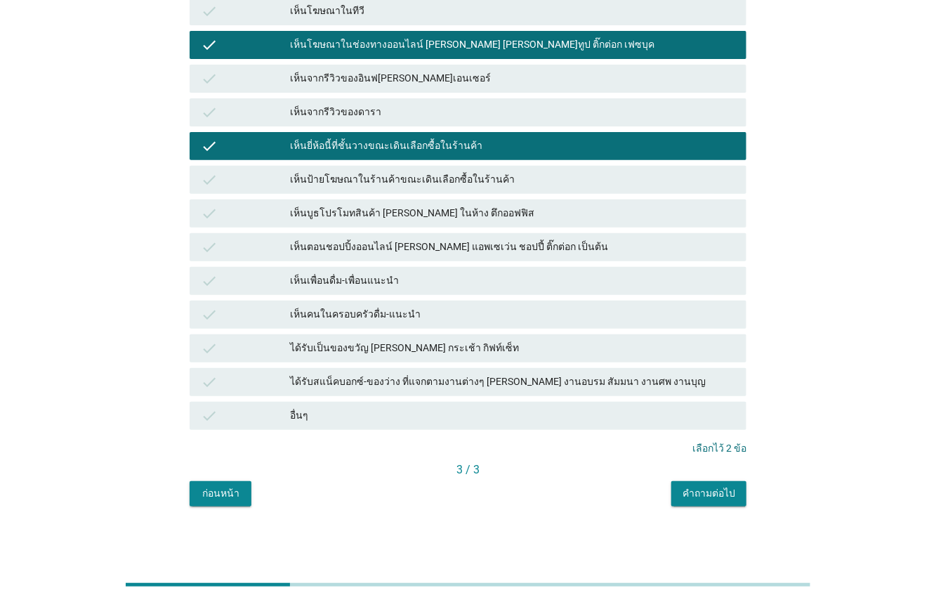
click at [741, 492] on button "คำถามต่อไป" at bounding box center [709, 493] width 75 height 25
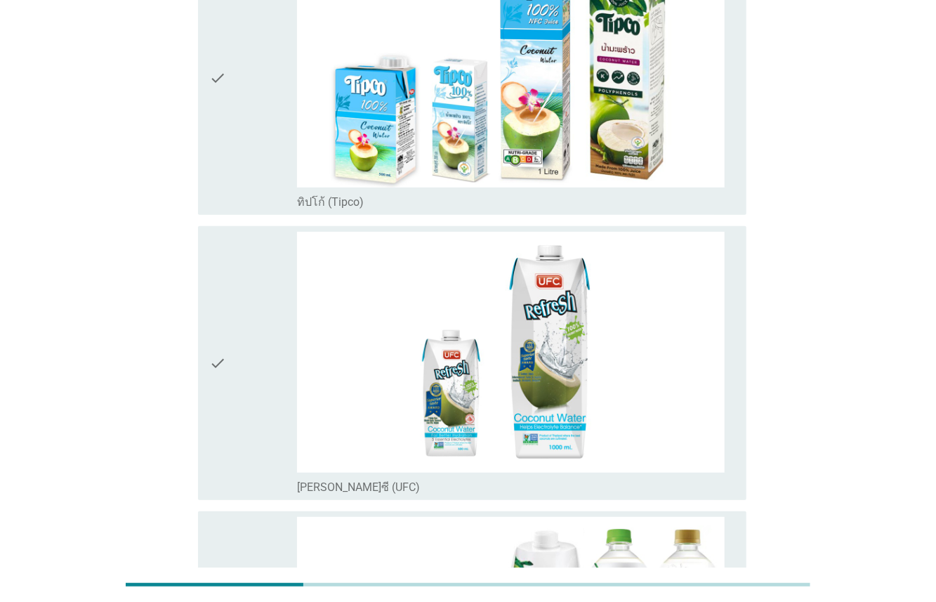
scroll to position [0, 0]
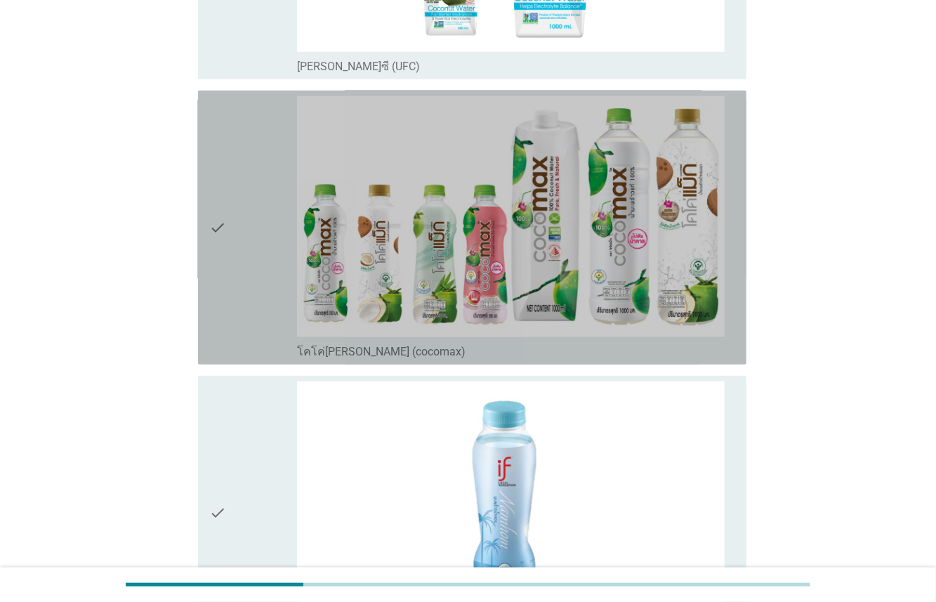
click at [245, 320] on div "check" at bounding box center [253, 227] width 88 height 263
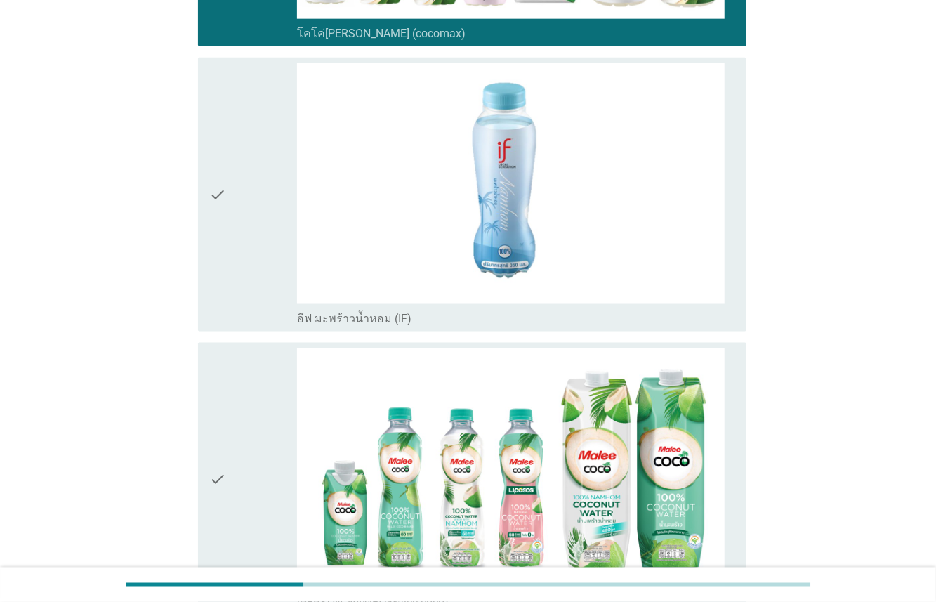
drag, startPoint x: 248, startPoint y: 277, endPoint x: 251, endPoint y: 375, distance: 97.7
click at [248, 282] on div "check" at bounding box center [253, 194] width 88 height 263
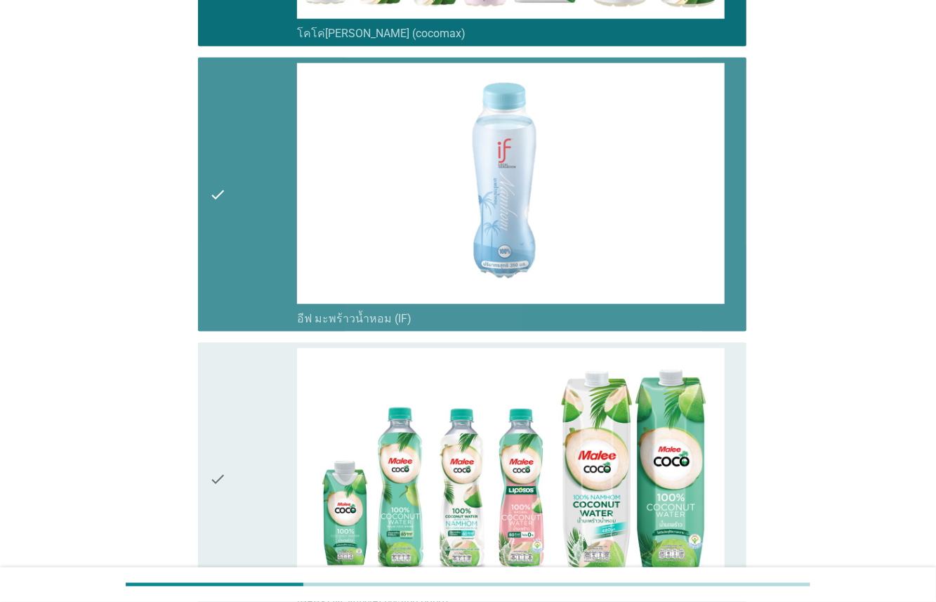
click at [249, 403] on div "check" at bounding box center [253, 479] width 88 height 263
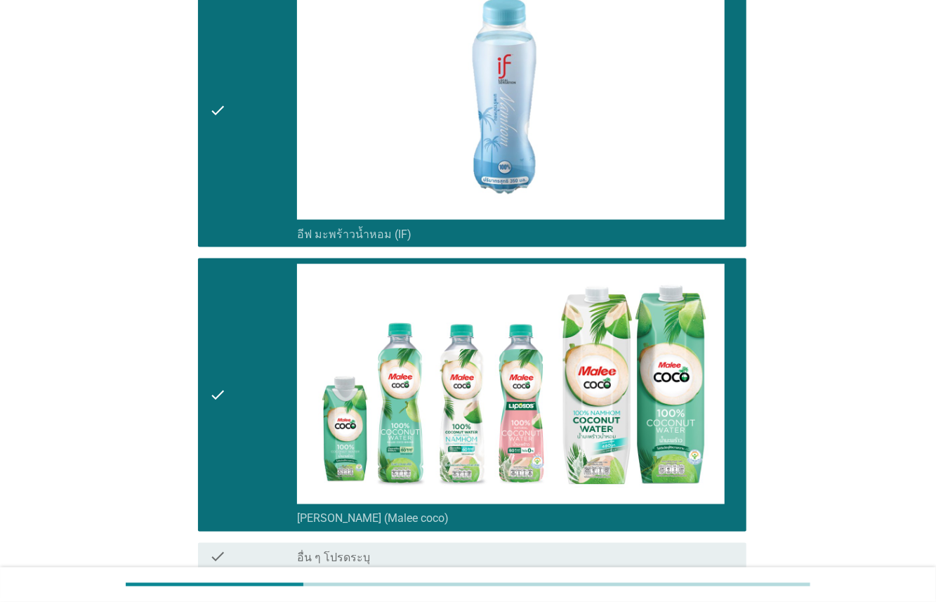
scroll to position [1158, 0]
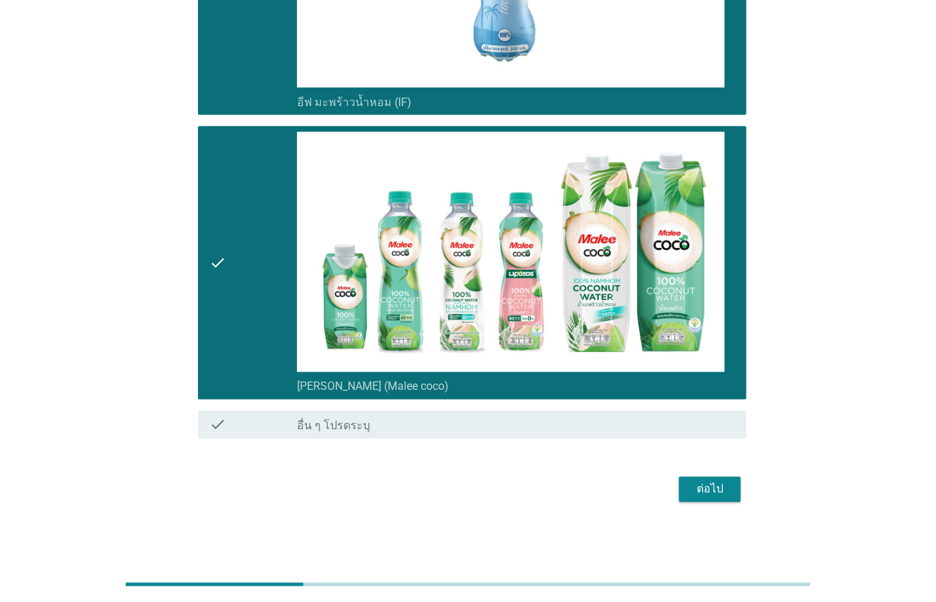
click at [709, 493] on div "ต่อไป" at bounding box center [710, 489] width 39 height 17
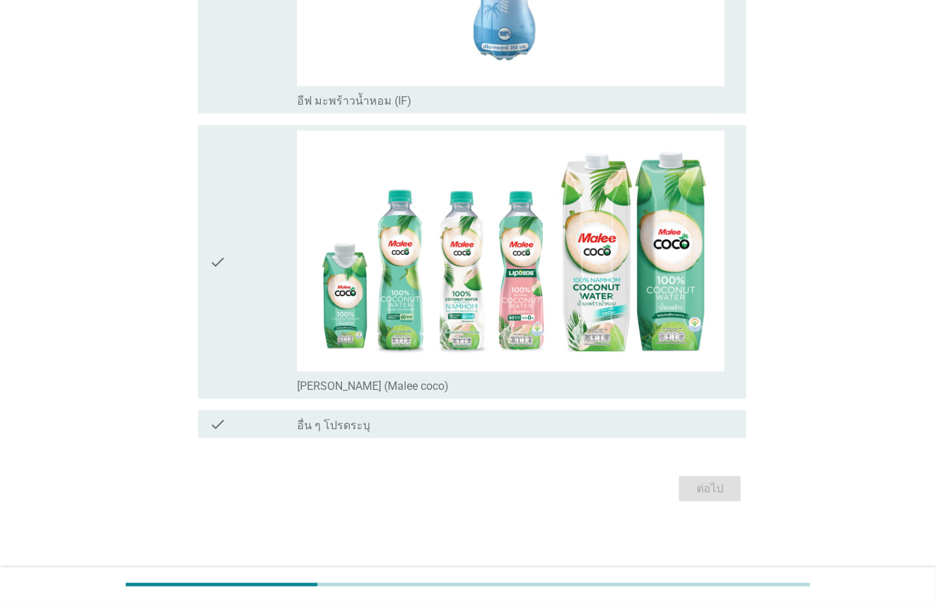
scroll to position [0, 0]
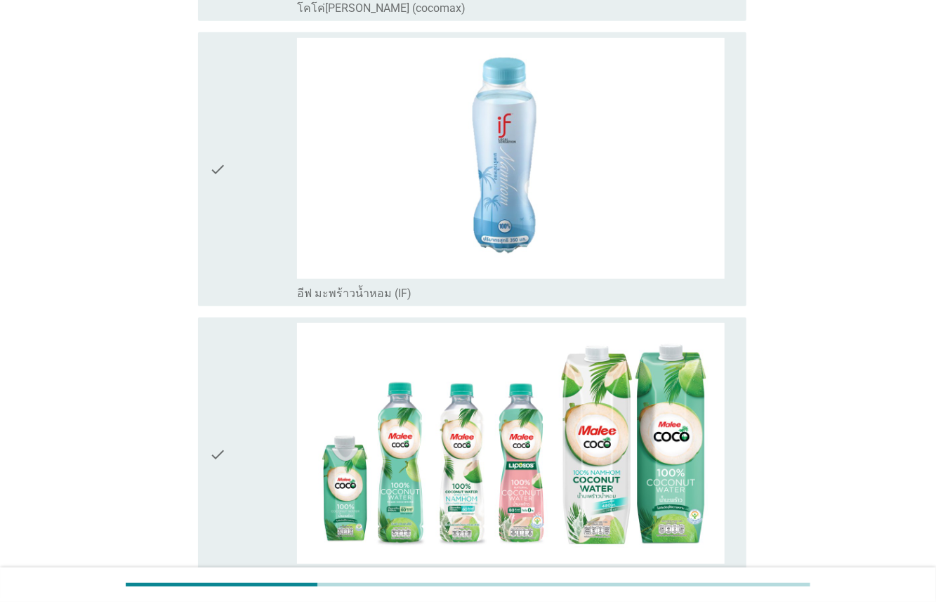
click at [252, 276] on div "check" at bounding box center [253, 169] width 88 height 263
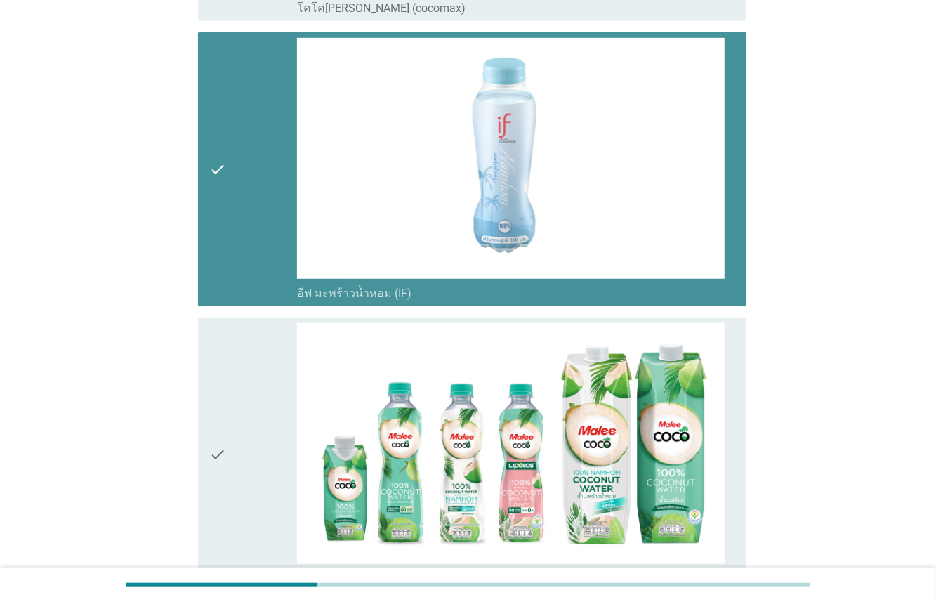
click at [254, 395] on div "check" at bounding box center [253, 454] width 88 height 263
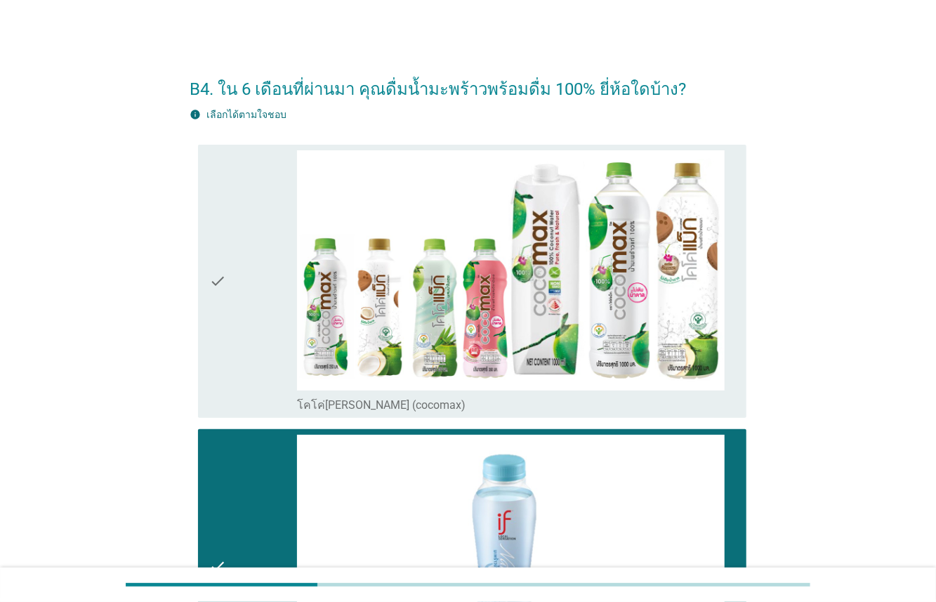
click at [275, 286] on div "check" at bounding box center [253, 281] width 88 height 263
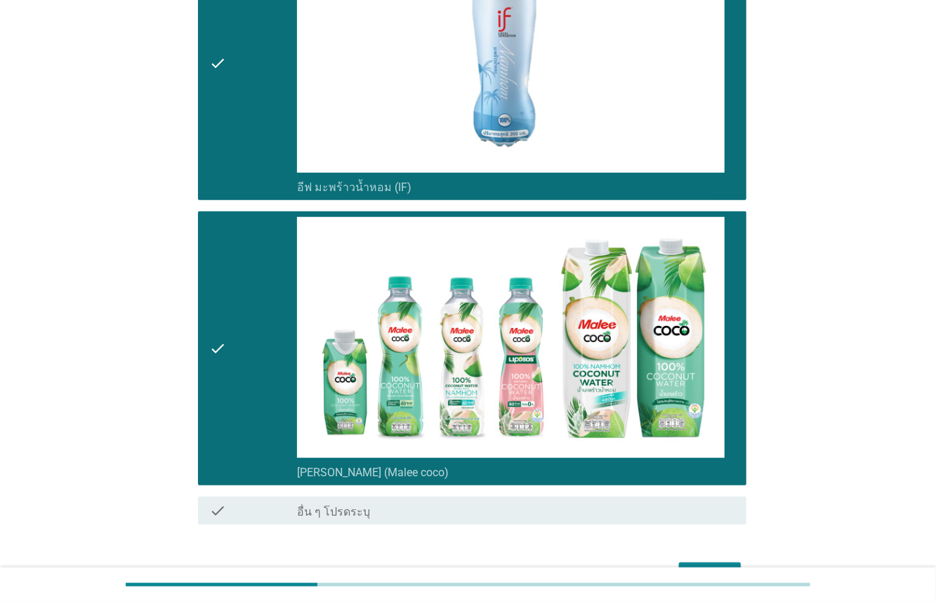
scroll to position [589, 0]
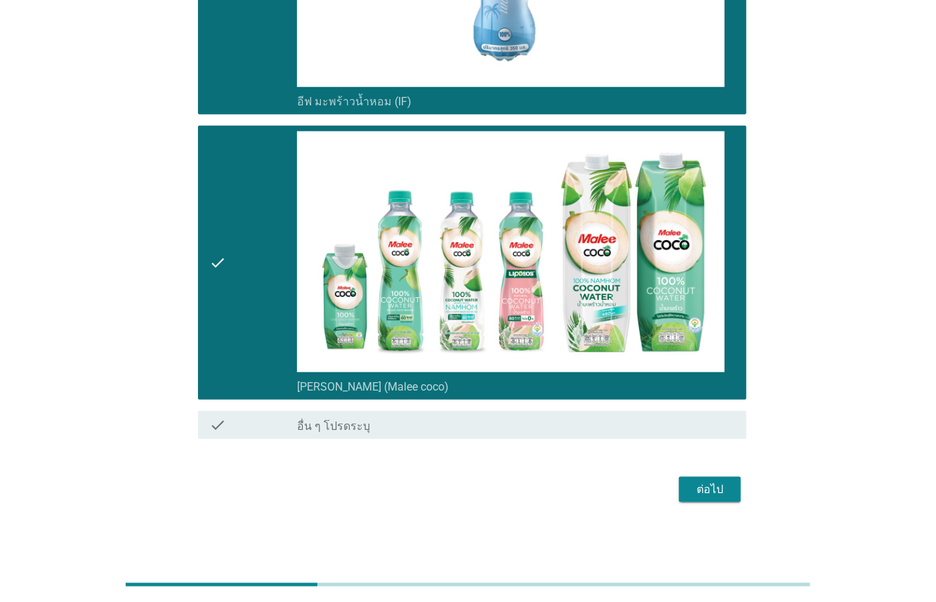
click at [716, 490] on div "ต่อไป" at bounding box center [710, 489] width 39 height 17
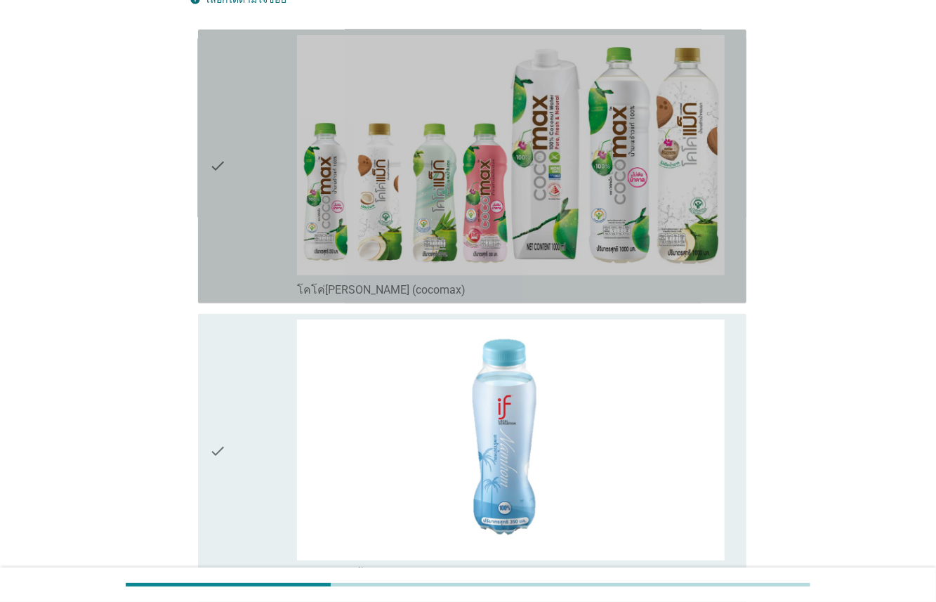
drag, startPoint x: 259, startPoint y: 237, endPoint x: 251, endPoint y: 327, distance: 90.2
click at [258, 242] on div "check" at bounding box center [253, 166] width 88 height 263
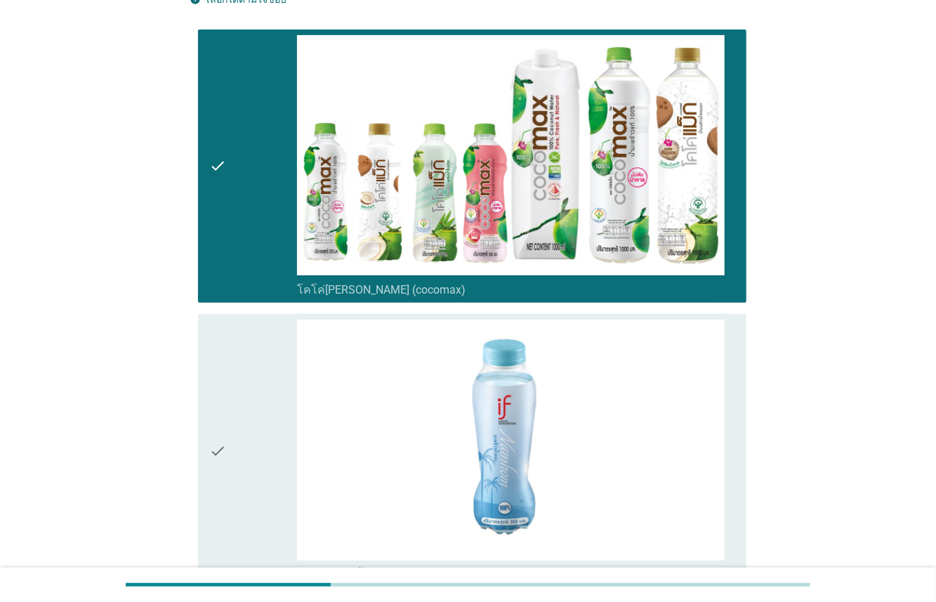
click at [251, 346] on div "check" at bounding box center [253, 451] width 88 height 263
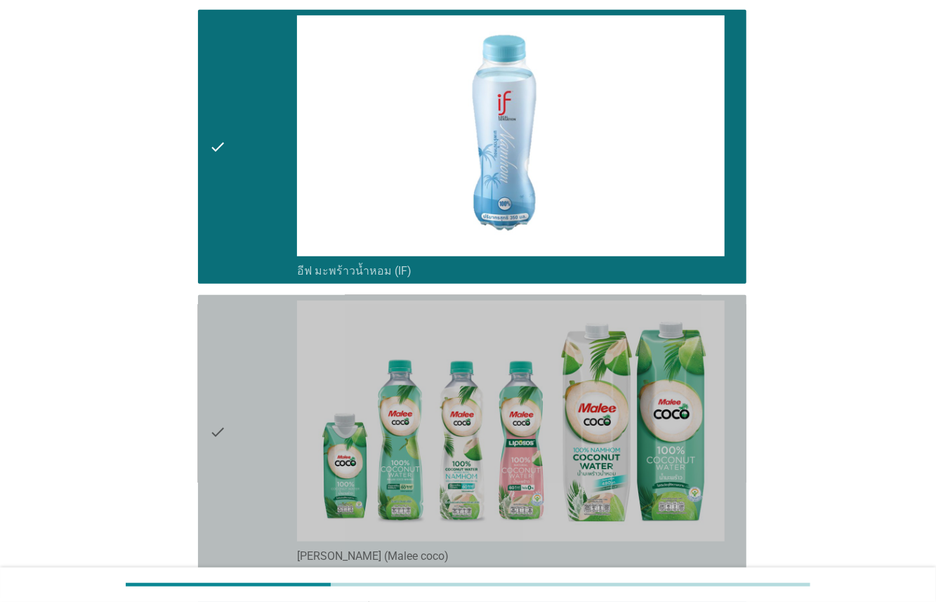
click at [262, 381] on div "check" at bounding box center [253, 432] width 88 height 263
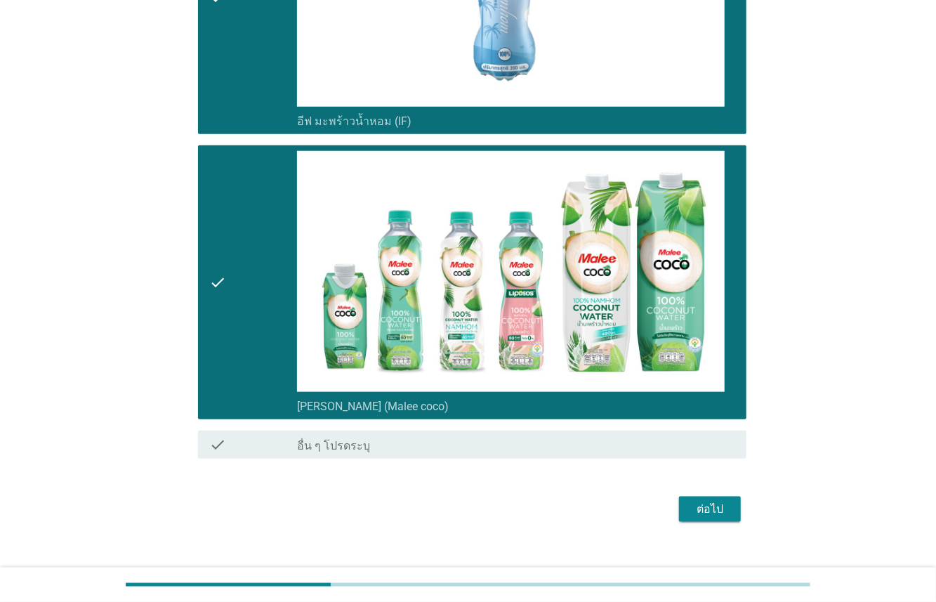
scroll to position [589, 0]
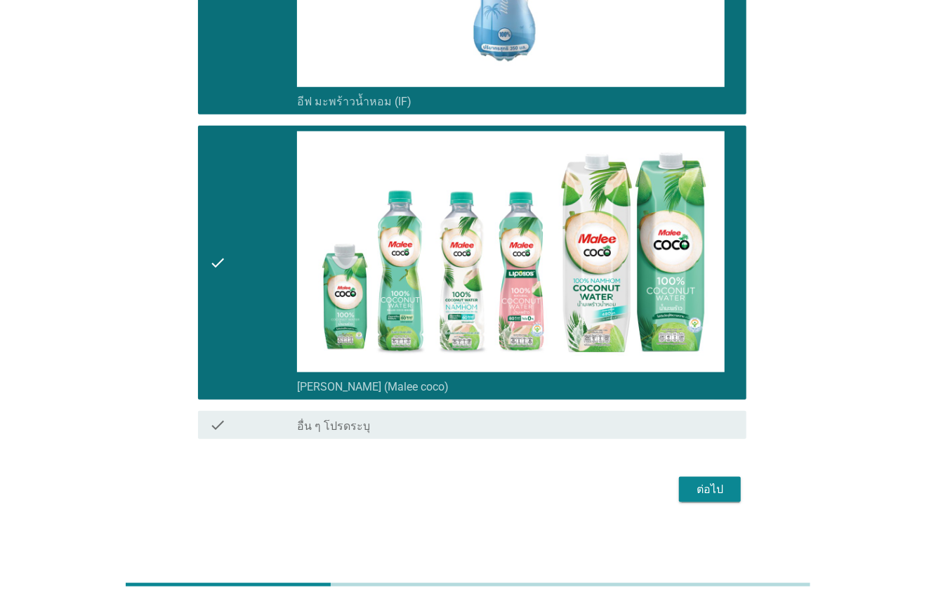
click at [739, 485] on button "ต่อไป" at bounding box center [710, 489] width 62 height 25
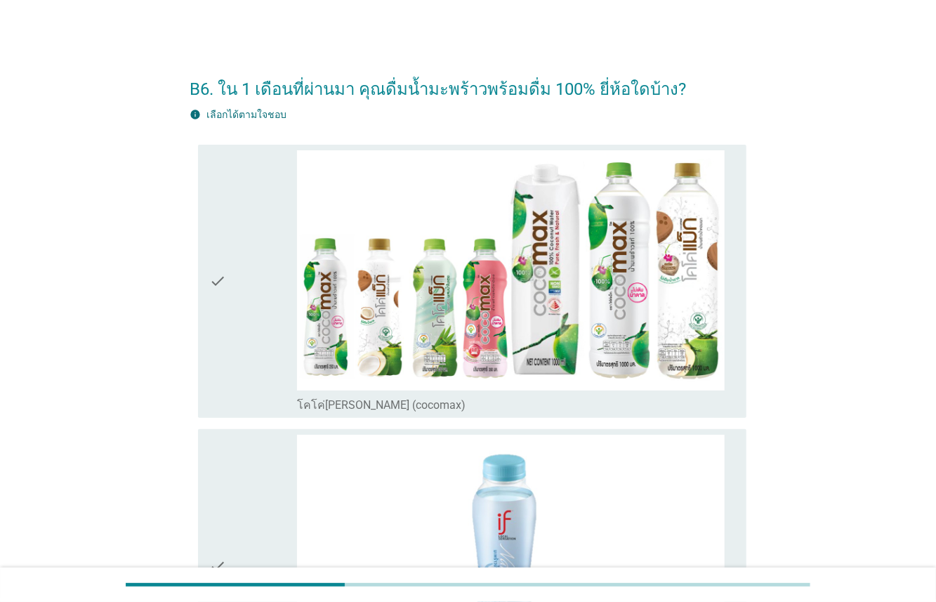
click at [259, 345] on div "check" at bounding box center [253, 281] width 88 height 263
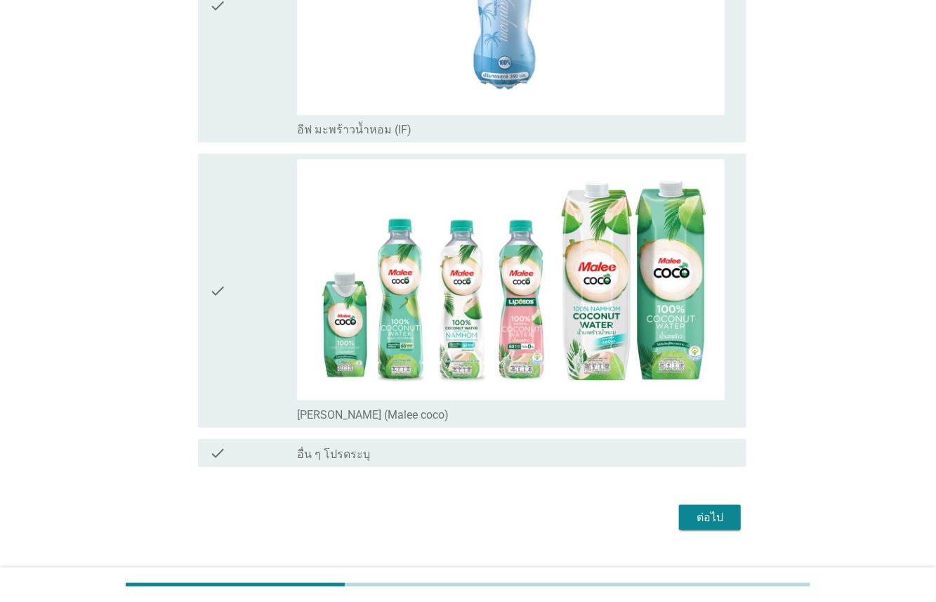
scroll to position [589, 0]
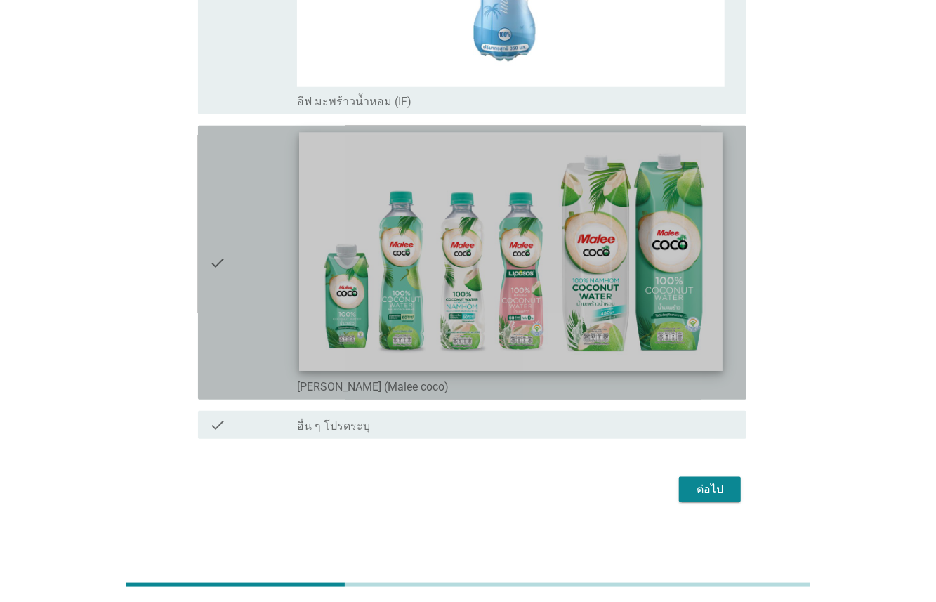
drag, startPoint x: 260, startPoint y: 318, endPoint x: 431, endPoint y: 354, distance: 174.4
click at [261, 318] on div "check" at bounding box center [253, 262] width 88 height 263
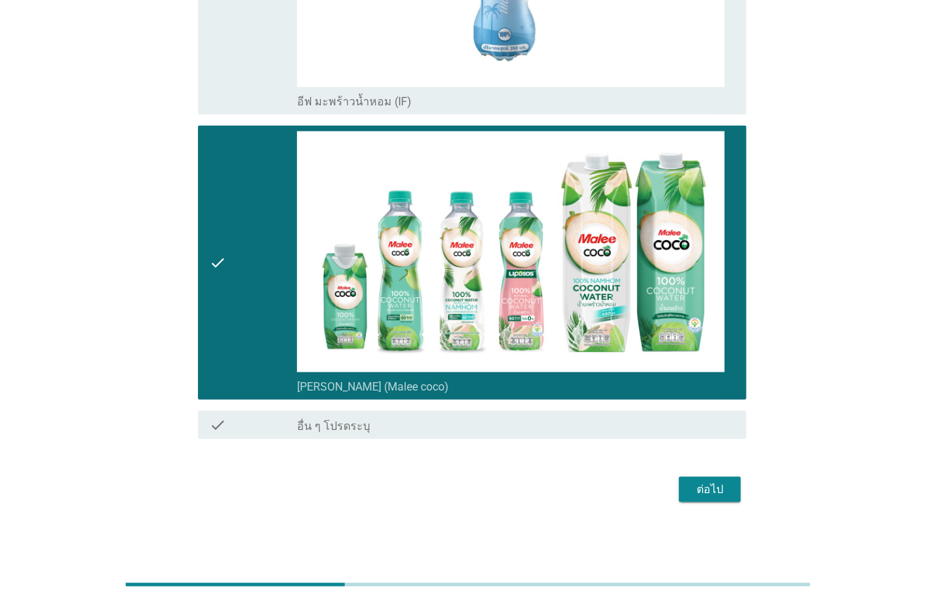
click at [689, 479] on button "ต่อไป" at bounding box center [710, 489] width 62 height 25
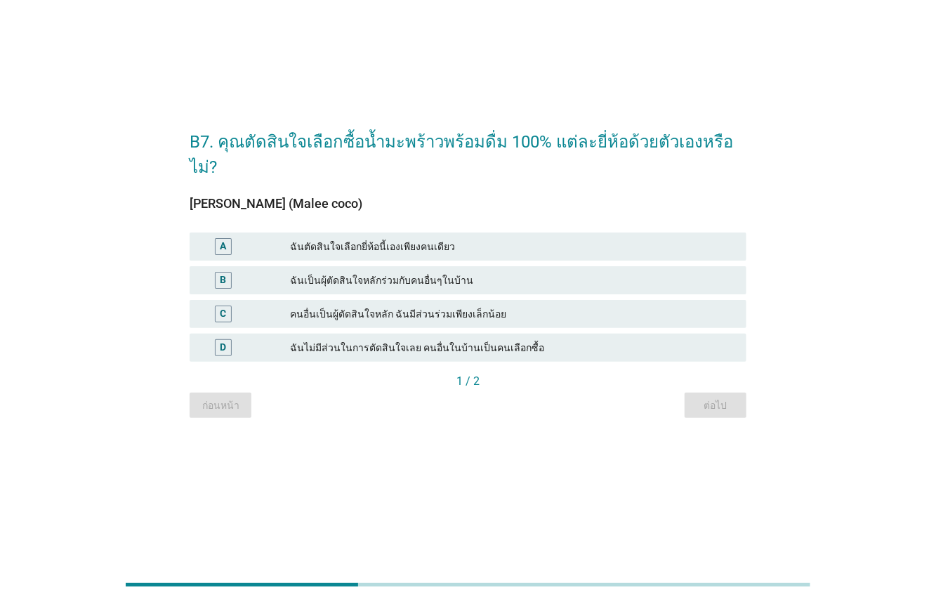
scroll to position [0, 0]
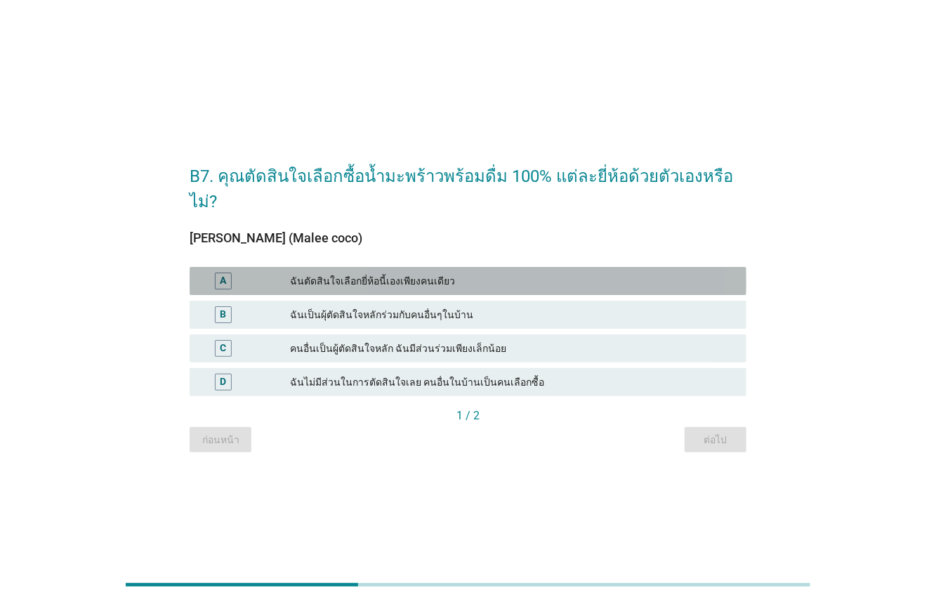
click at [335, 273] on div "ฉันตัดสินใจเลือกยี่ห้อนี้เองเพียงคนเดียว" at bounding box center [512, 281] width 445 height 17
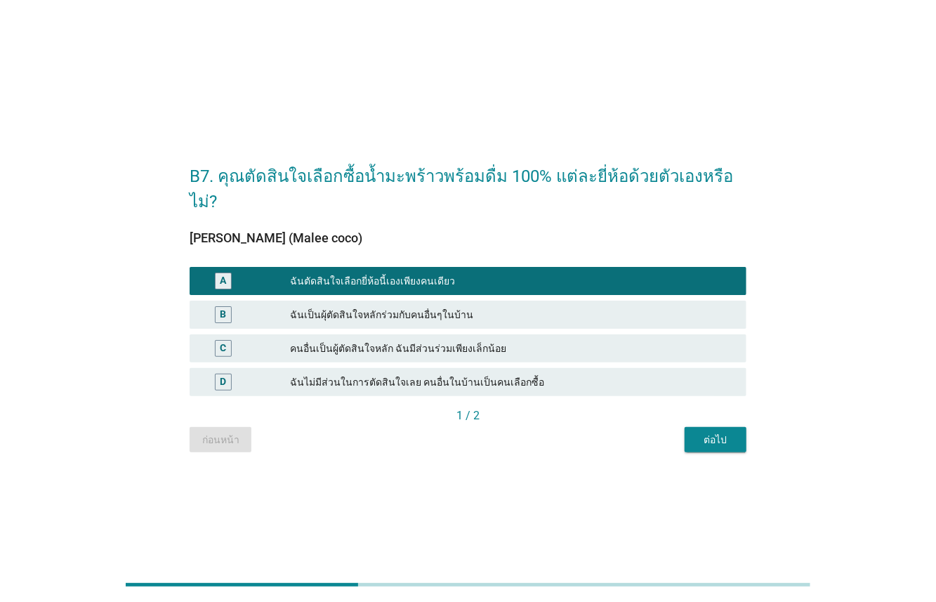
click at [731, 433] on div "ต่อไป" at bounding box center [715, 440] width 39 height 15
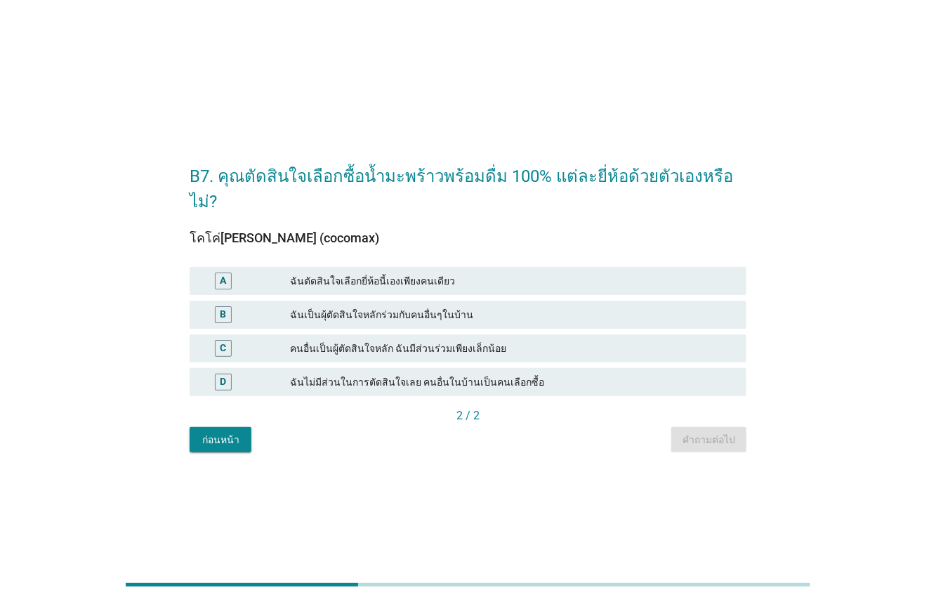
click at [380, 273] on div "ฉันตัดสินใจเลือกยี่ห้อนี้เองเพียงคนเดียว" at bounding box center [512, 281] width 445 height 17
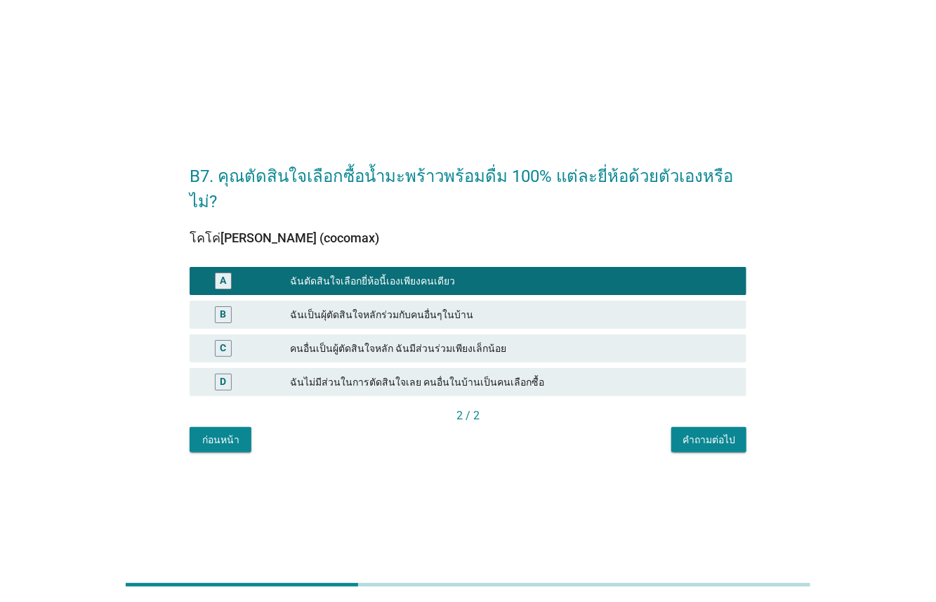
click at [712, 433] on div "คำถามต่อไป" at bounding box center [709, 440] width 53 height 15
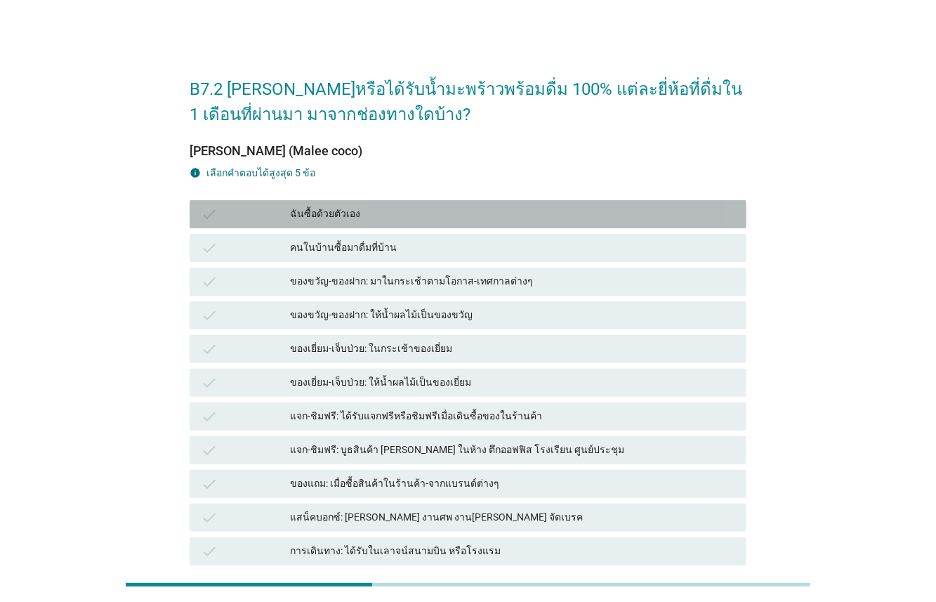
click at [320, 207] on div "ฉันซื้อด้วยตัวเอง" at bounding box center [512, 214] width 445 height 17
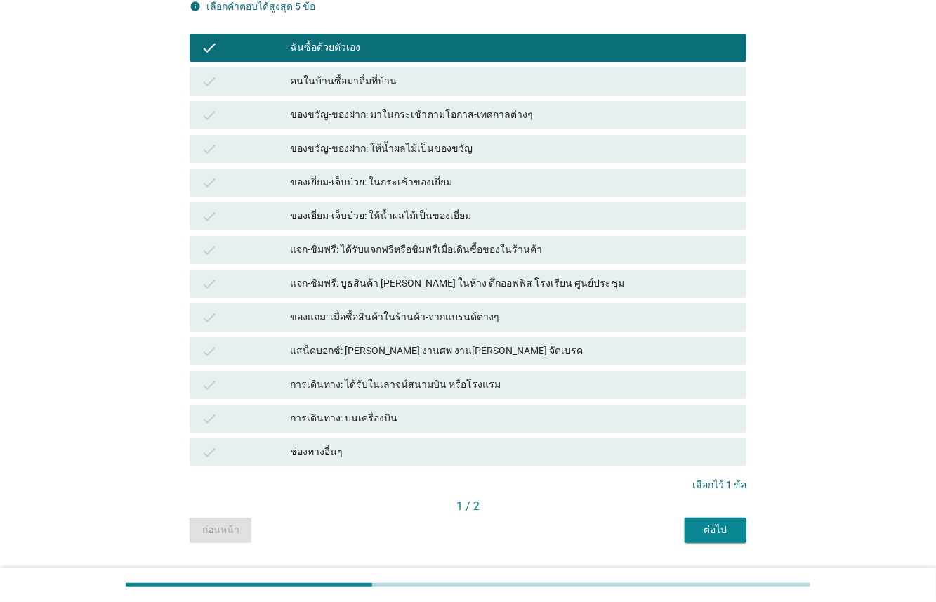
scroll to position [176, 0]
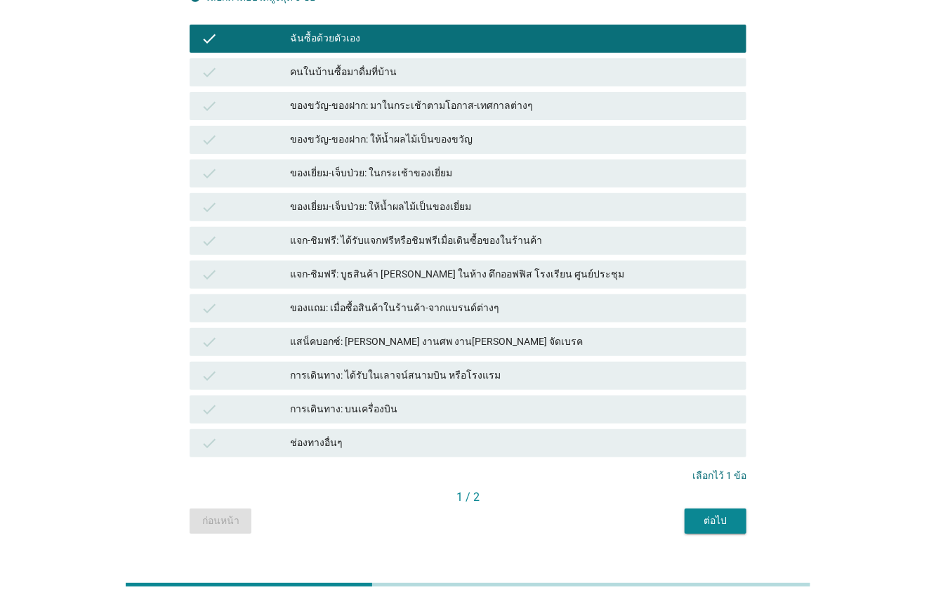
click at [714, 521] on div "ต่อไป" at bounding box center [715, 521] width 39 height 15
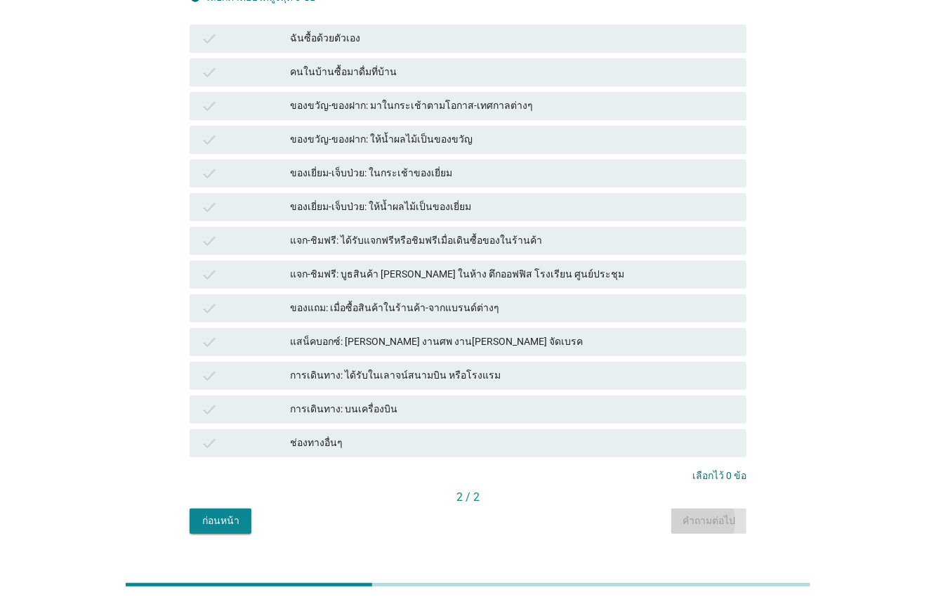
scroll to position [0, 0]
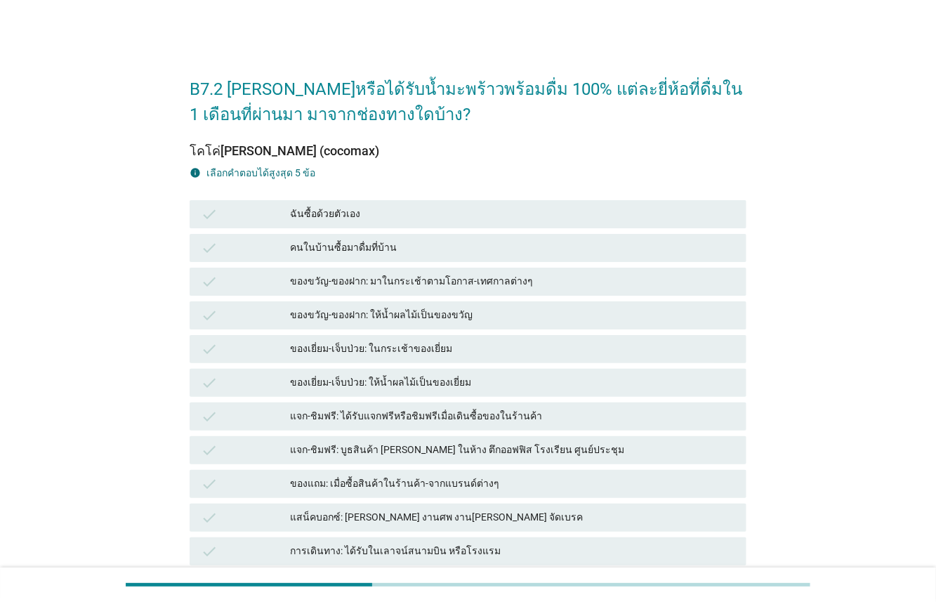
click at [354, 212] on div "ฉันซื้อด้วยตัวเอง" at bounding box center [512, 214] width 445 height 17
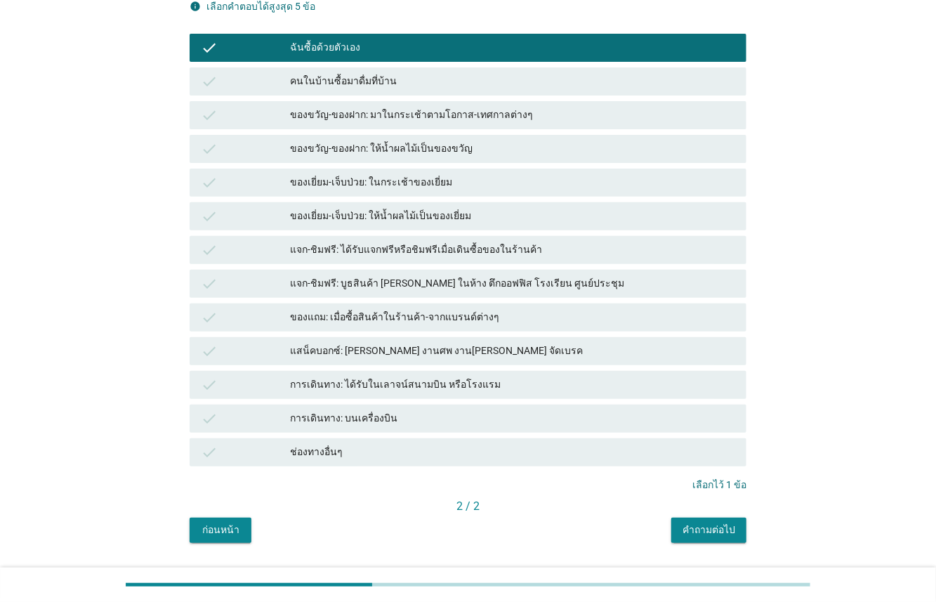
scroll to position [167, 0]
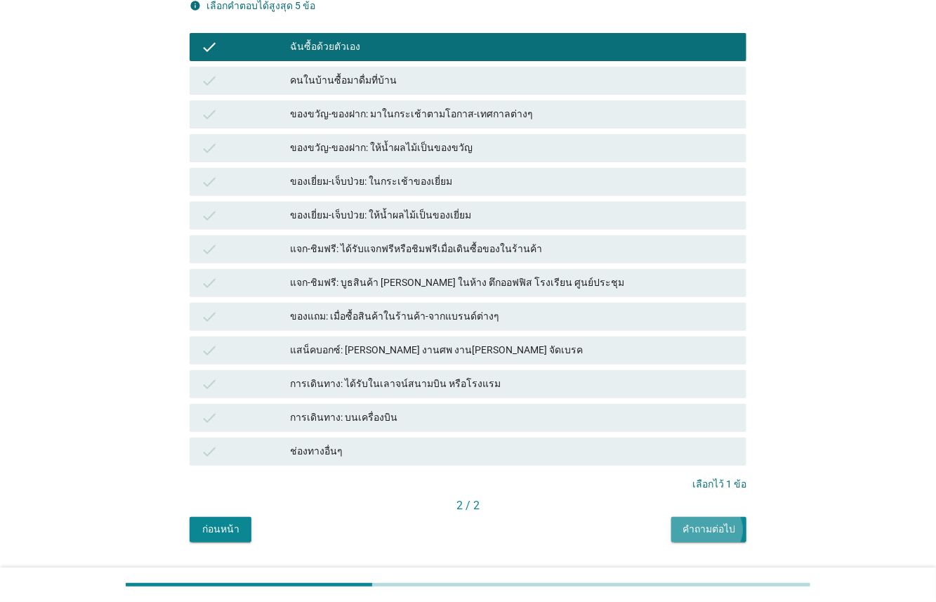
click at [703, 536] on button "คำถามต่อไป" at bounding box center [709, 529] width 75 height 25
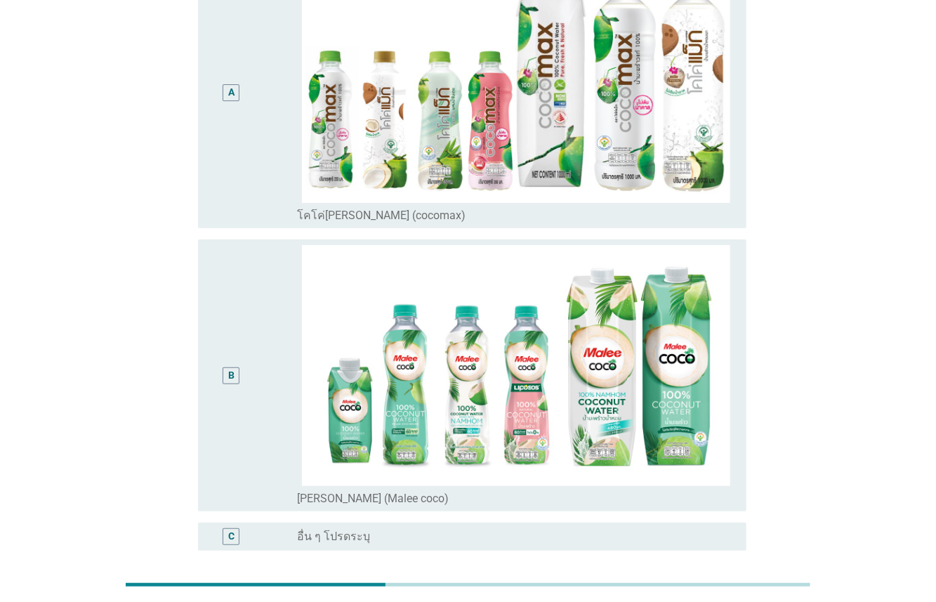
scroll to position [0, 0]
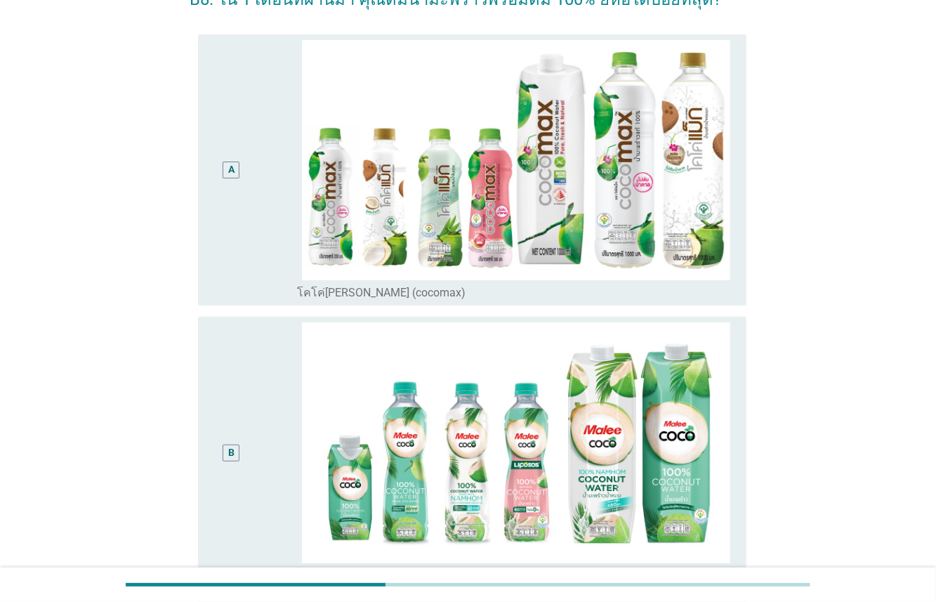
click at [259, 386] on div "B" at bounding box center [253, 452] width 88 height 261
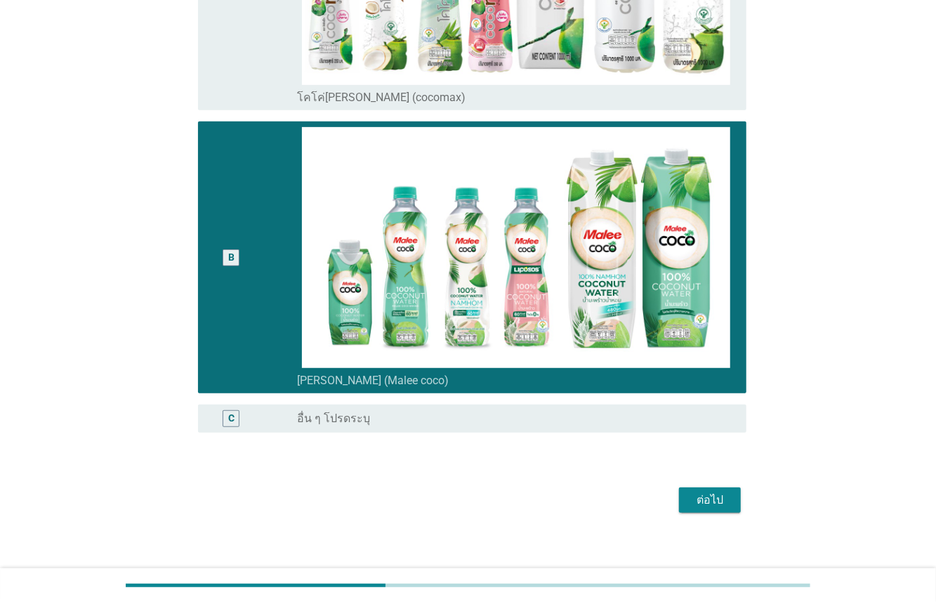
scroll to position [296, 0]
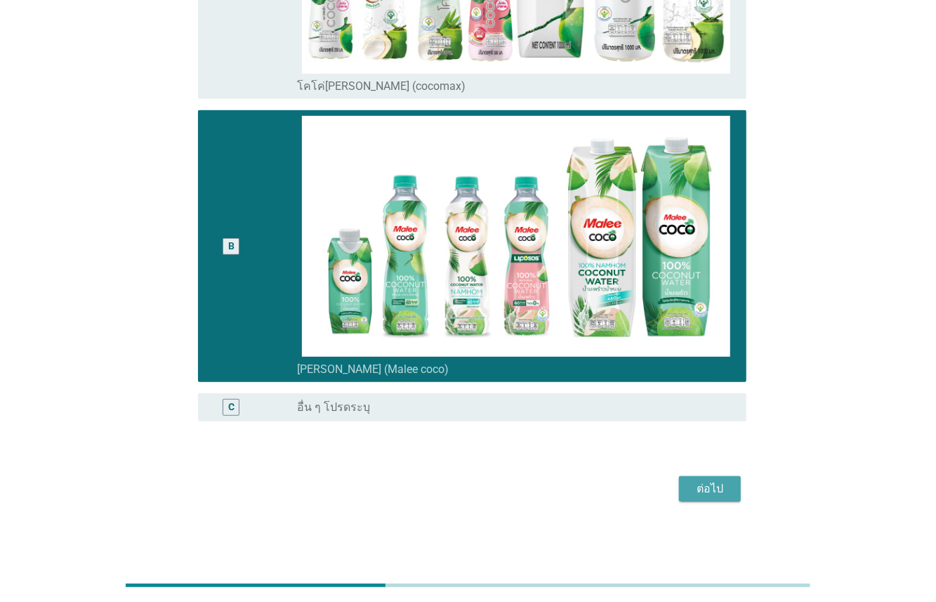
click at [705, 496] on div "ต่อไป" at bounding box center [710, 488] width 39 height 17
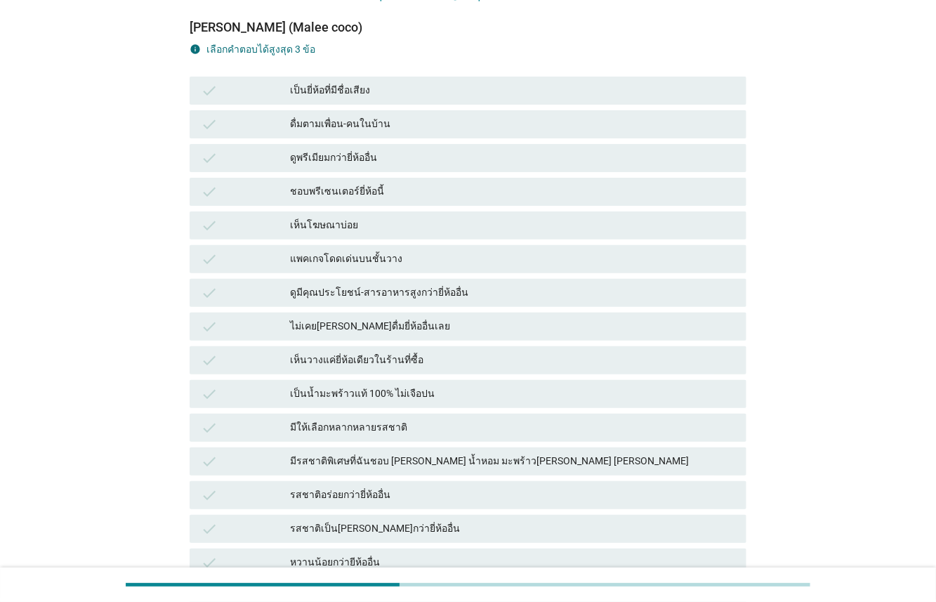
scroll to position [126, 0]
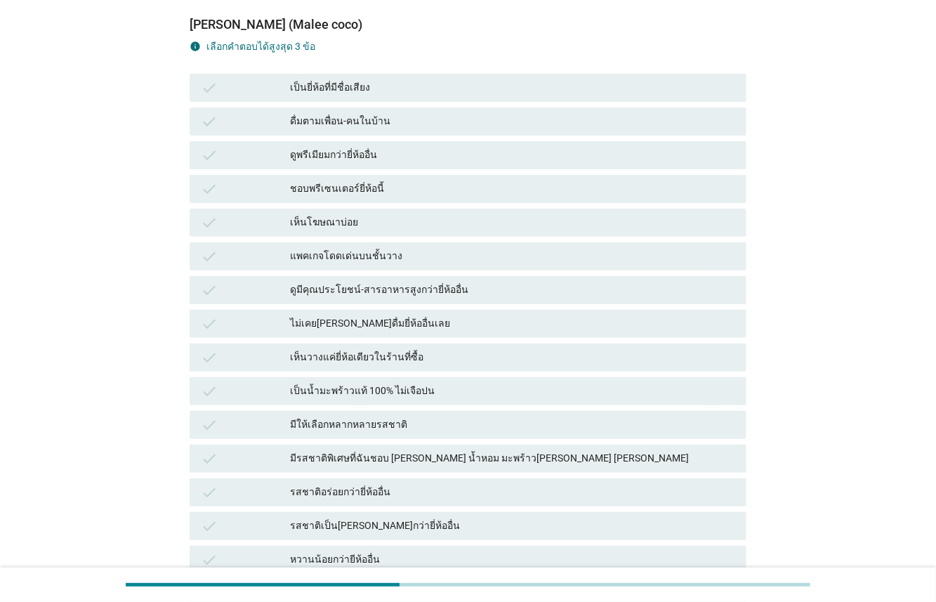
click at [263, 391] on div "check" at bounding box center [245, 391] width 89 height 17
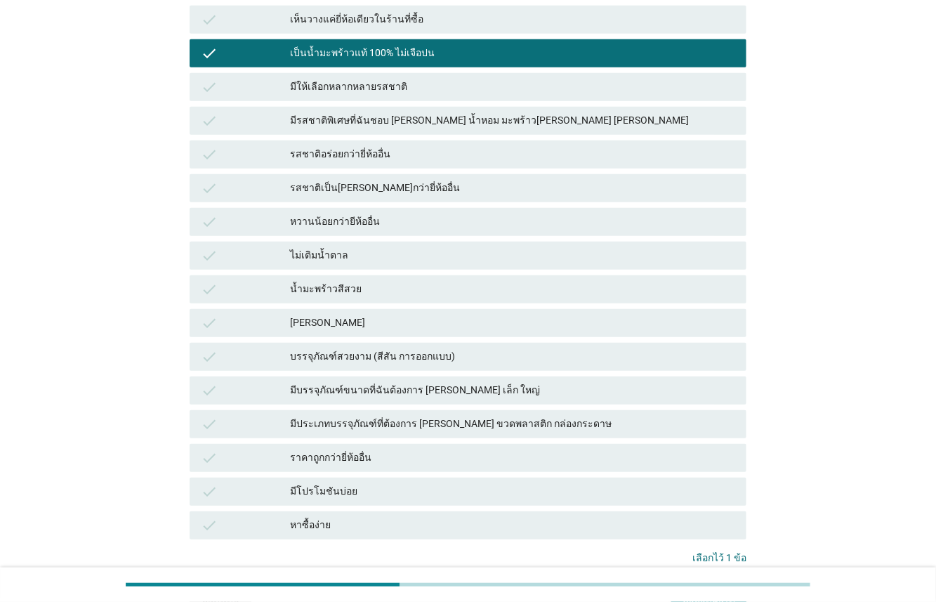
scroll to position [478, 0]
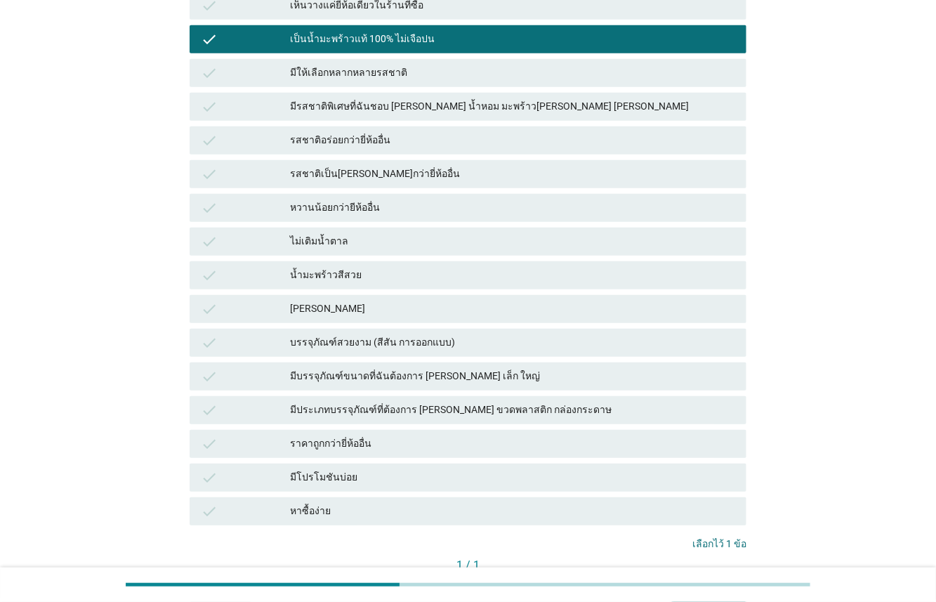
click at [262, 471] on div "check" at bounding box center [245, 477] width 89 height 17
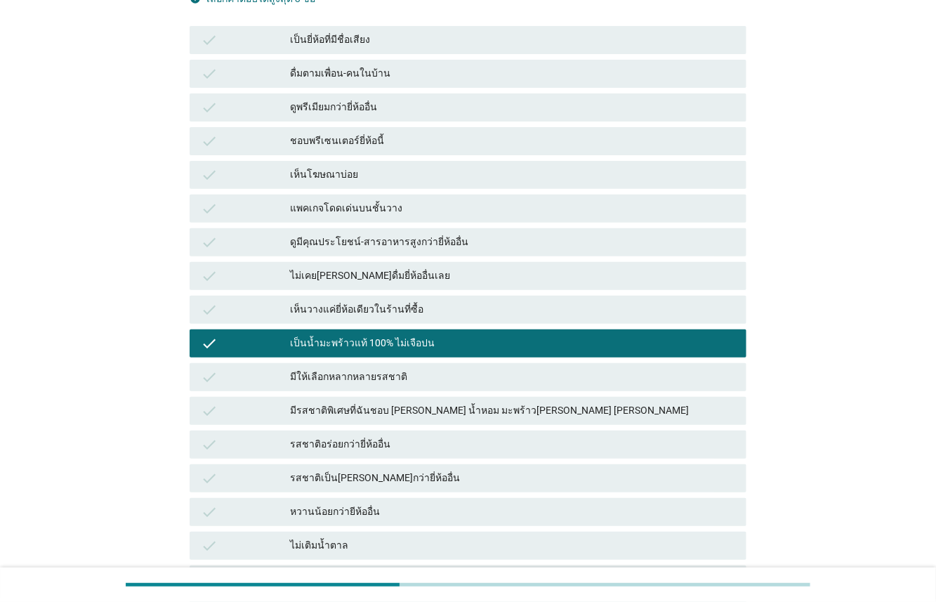
scroll to position [173, 0]
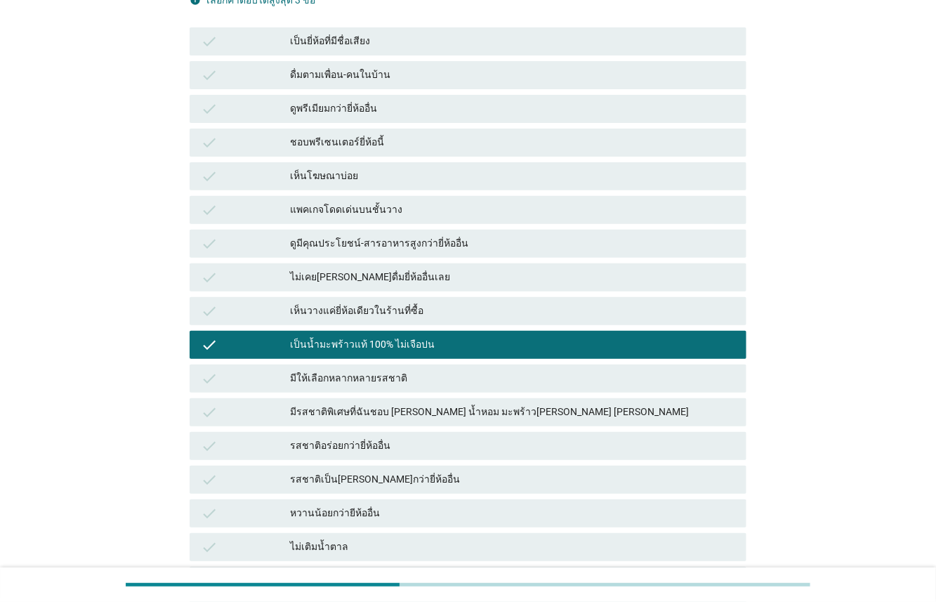
click at [251, 440] on div "check" at bounding box center [245, 446] width 89 height 17
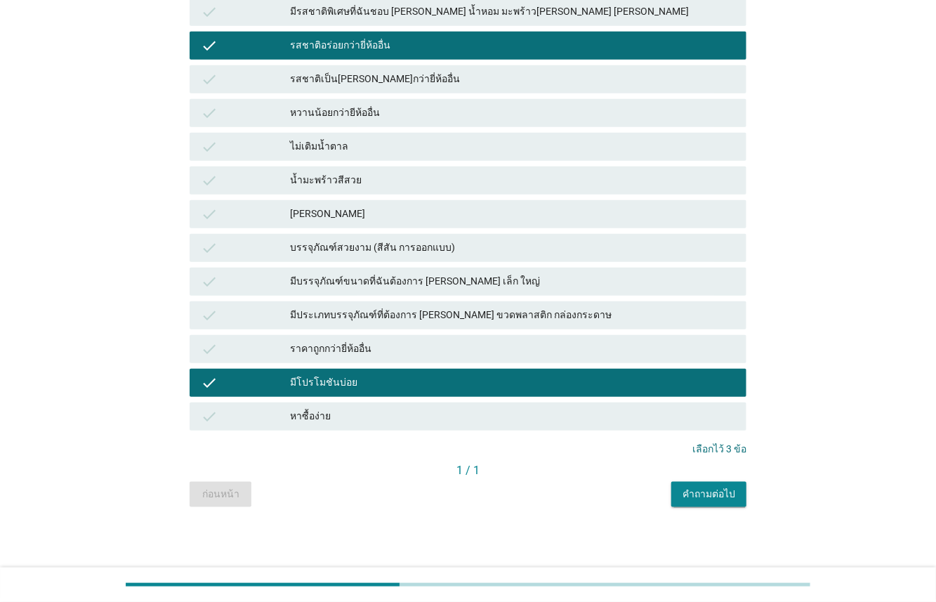
scroll to position [574, 0]
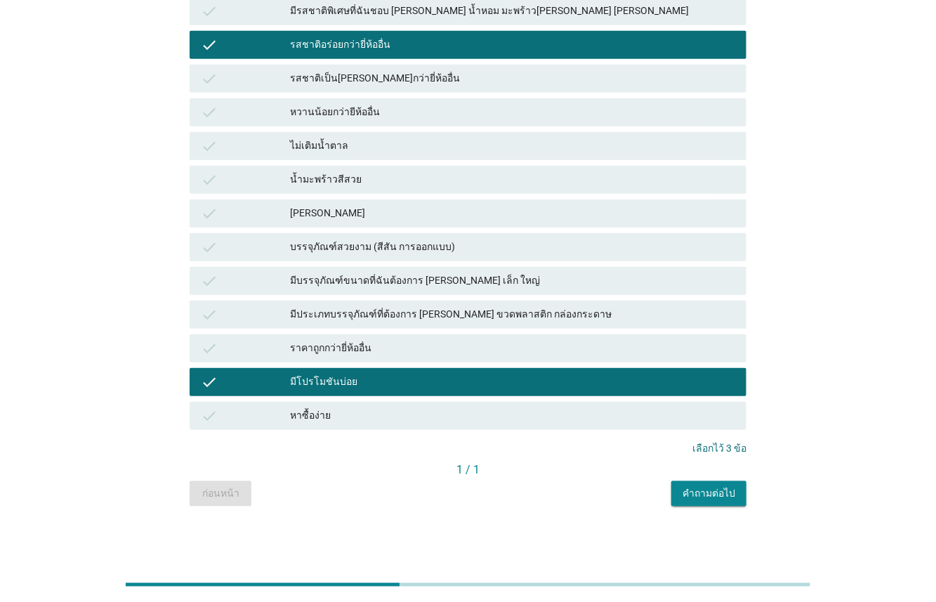
click at [720, 489] on div "คำถามต่อไป" at bounding box center [709, 493] width 53 height 15
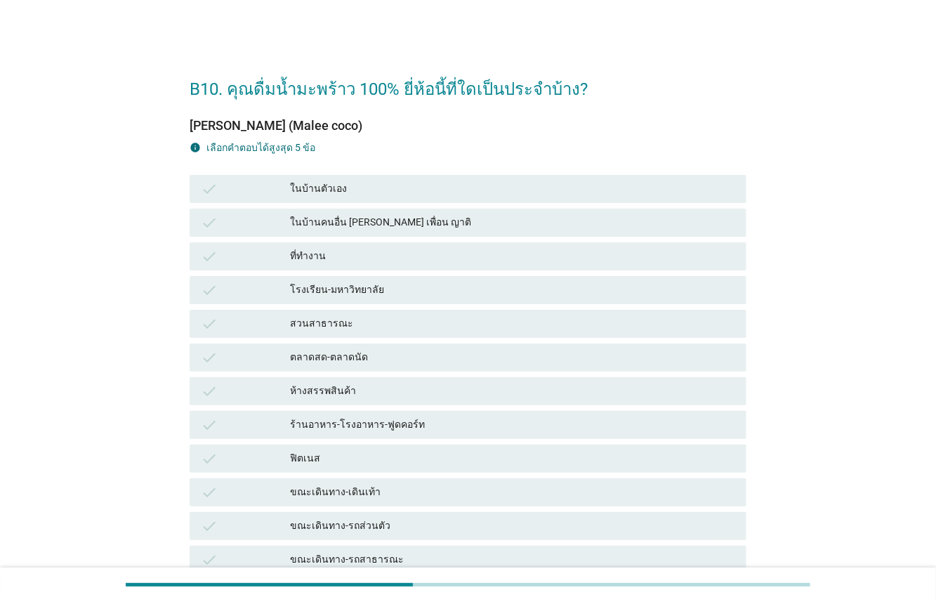
click at [274, 178] on div "check ในบ้านตัวเอง" at bounding box center [468, 189] width 557 height 28
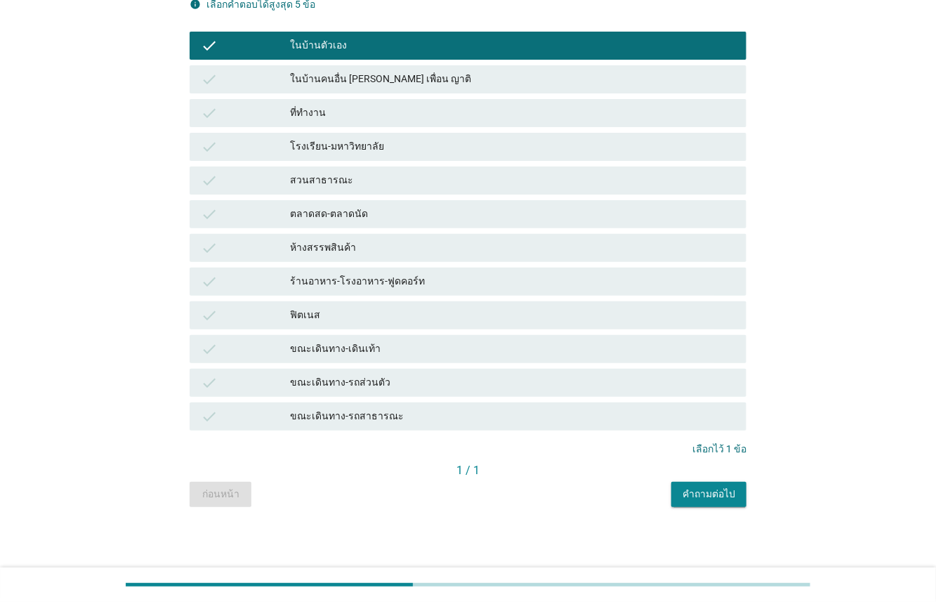
scroll to position [144, 0]
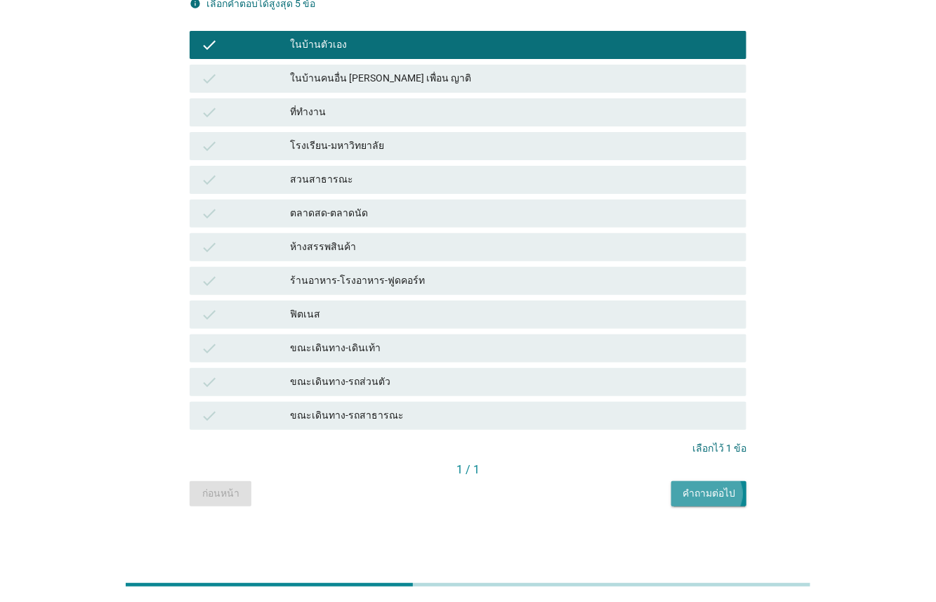
click at [697, 488] on div "คำถามต่อไป" at bounding box center [709, 493] width 53 height 15
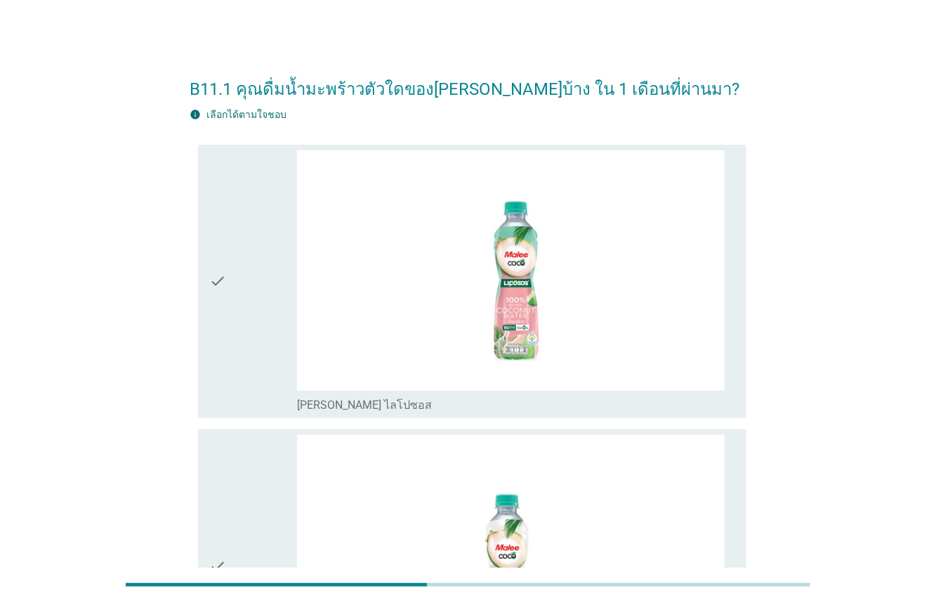
click at [265, 337] on div "check" at bounding box center [253, 281] width 88 height 263
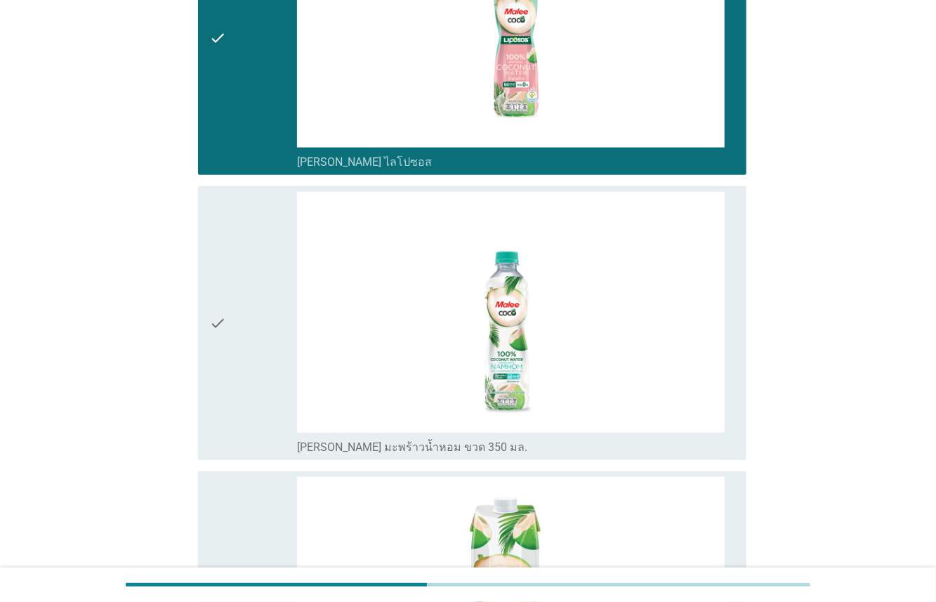
scroll to position [254, 0]
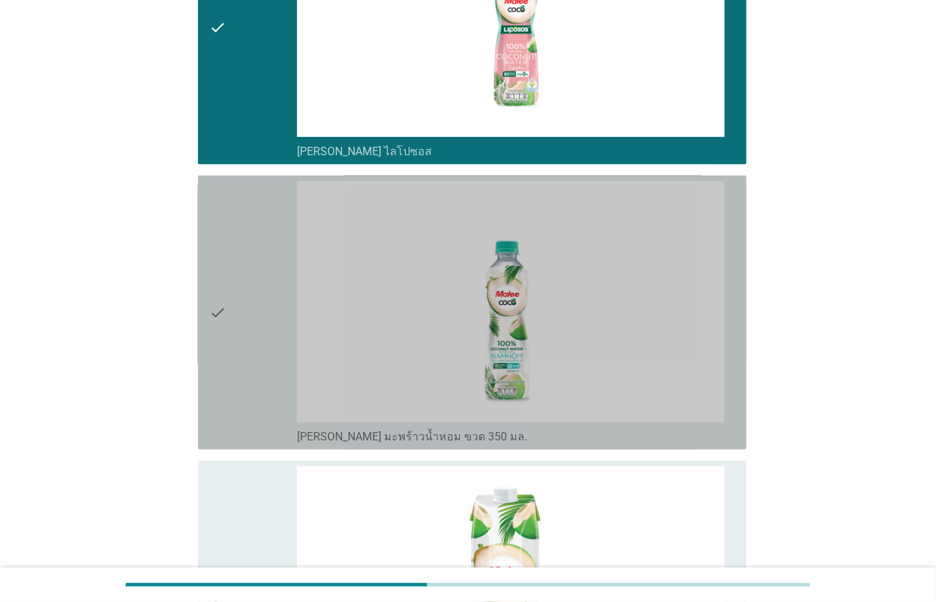
click at [259, 339] on div "check" at bounding box center [253, 312] width 88 height 263
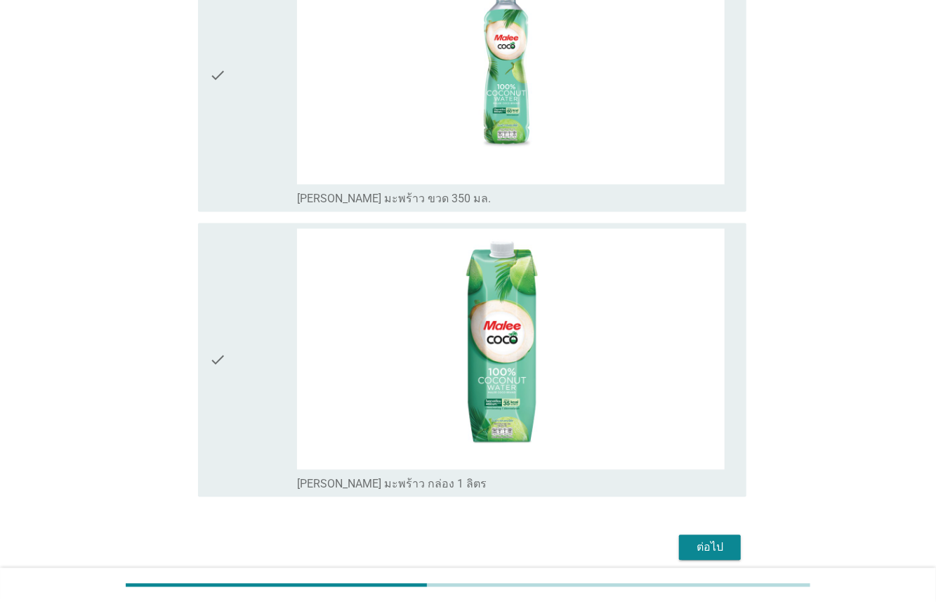
scroll to position [1404, 0]
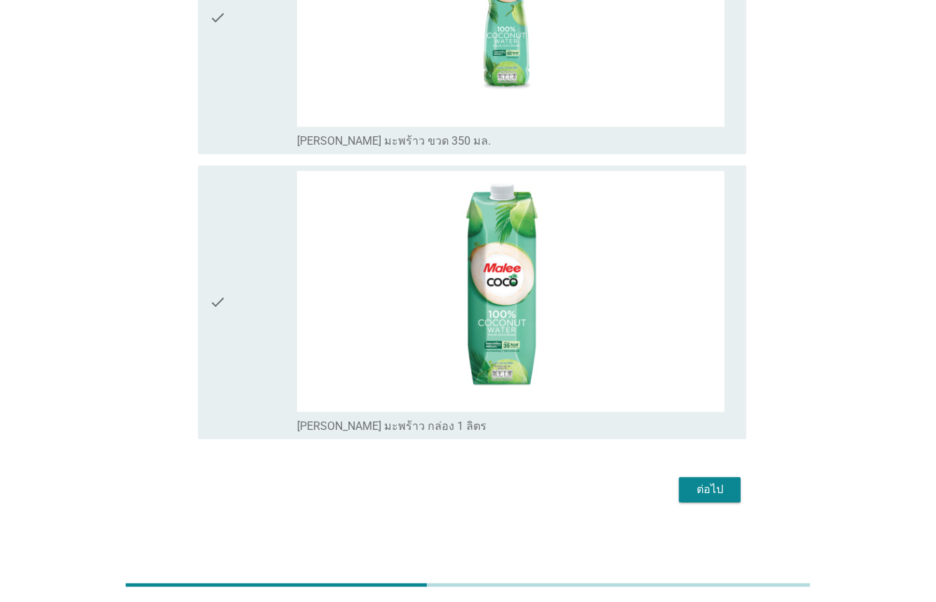
click at [736, 490] on button "ต่อไป" at bounding box center [710, 490] width 62 height 25
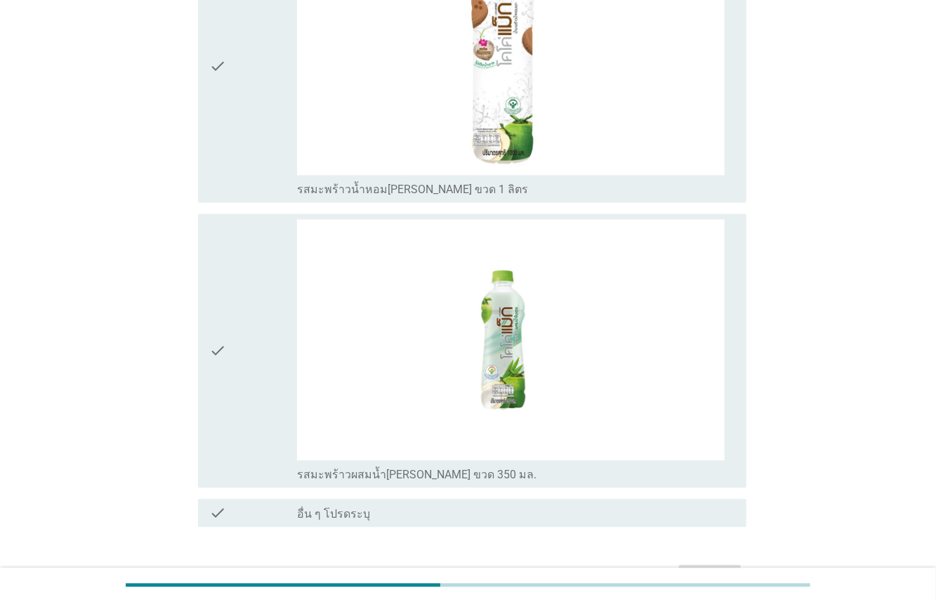
scroll to position [1411, 0]
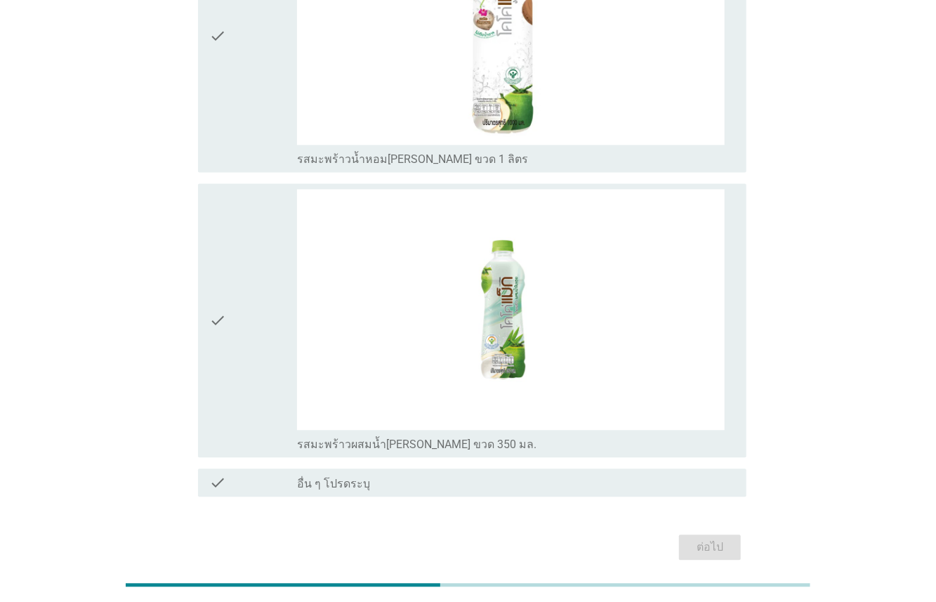
click at [254, 228] on div "check" at bounding box center [253, 320] width 88 height 263
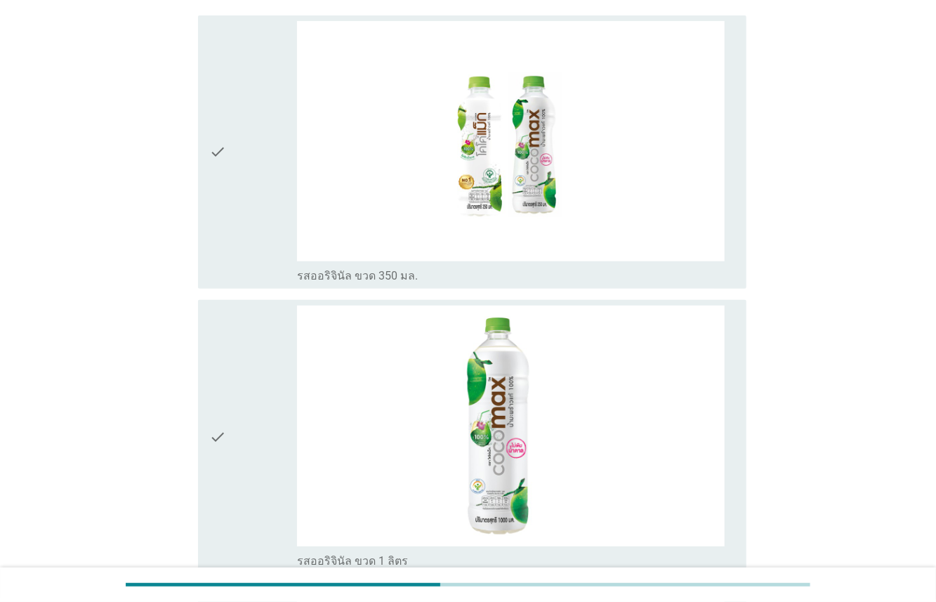
scroll to position [0, 0]
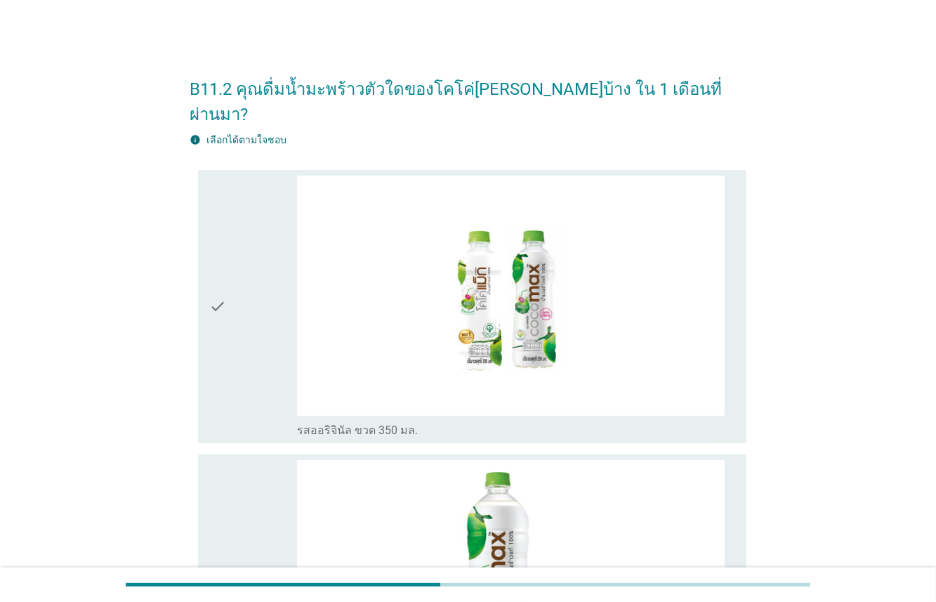
click at [245, 269] on div "check" at bounding box center [253, 307] width 88 height 263
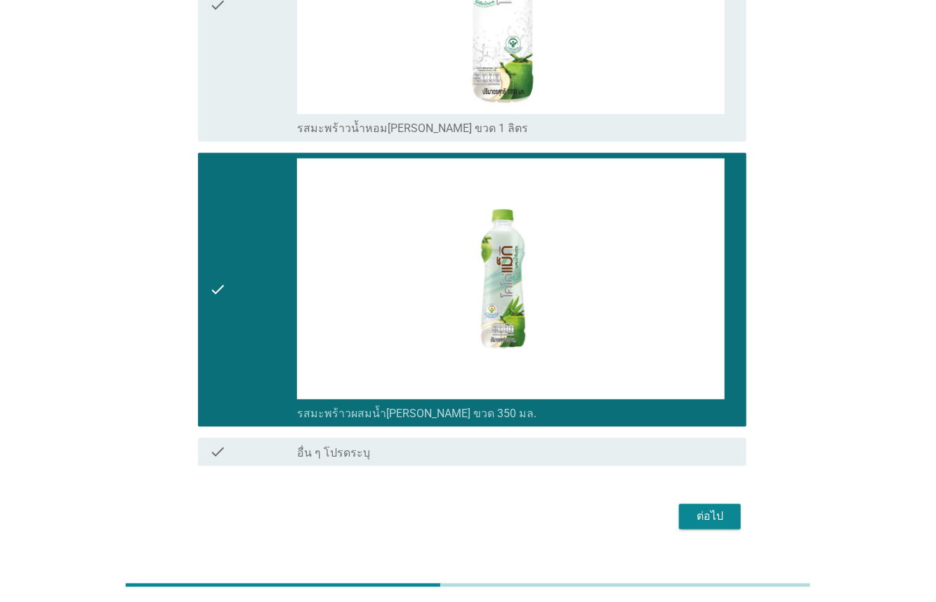
scroll to position [1443, 0]
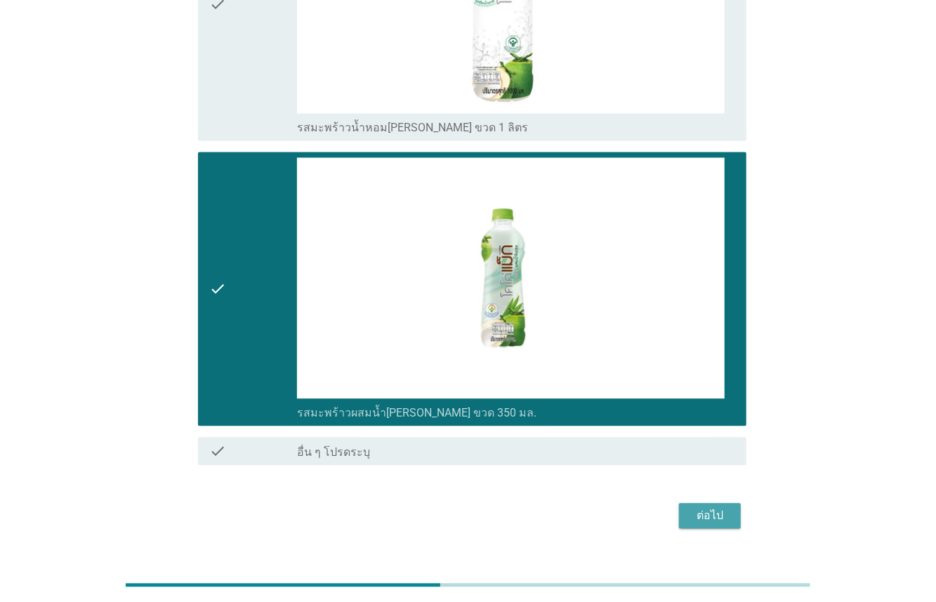
click at [715, 507] on div "ต่อไป" at bounding box center [710, 515] width 39 height 17
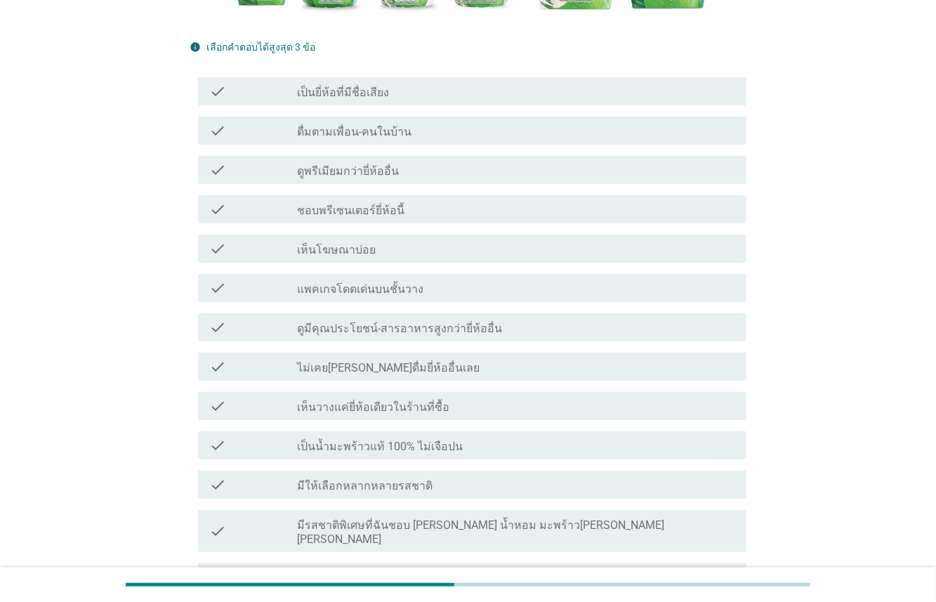
scroll to position [409, 0]
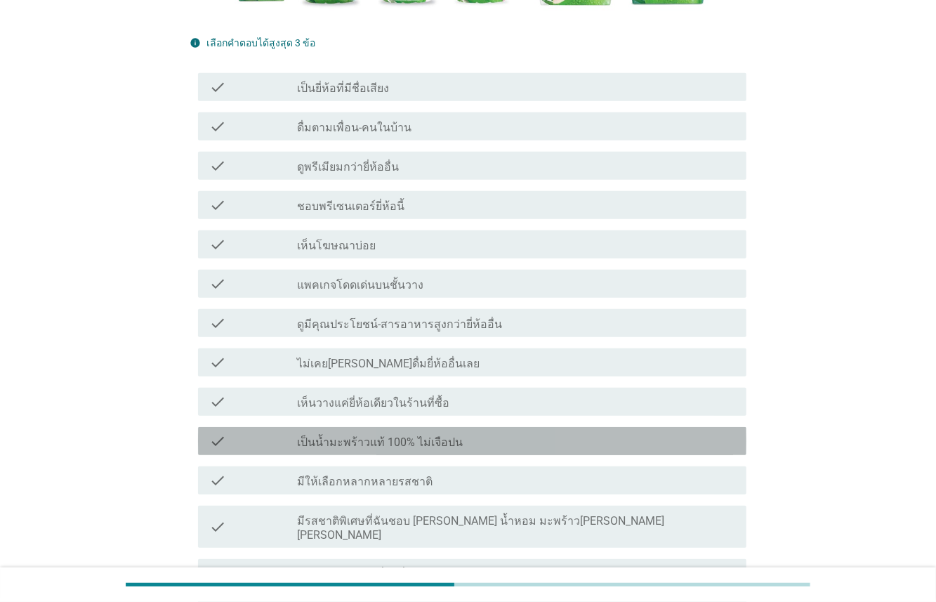
click at [481, 437] on div "check_box_outline_blank เป็นน้ำมะพร้าวแท้ 100% ไม่เจือปน" at bounding box center [516, 441] width 438 height 17
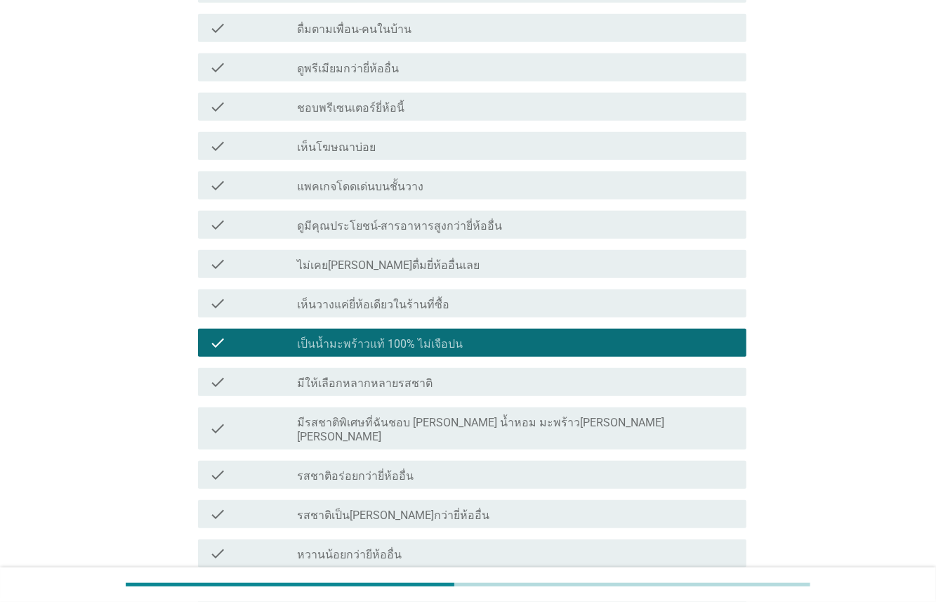
scroll to position [523, 0]
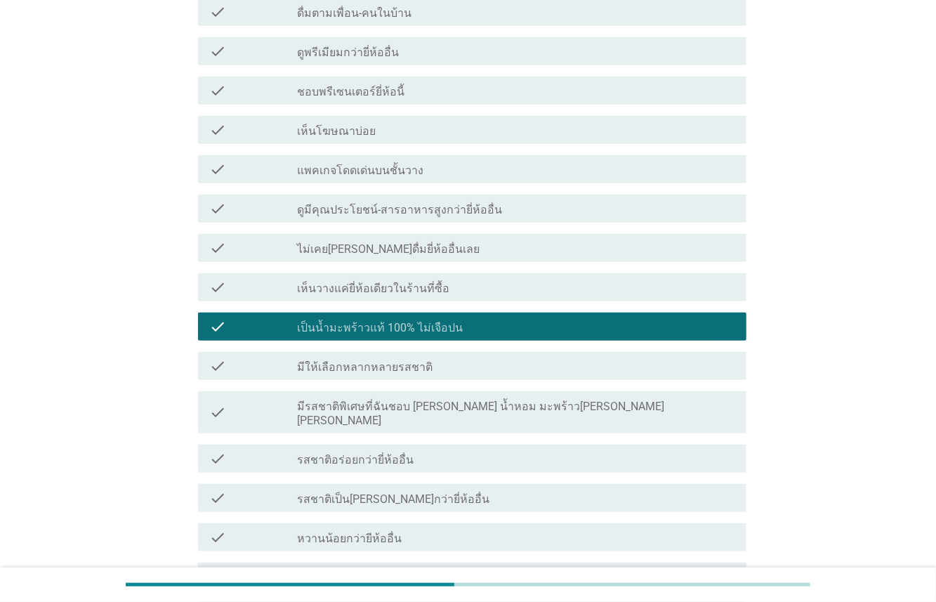
click at [474, 450] on div "check_box_outline_blank รสชาติอร่อยกว่ายี่ห้ออื่น" at bounding box center [516, 458] width 438 height 17
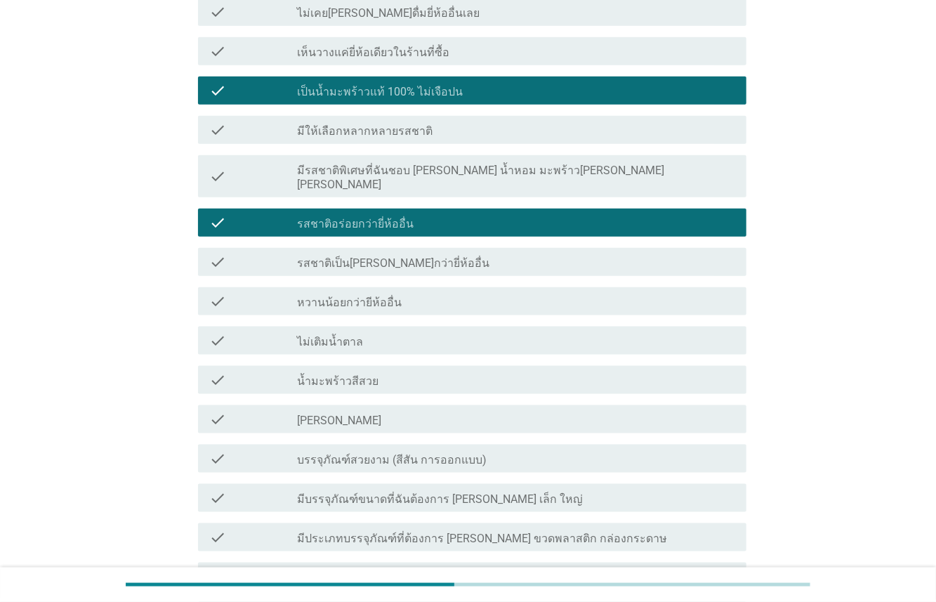
scroll to position [776, 0]
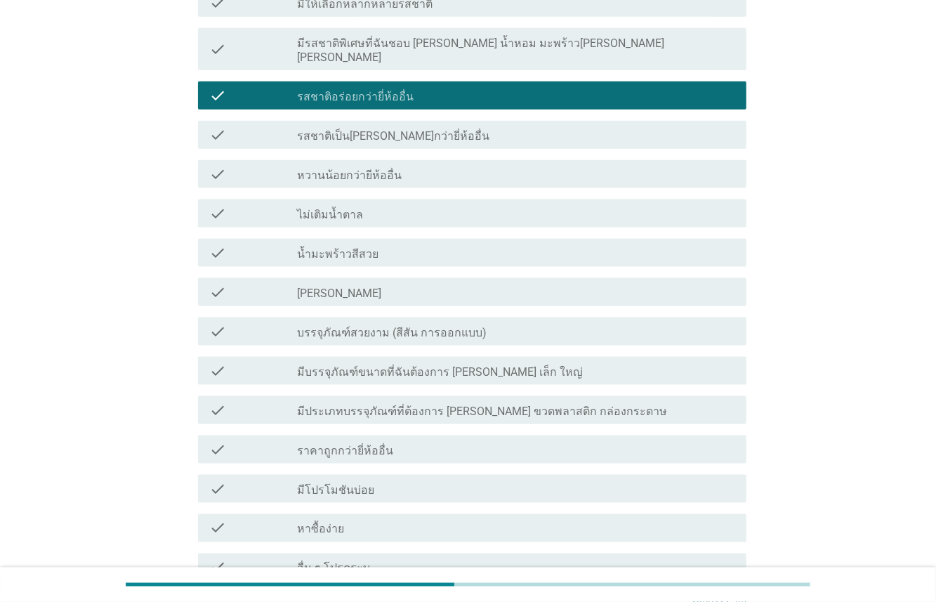
click at [438, 480] on div "check_box_outline_blank มีโปรโมชันบ่อย" at bounding box center [516, 488] width 438 height 17
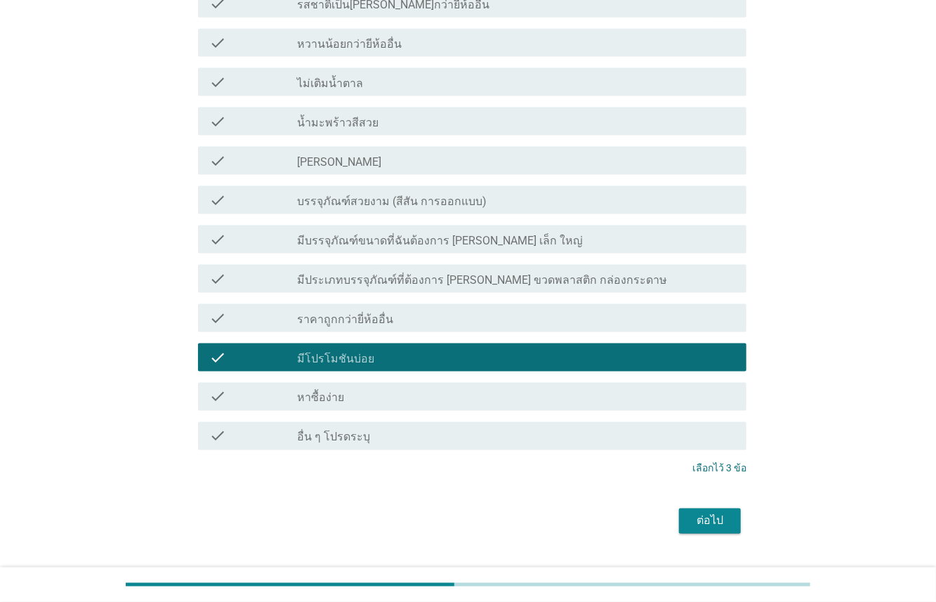
scroll to position [1035, 0]
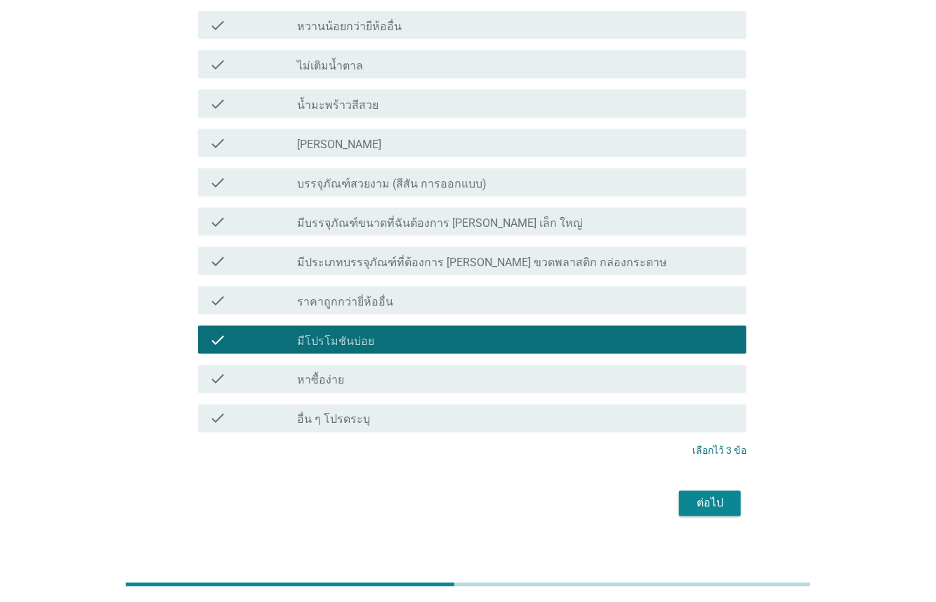
click at [705, 495] on div "ต่อไป" at bounding box center [710, 503] width 39 height 17
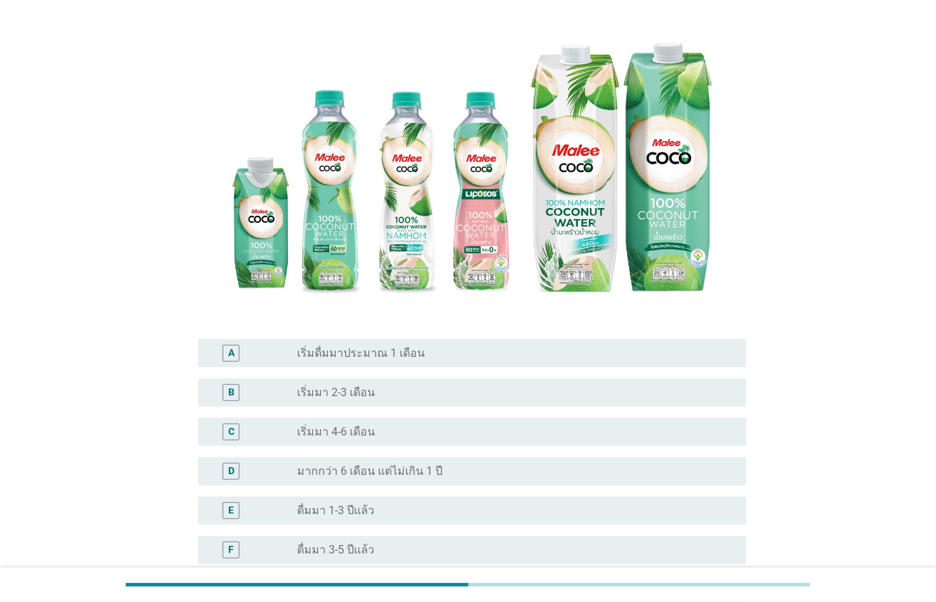
scroll to position [125, 0]
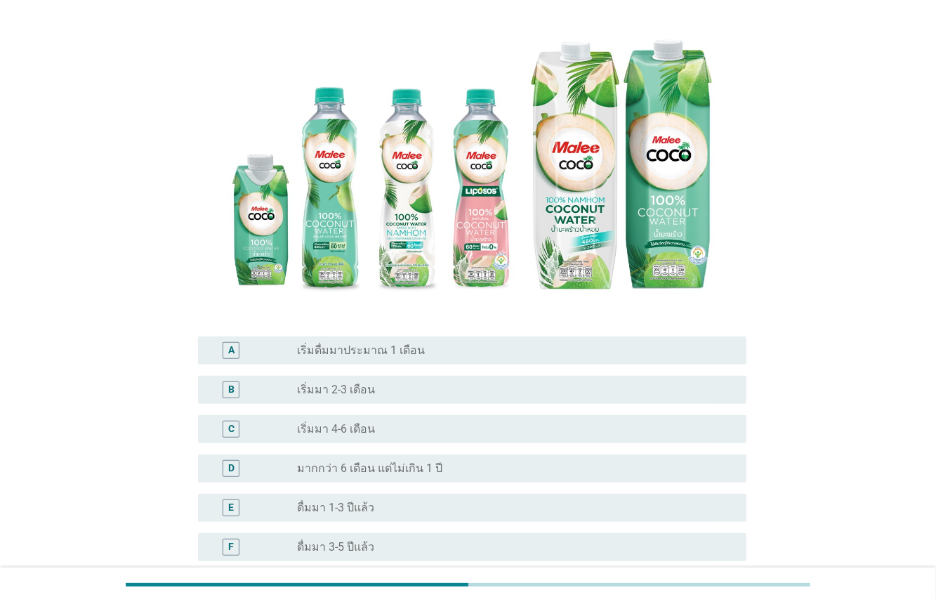
click at [422, 499] on div "radio_button_unchecked ดื่มมา 1-3 ปีแล้ว" at bounding box center [516, 507] width 438 height 17
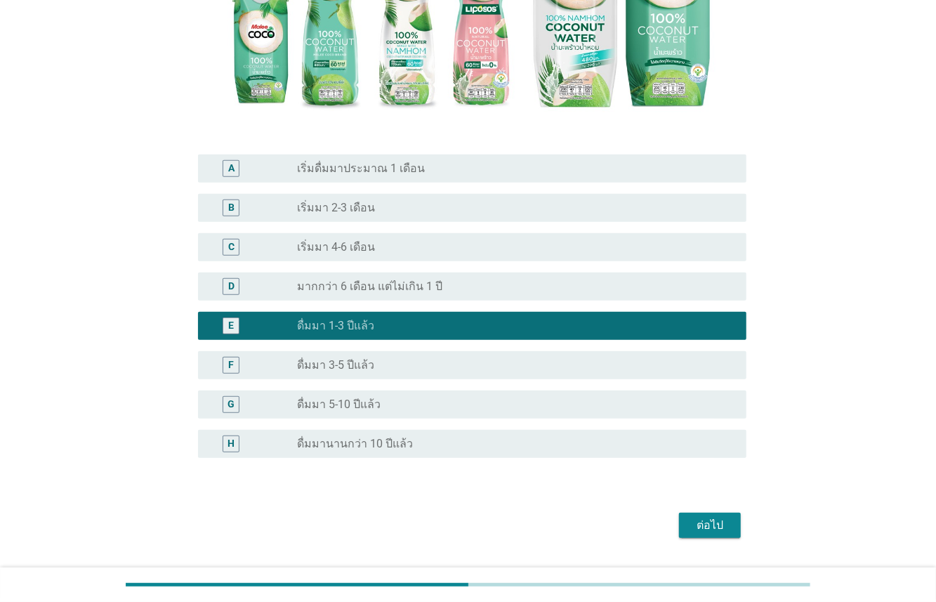
scroll to position [318, 0]
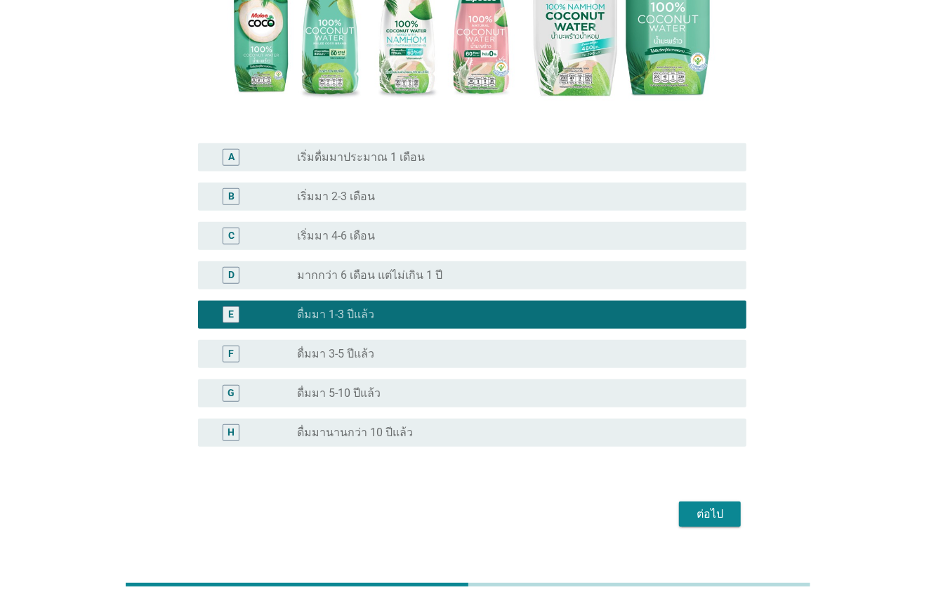
click at [696, 506] on div "ต่อไป" at bounding box center [710, 514] width 39 height 17
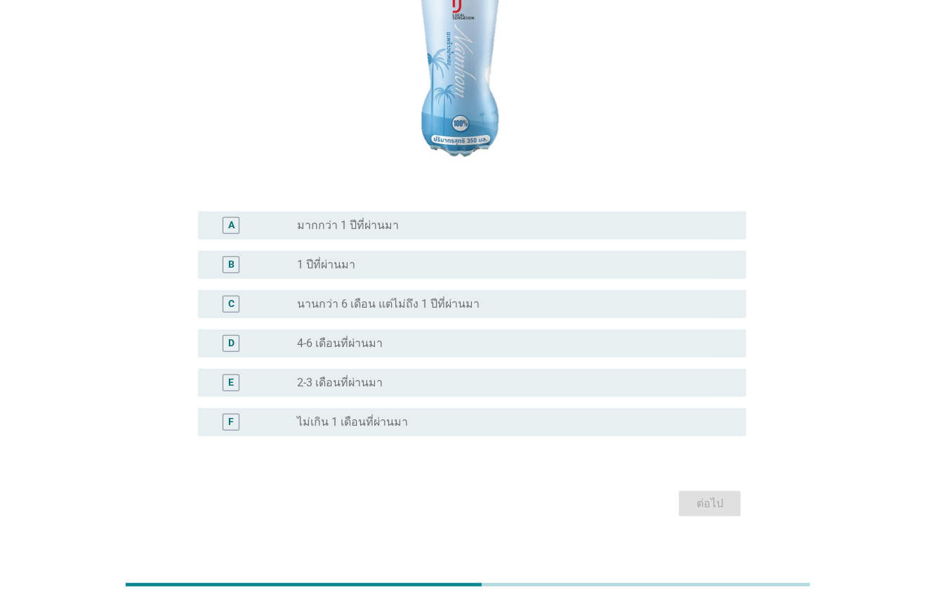
scroll to position [265, 0]
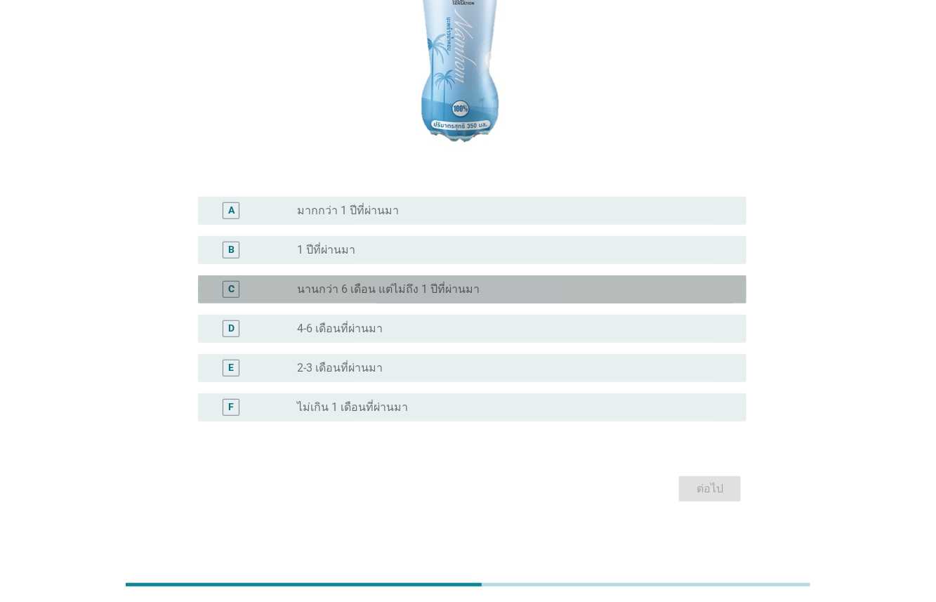
click at [381, 292] on label "นานกว่า 6 เดือน แต่ไม่ถึง 1 ปีที่ผ่านมา" at bounding box center [388, 289] width 183 height 14
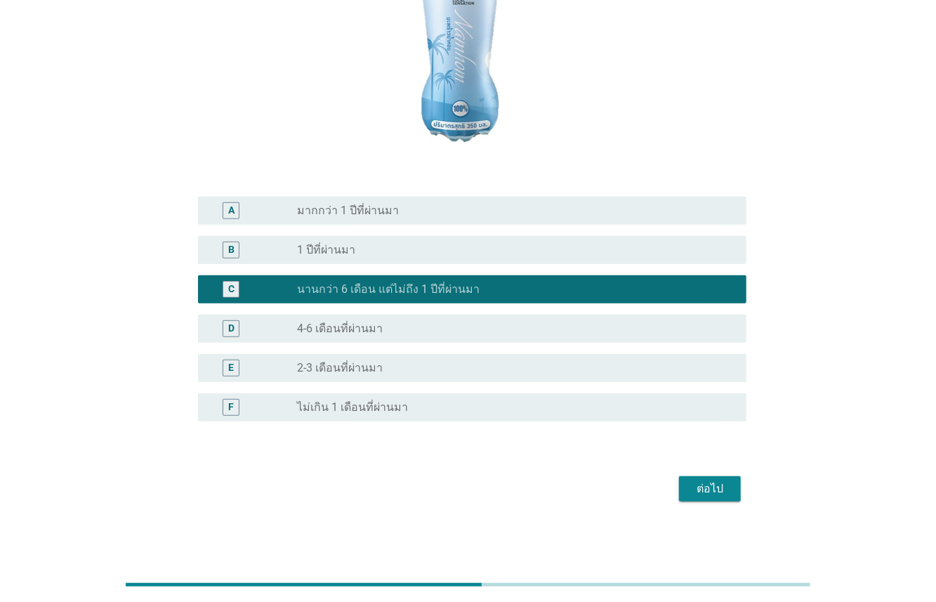
click at [694, 492] on div "ต่อไป" at bounding box center [710, 488] width 39 height 17
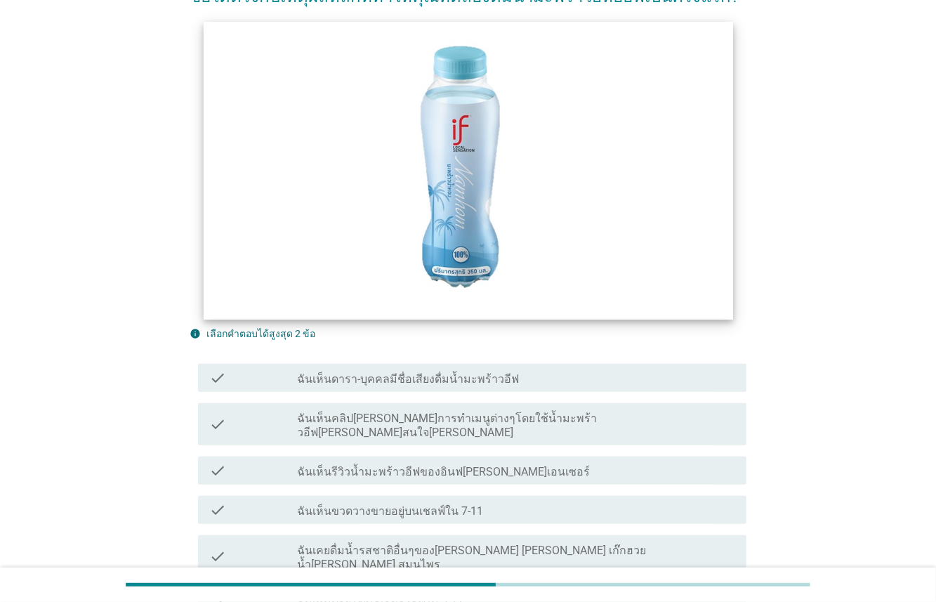
scroll to position [0, 0]
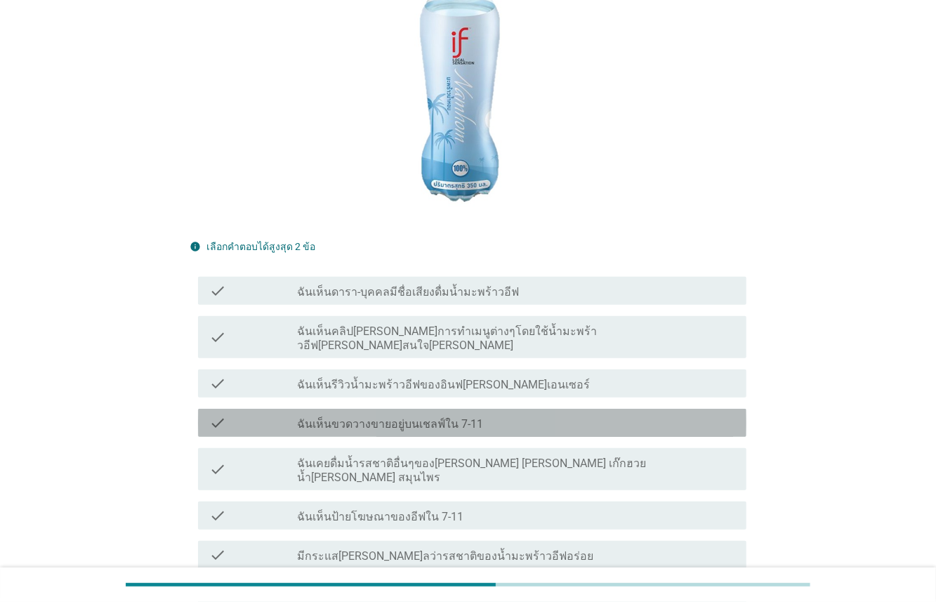
click at [502, 414] on div "check_box_outline_blank ฉันเห็นขวดวางขายอยู่บนเชลฟ์ใน 7-11" at bounding box center [516, 422] width 438 height 17
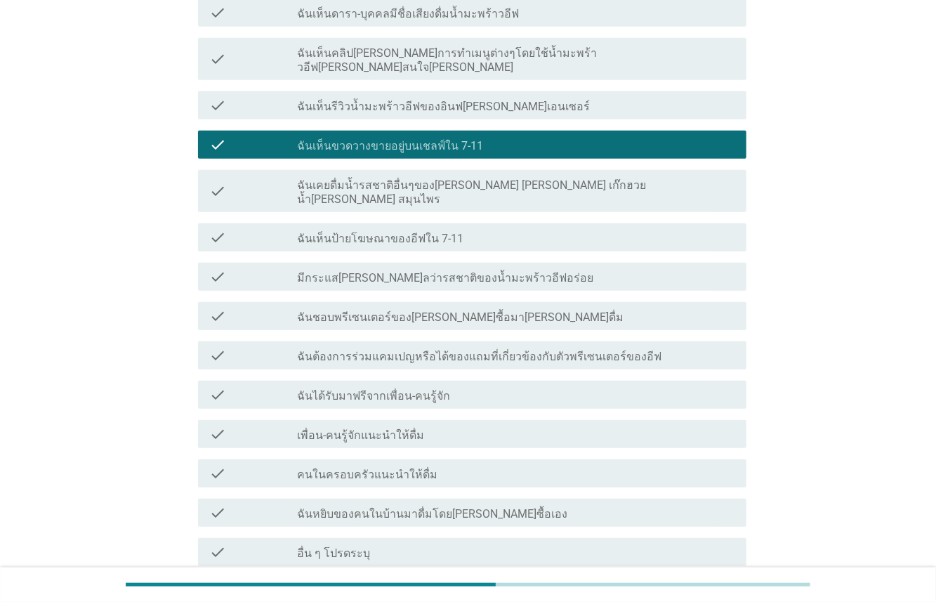
scroll to position [507, 0]
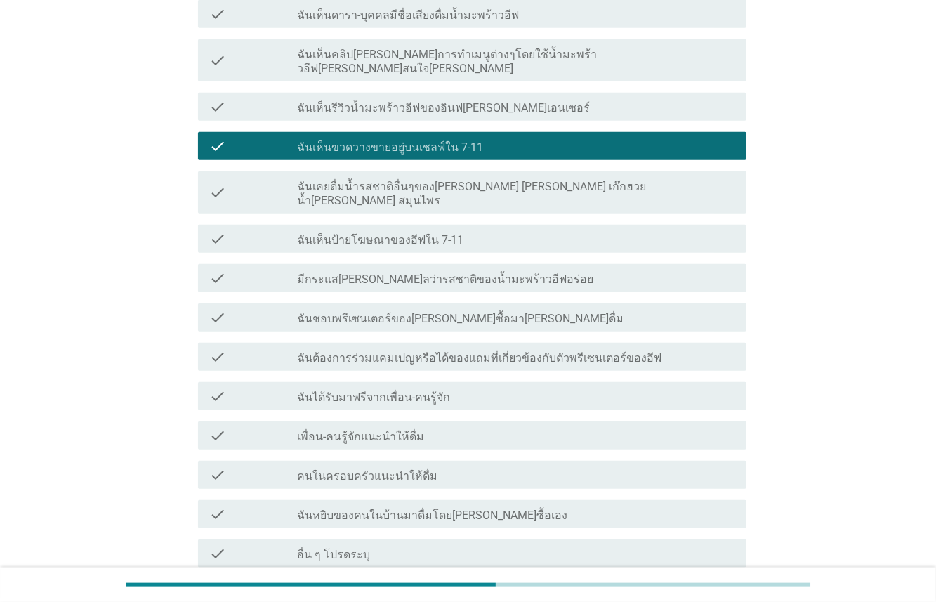
click at [490, 273] on label "มีกระแส[PERSON_NAME]ลว่ารสชาติของน้ำมะพร้าวอีฟอร่อย" at bounding box center [445, 280] width 296 height 14
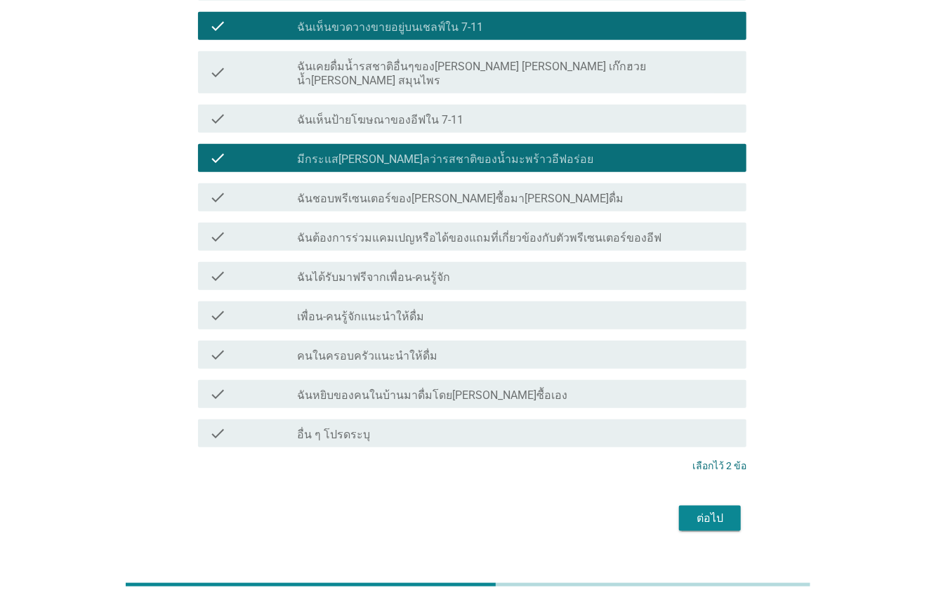
scroll to position [628, 0]
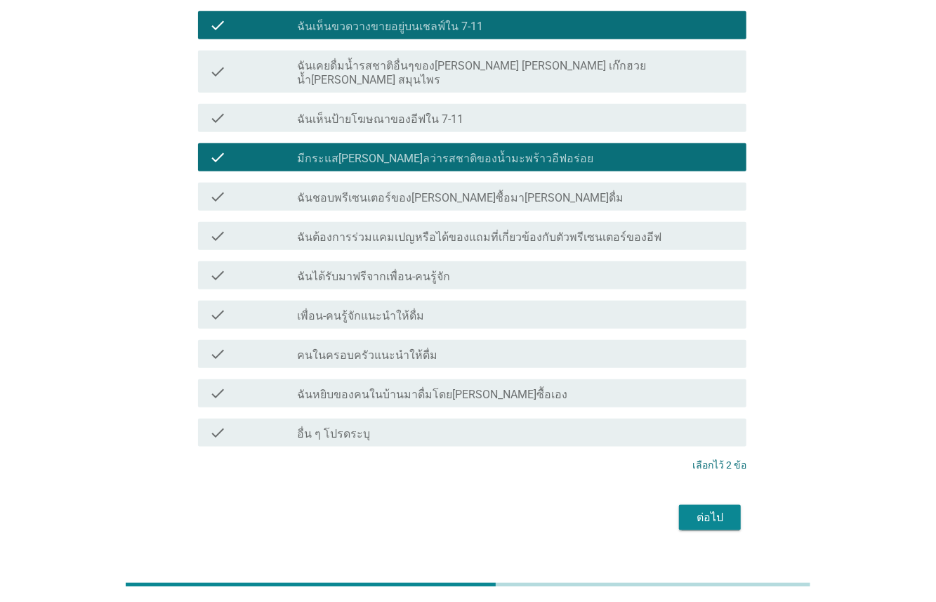
click at [710, 509] on div "ต่อไป" at bounding box center [710, 517] width 39 height 17
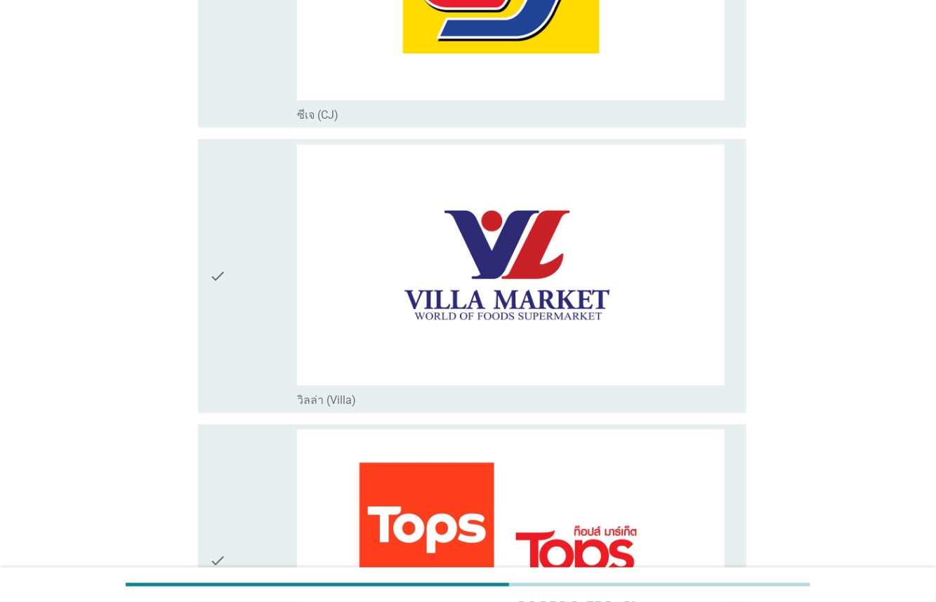
scroll to position [0, 0]
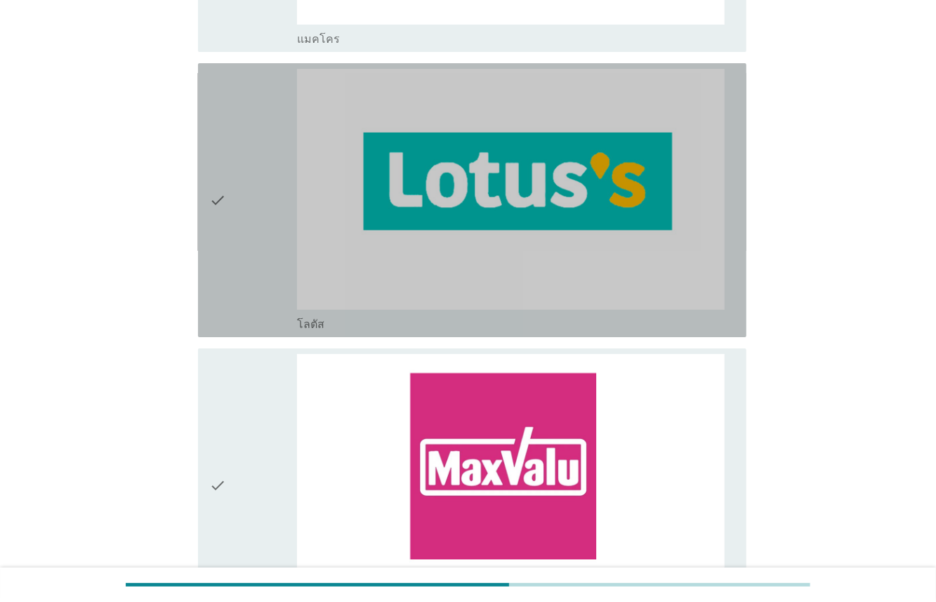
click at [260, 260] on div "check" at bounding box center [253, 200] width 88 height 263
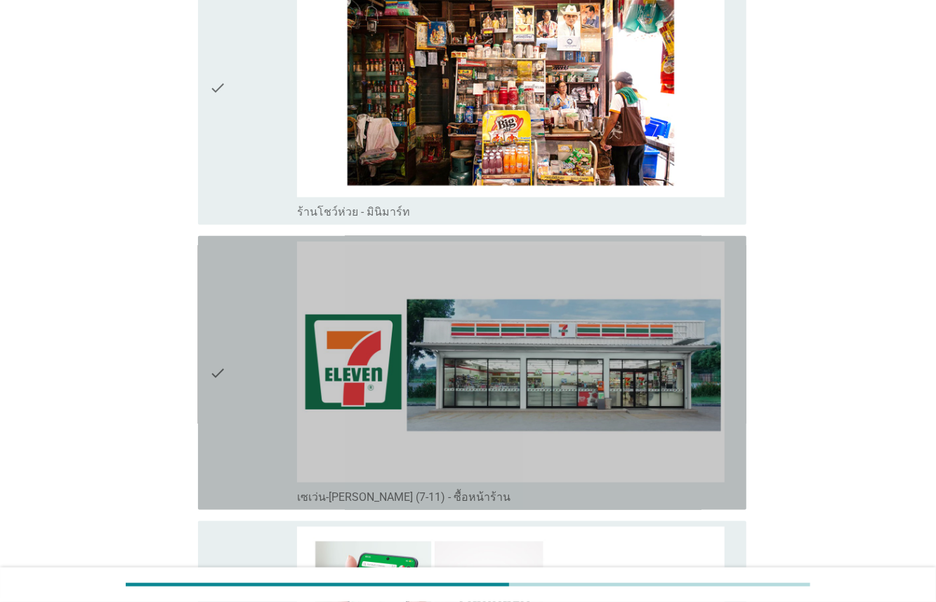
click at [251, 291] on div "check" at bounding box center [253, 373] width 88 height 263
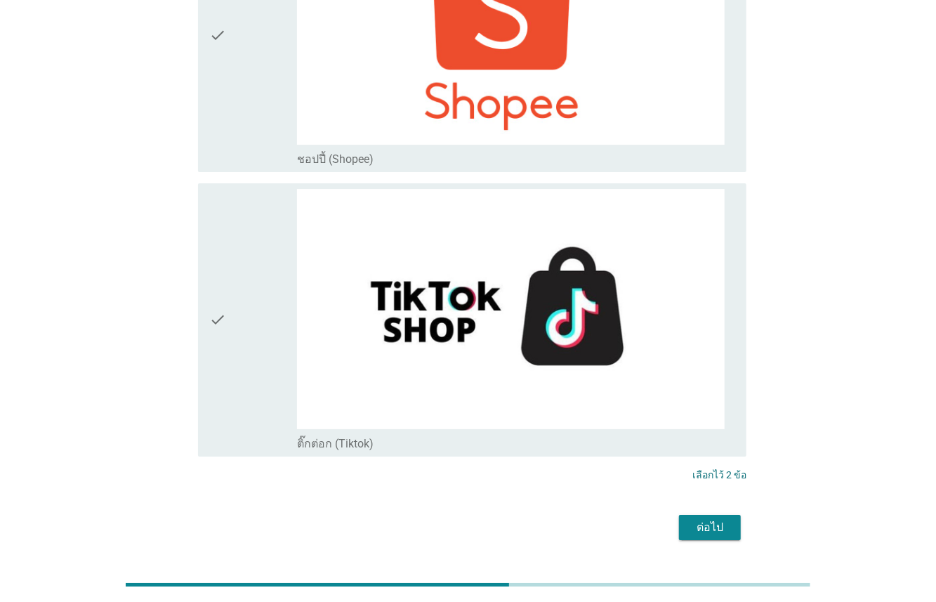
scroll to position [5235, 0]
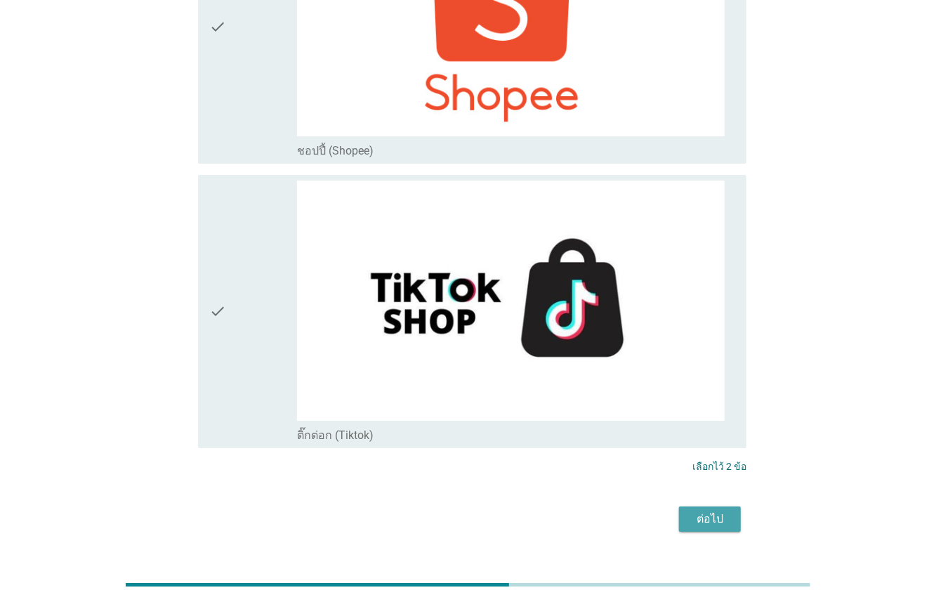
click at [696, 506] on button "ต่อไป" at bounding box center [710, 518] width 62 height 25
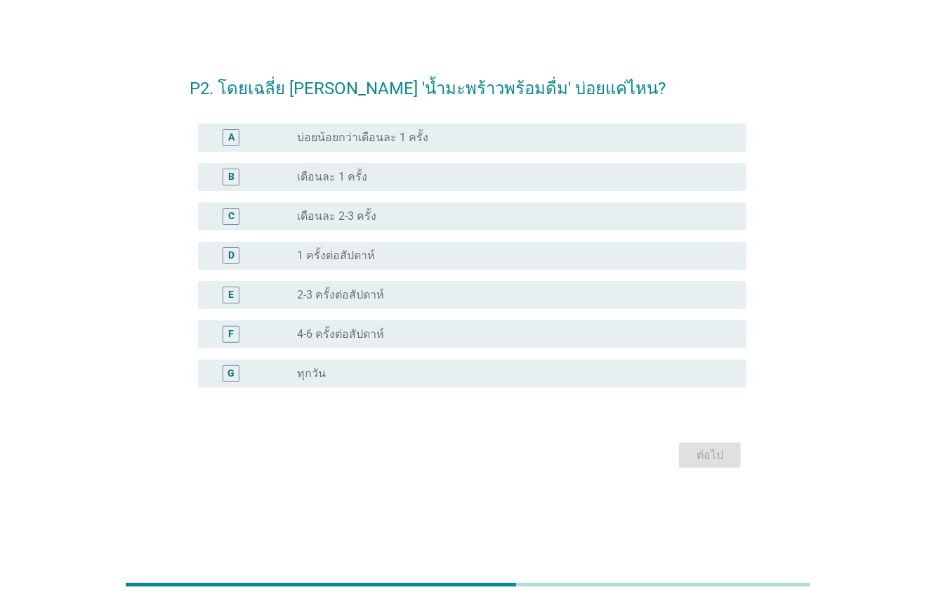
scroll to position [0, 0]
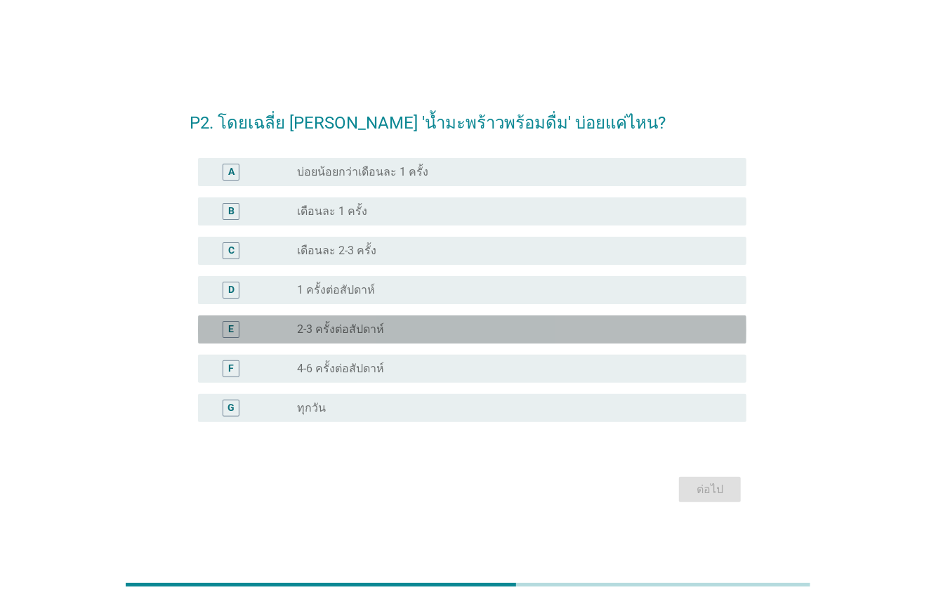
click at [268, 327] on div "E" at bounding box center [253, 329] width 88 height 17
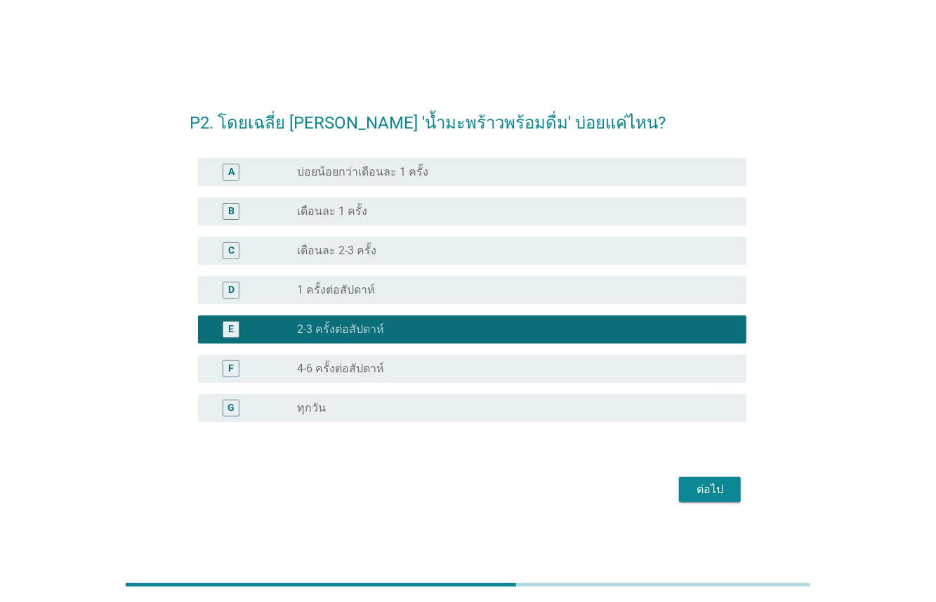
click at [718, 492] on div "ต่อไป" at bounding box center [710, 489] width 39 height 17
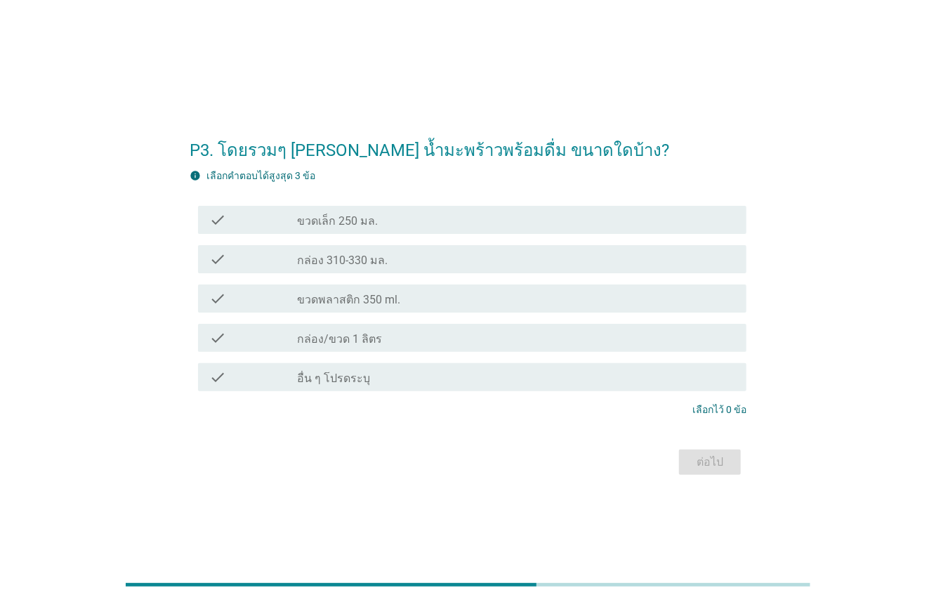
click at [341, 266] on label "กล่อง 310-330 มล." at bounding box center [342, 261] width 91 height 14
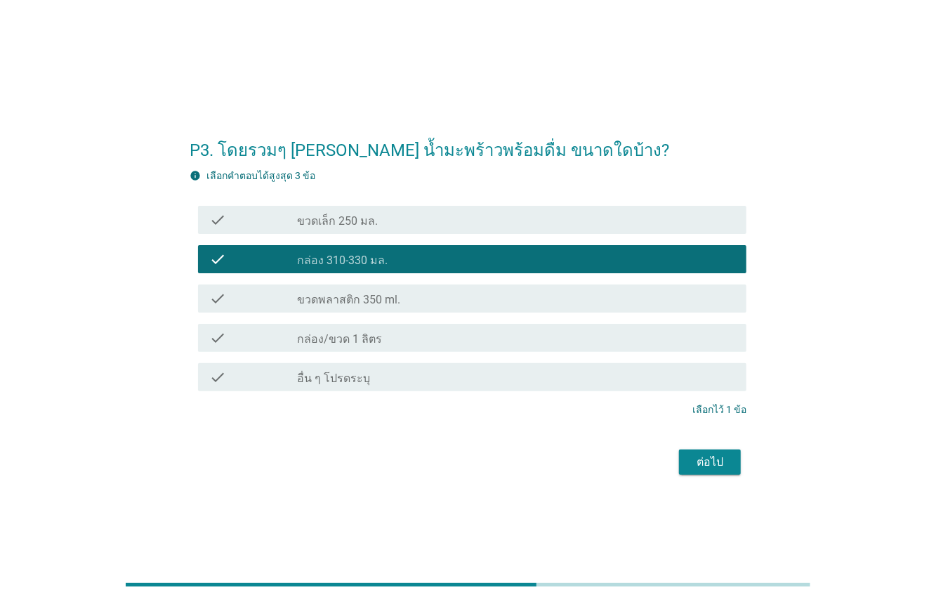
click at [329, 266] on label "กล่อง 310-330 มล." at bounding box center [342, 261] width 91 height 14
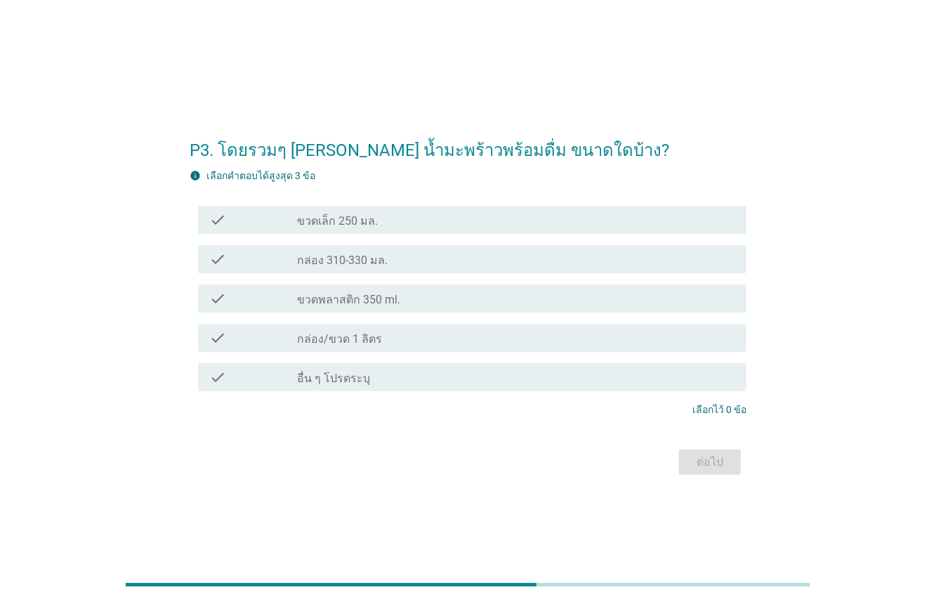
click at [322, 296] on label "ขวดพลาสติก 350 ml." at bounding box center [348, 300] width 103 height 14
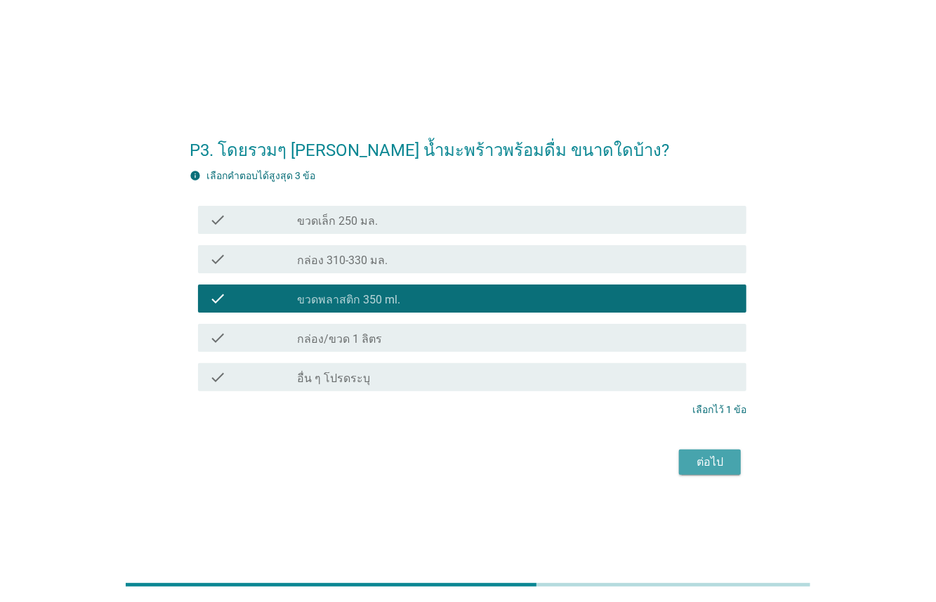
click at [723, 471] on button "ต่อไป" at bounding box center [710, 462] width 62 height 25
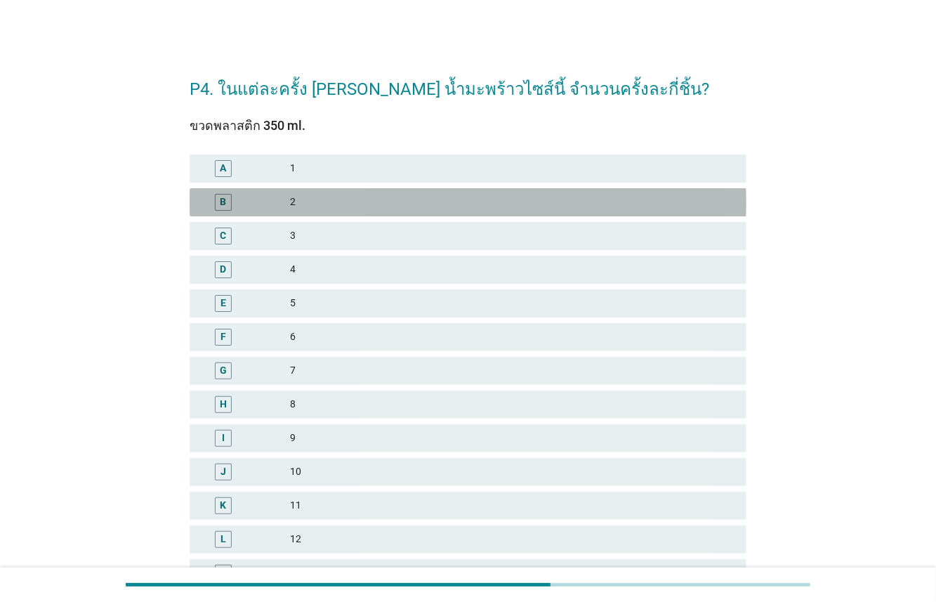
click at [269, 202] on div "B" at bounding box center [245, 202] width 89 height 17
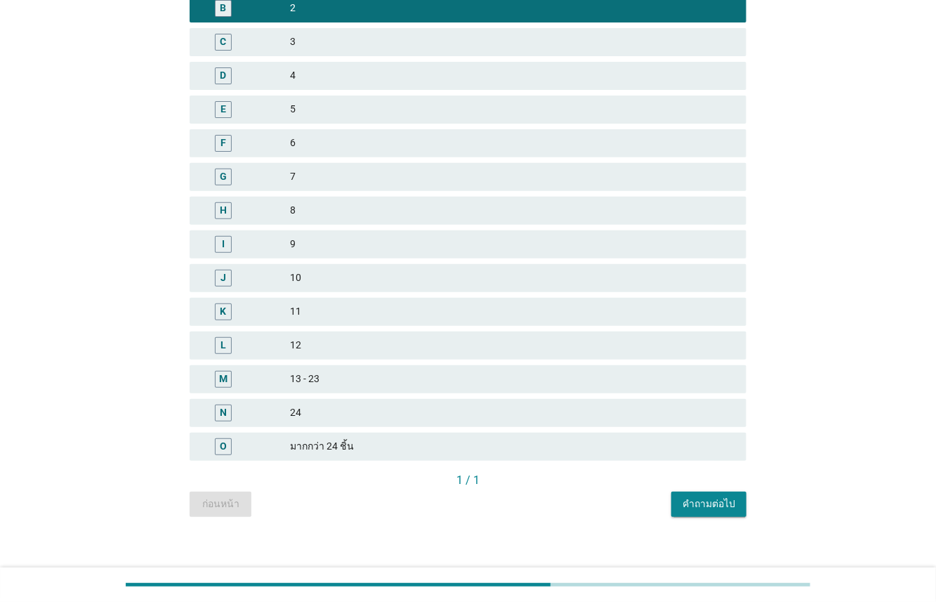
scroll to position [205, 0]
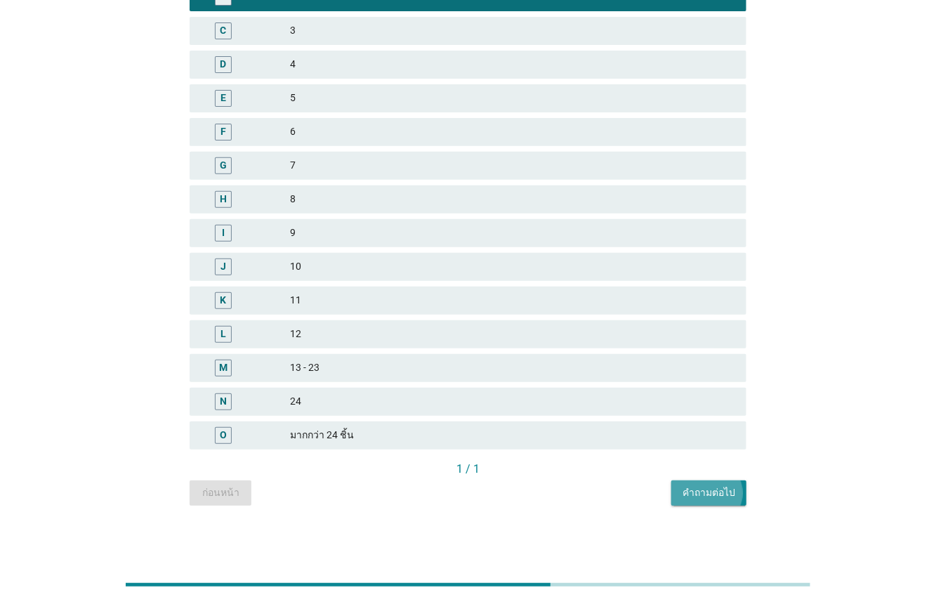
click at [695, 493] on div "คำถามต่อไป" at bounding box center [709, 492] width 53 height 15
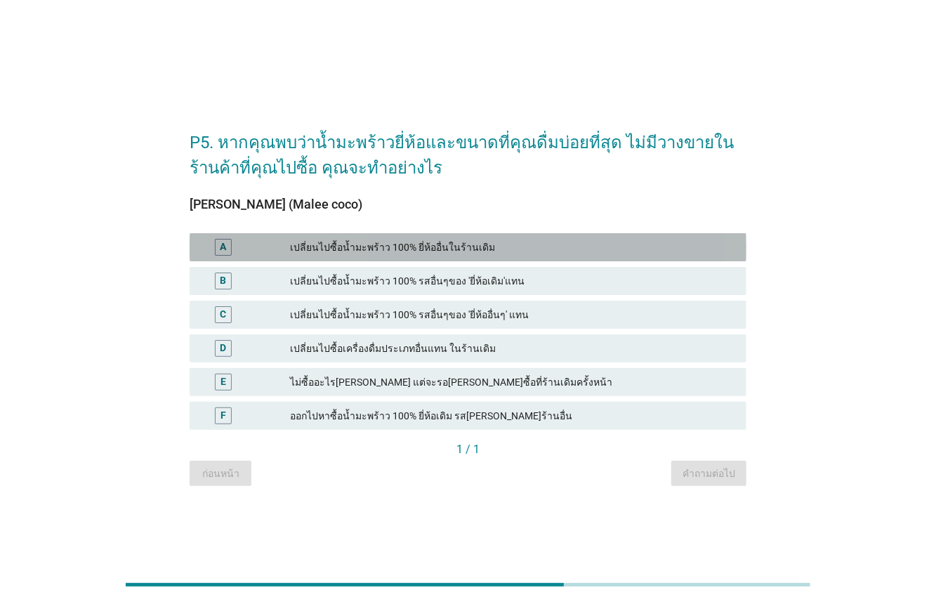
click at [360, 248] on div "เปลี่ยนไปซื้อน้ำมะพร้าว 100% ยี่ห้ออื่นในร้านเดิม" at bounding box center [512, 247] width 445 height 17
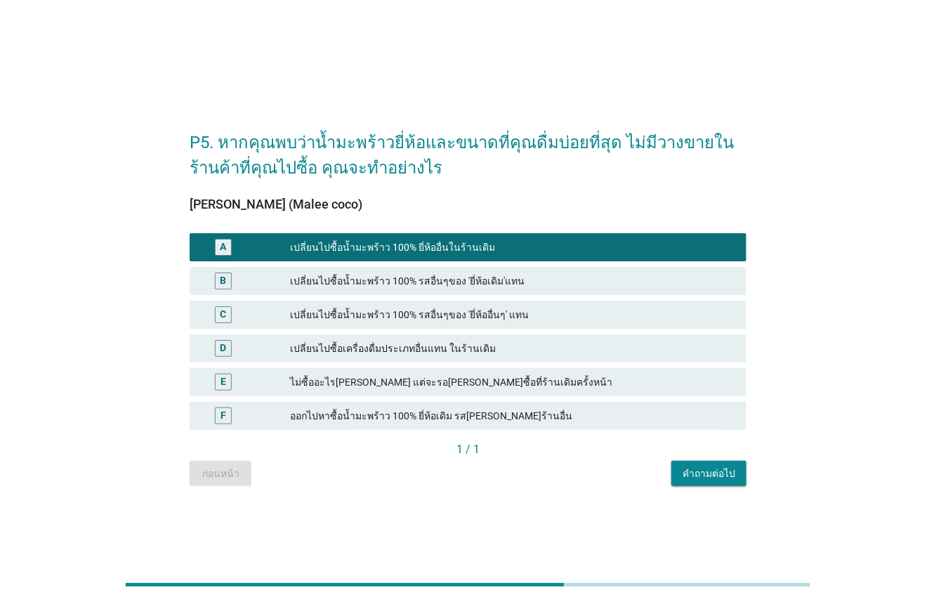
click at [292, 289] on div "เปลี่ยนไปซื้อน้ำมะพร้าว 100% รสอื่นๆของ 'ยี่ห้อเดิม'แทน" at bounding box center [512, 281] width 445 height 17
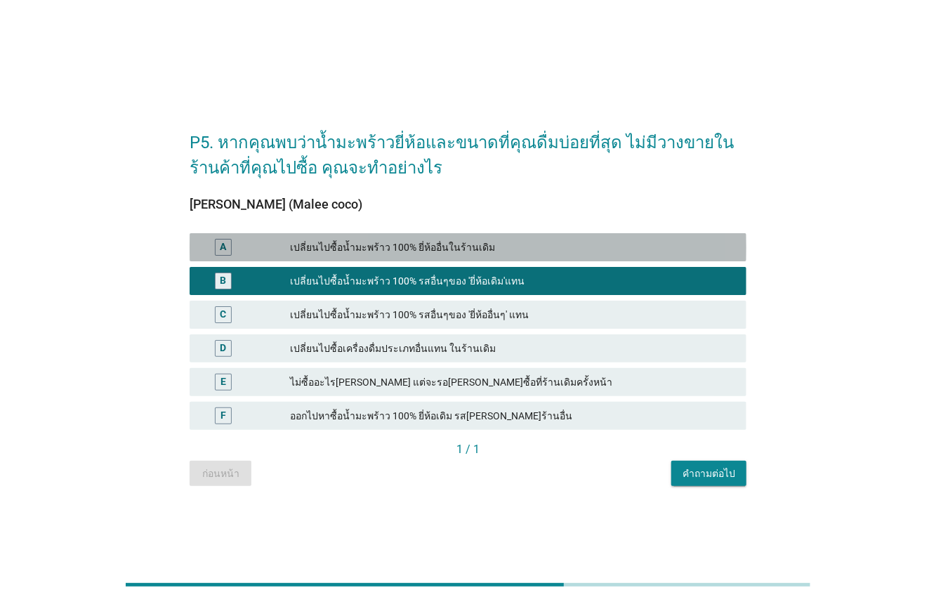
click at [292, 251] on div "เปลี่ยนไปซื้อน้ำมะพร้าว 100% ยี่ห้ออื่นในร้านเดิม" at bounding box center [512, 247] width 445 height 17
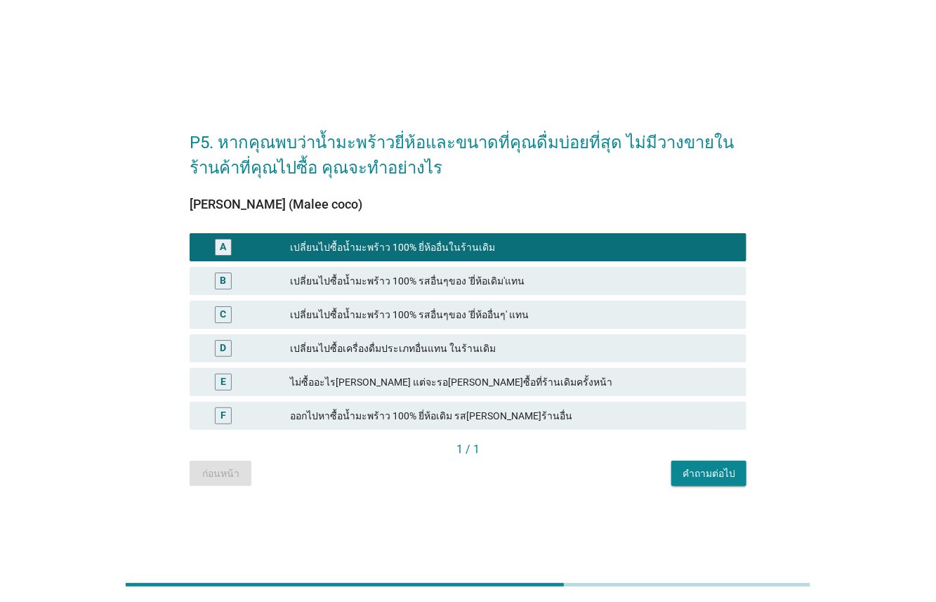
click at [710, 480] on div "คำถามต่อไป" at bounding box center [709, 473] width 53 height 15
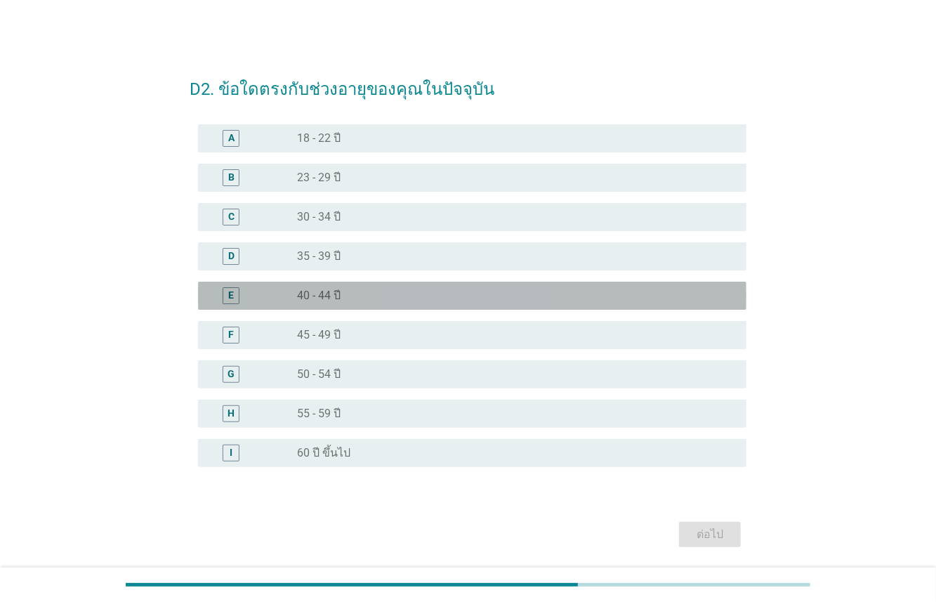
click at [335, 300] on label "40 - 44 ปี" at bounding box center [319, 296] width 44 height 14
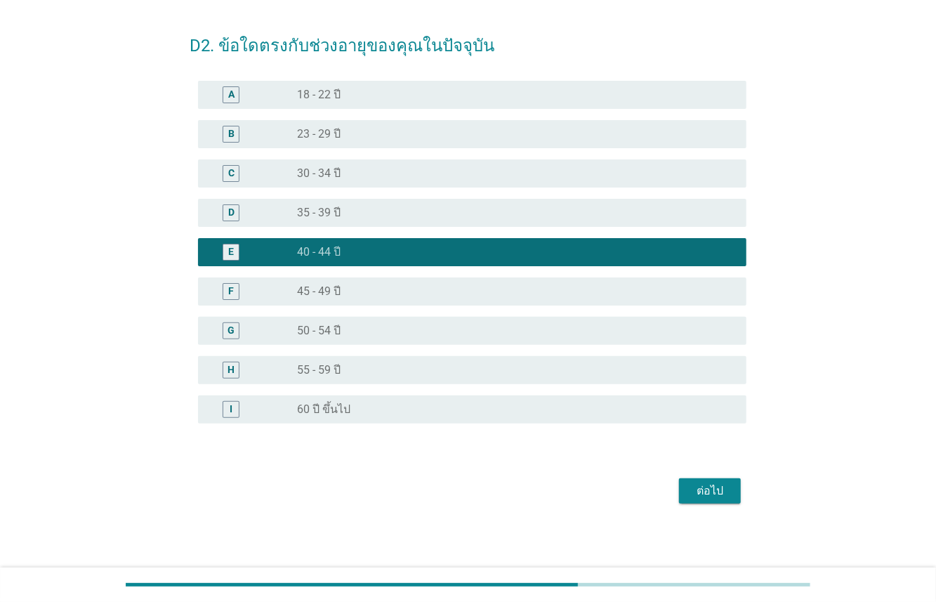
scroll to position [46, 0]
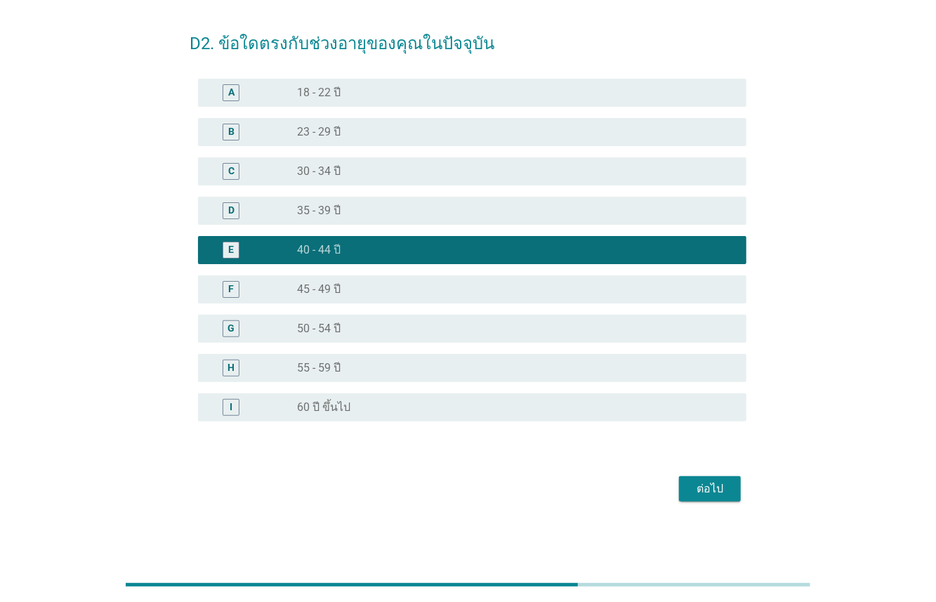
click at [697, 484] on div "ต่อไป" at bounding box center [710, 488] width 39 height 17
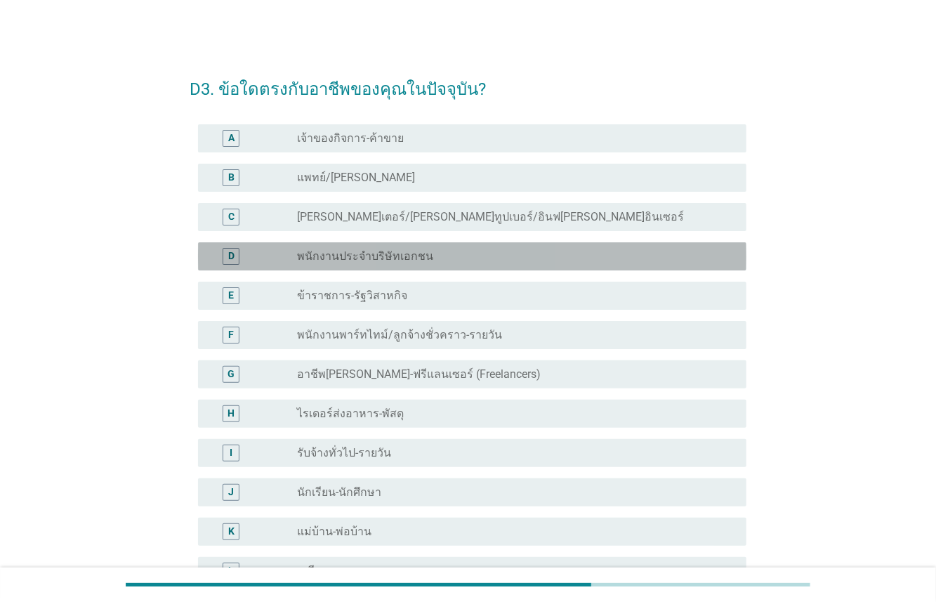
click at [343, 261] on label "พนักงานประจำบริษัทเอกชน" at bounding box center [365, 256] width 136 height 14
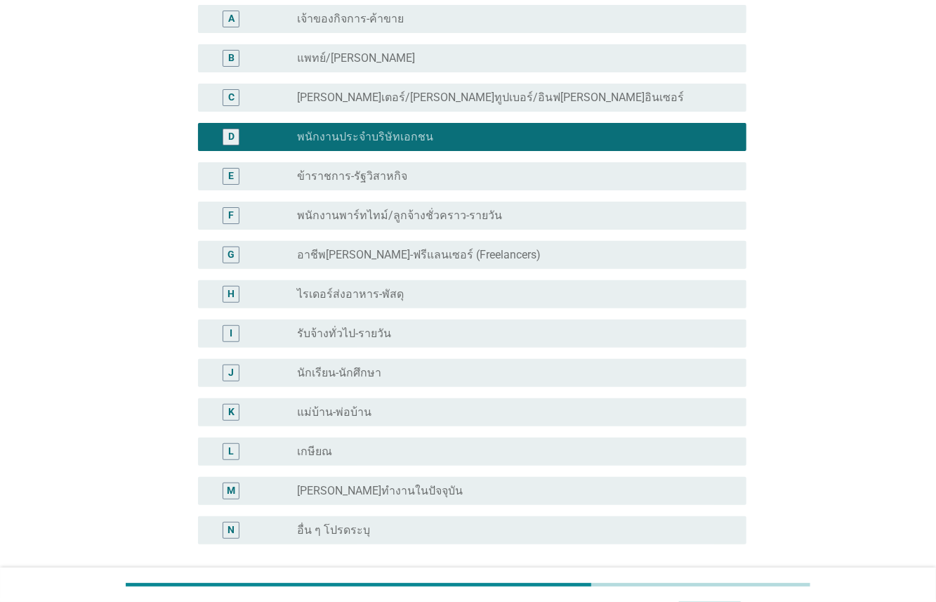
scroll to position [242, 0]
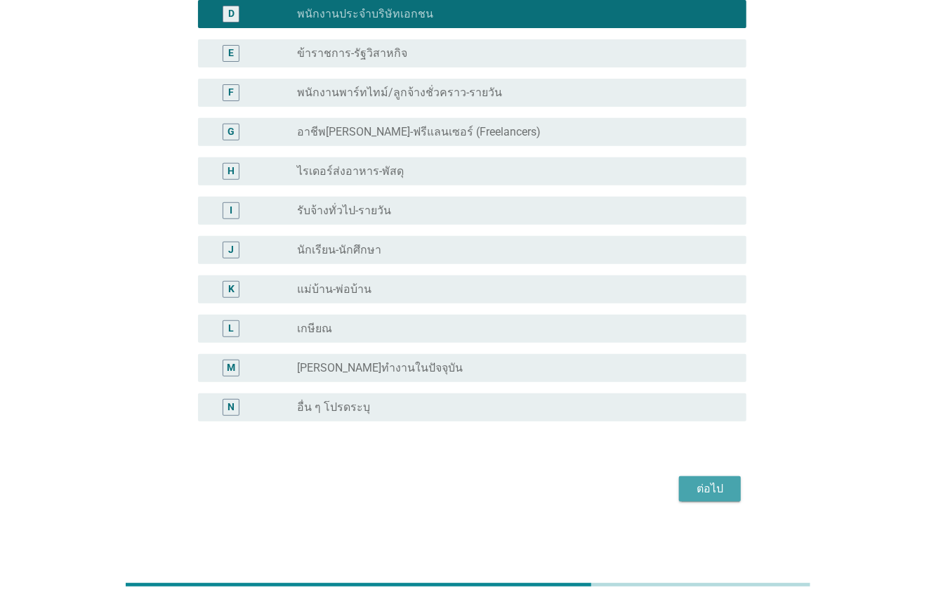
click at [695, 484] on div "ต่อไป" at bounding box center [710, 488] width 39 height 17
